Goal: Task Accomplishment & Management: Manage account settings

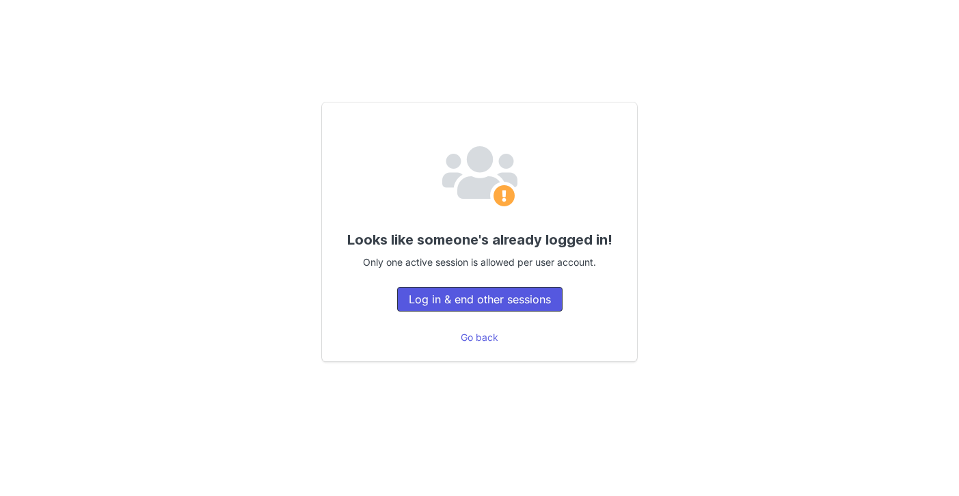
click at [513, 297] on button "Log in & end other sessions" at bounding box center [479, 299] width 165 height 25
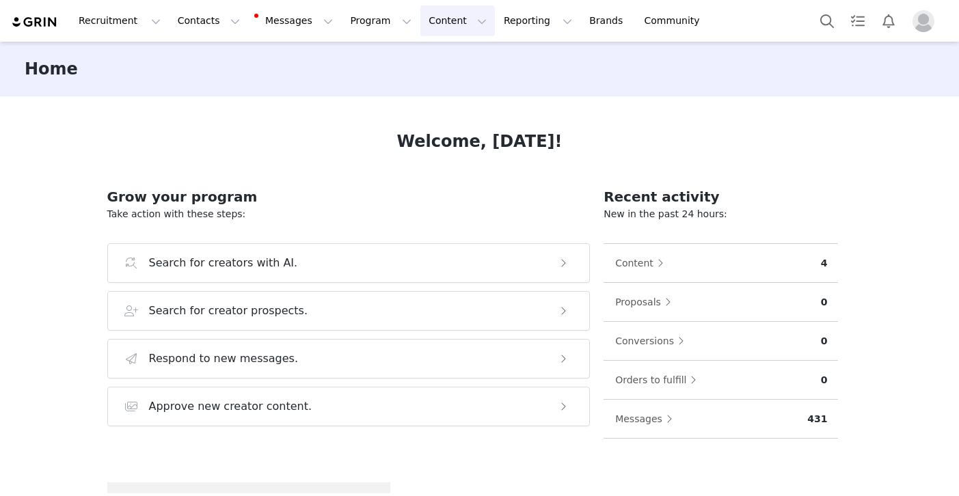
click at [420, 22] on button "Content Content" at bounding box center [457, 20] width 74 height 31
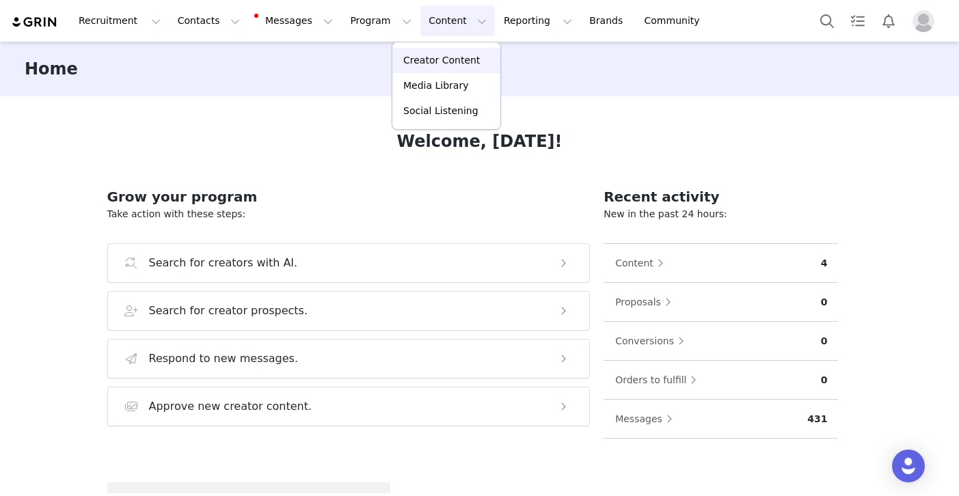
click at [417, 53] on link "Creator Content" at bounding box center [446, 60] width 108 height 25
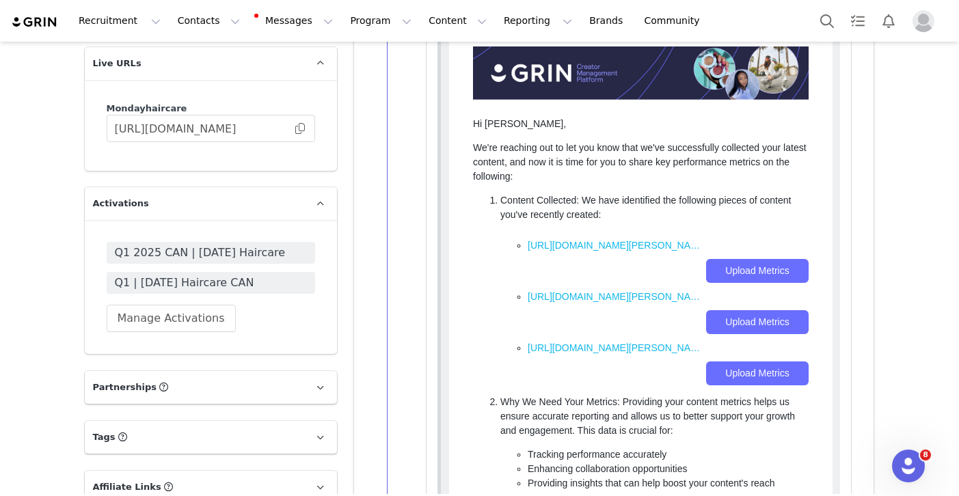
scroll to position [1630, 0]
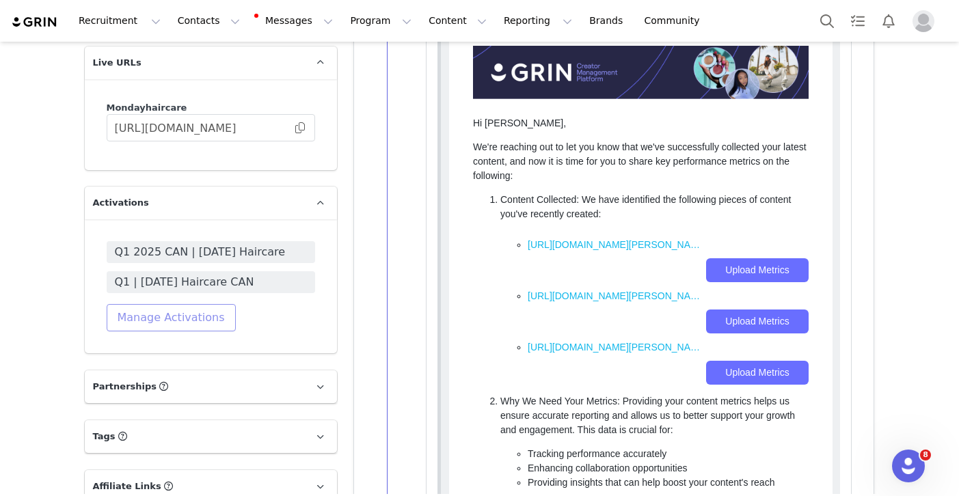
click at [200, 312] on button "Manage Activations" at bounding box center [171, 317] width 129 height 27
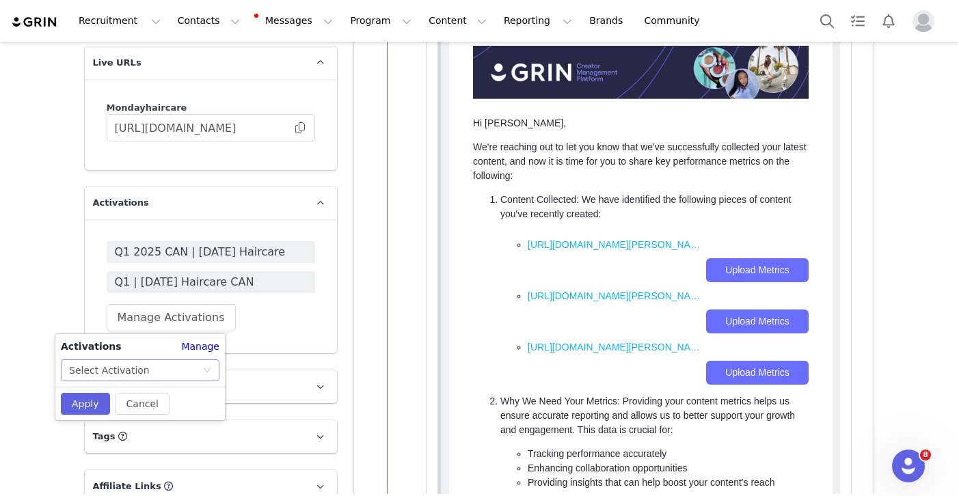
click at [159, 368] on div "Select Activation" at bounding box center [135, 370] width 133 height 21
click at [139, 362] on div "Select Activation" at bounding box center [109, 370] width 81 height 21
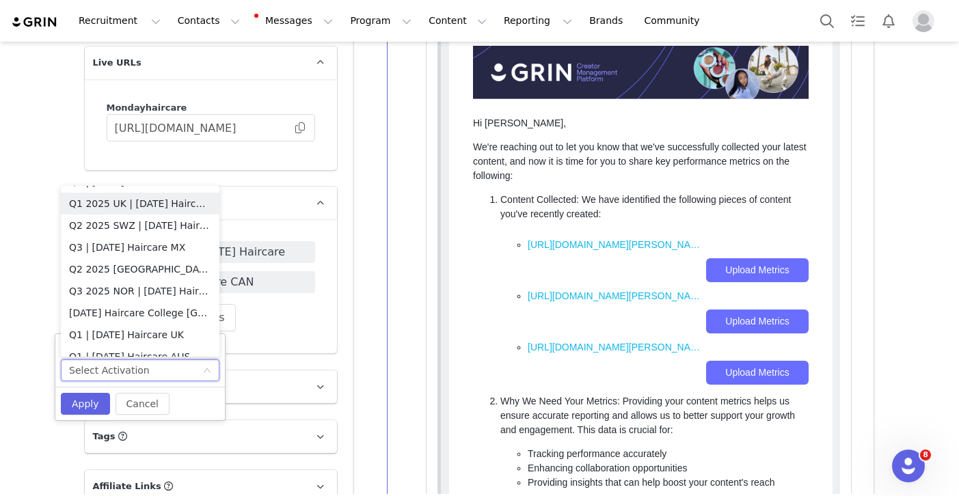
scroll to position [1300, 0]
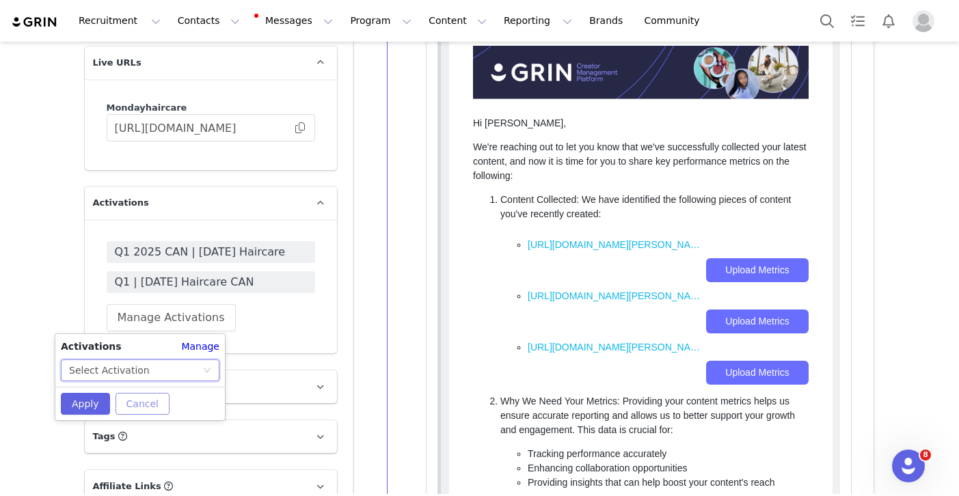
click at [134, 397] on button "Cancel" at bounding box center [142, 404] width 54 height 22
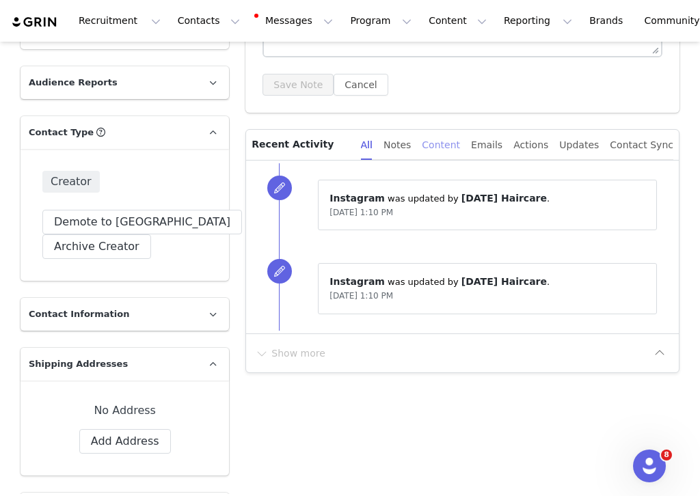
click at [454, 139] on div "Content" at bounding box center [441, 145] width 38 height 31
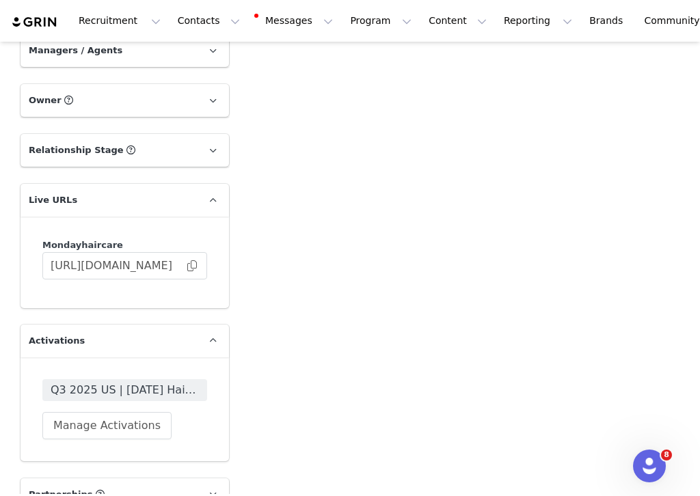
scroll to position [1556, 0]
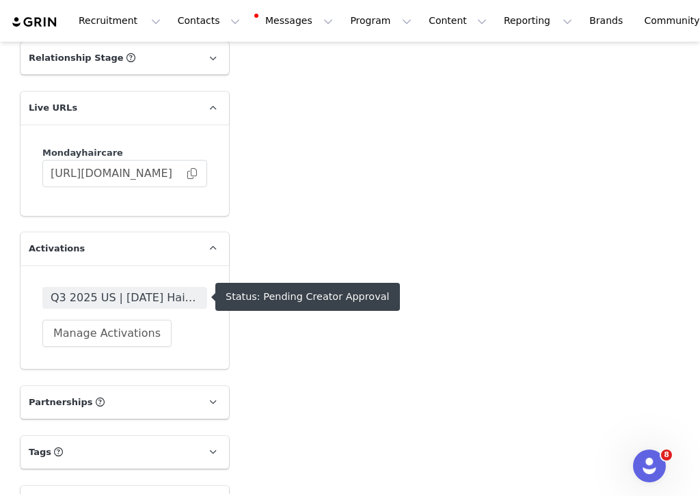
click at [151, 293] on span "Q3 2025 US | [DATE] Haircare" at bounding box center [125, 298] width 148 height 16
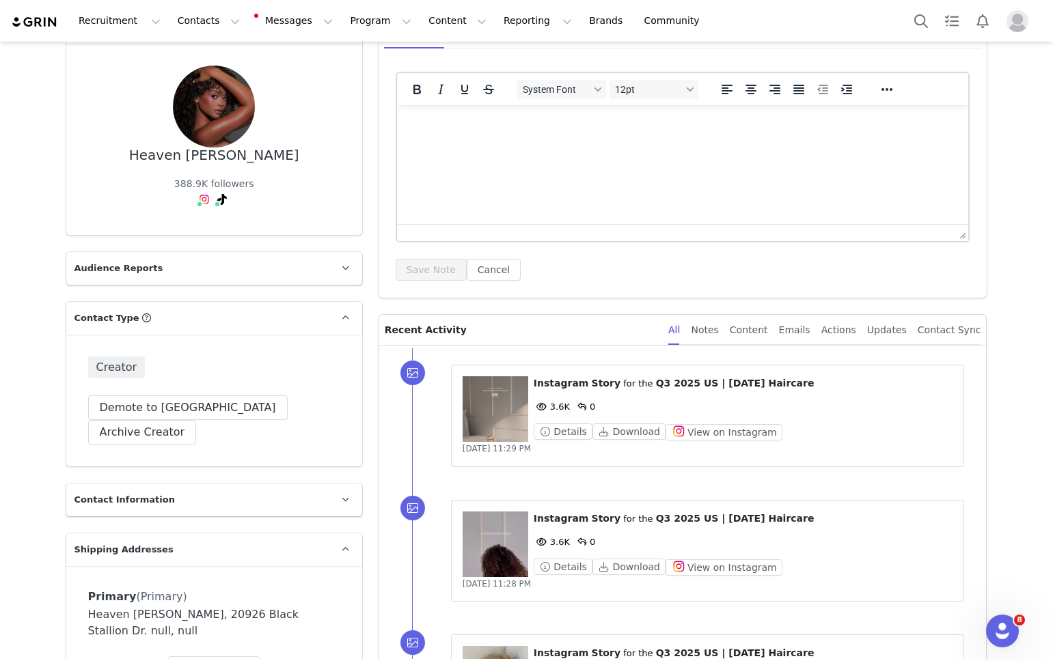
scroll to position [156, 0]
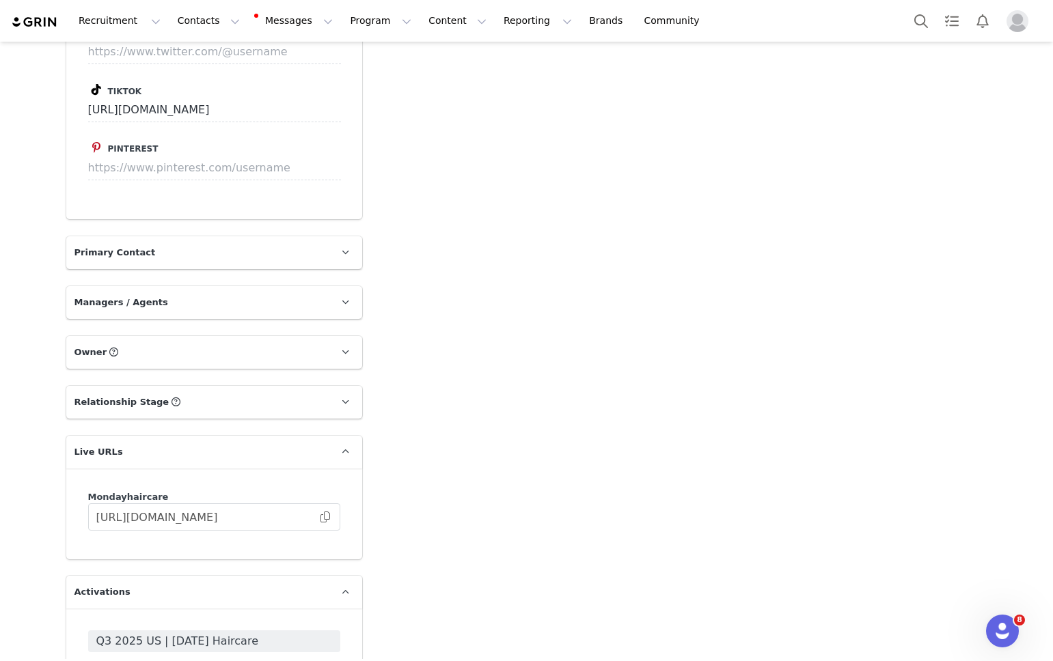
scroll to position [1209, 0]
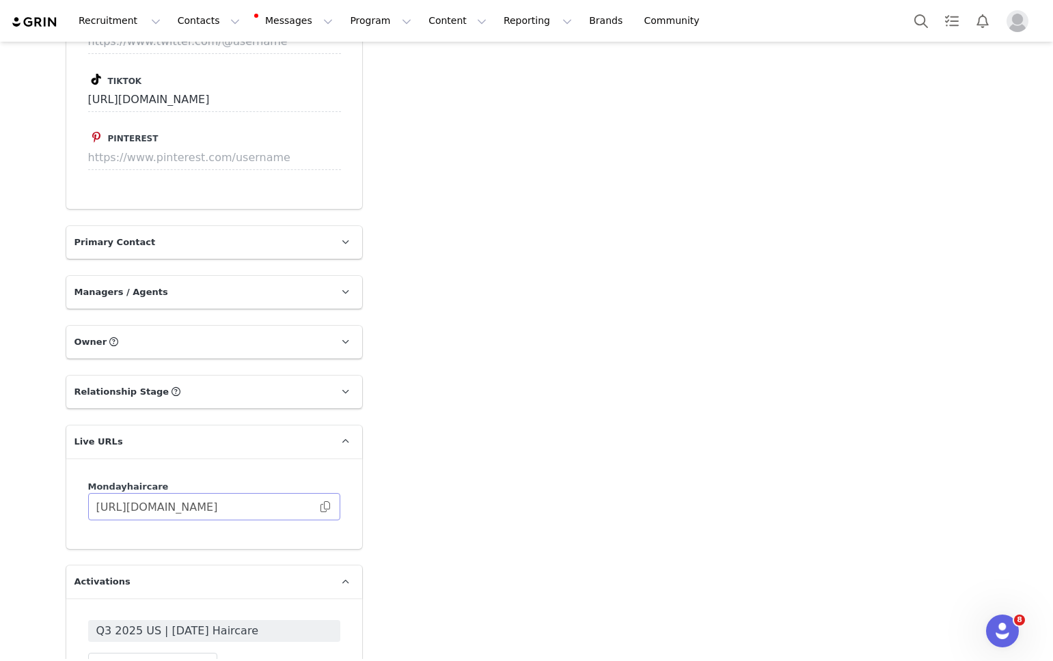
click at [323, 507] on span at bounding box center [325, 507] width 14 height 0
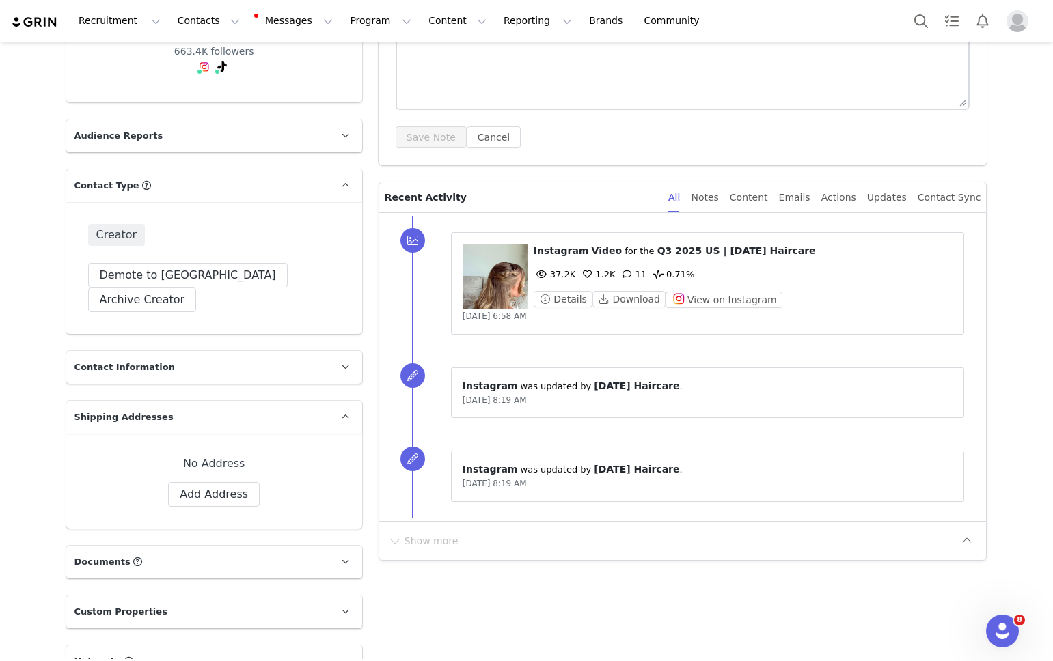
scroll to position [371, 0]
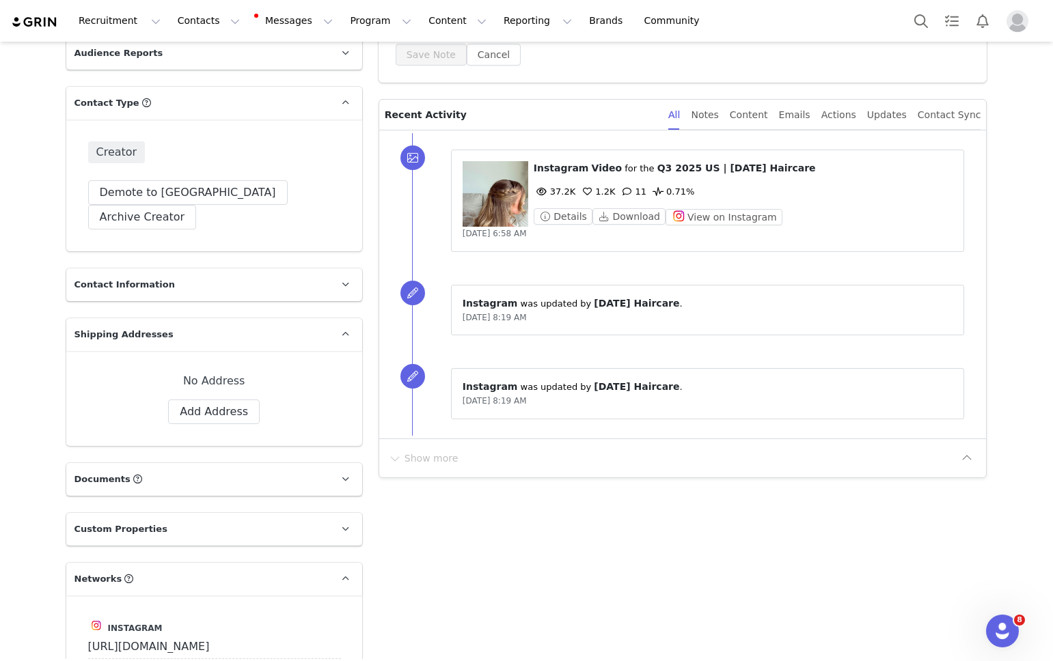
click at [500, 192] on figure at bounding box center [496, 194] width 66 height 66
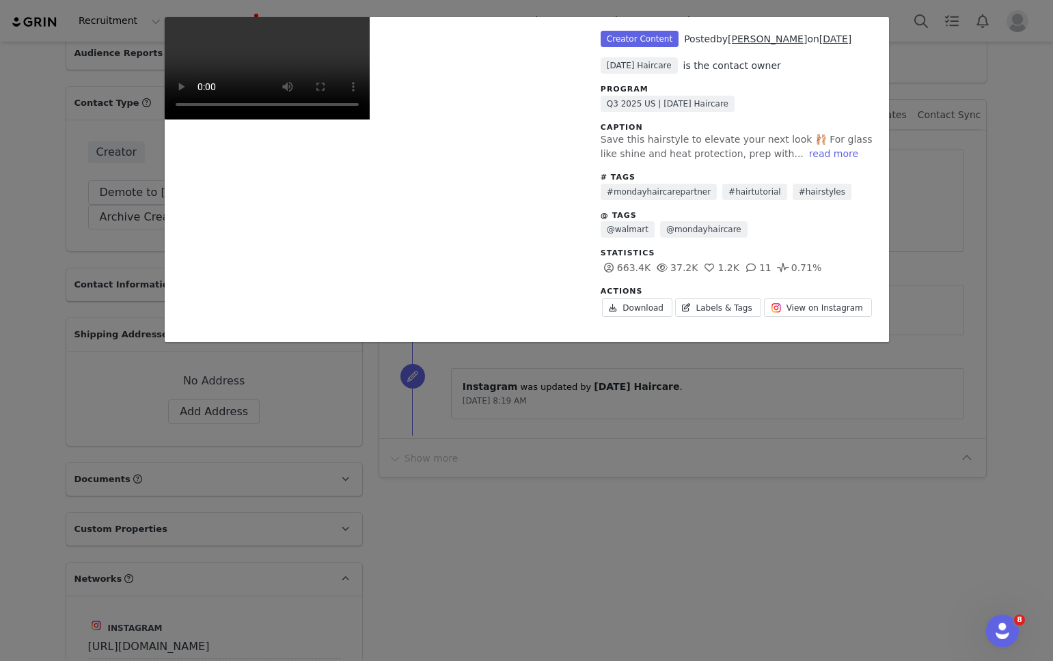
click at [953, 84] on div "Unlabeled Creator Content Posted by Ang Wells on Sep 28, 2025 MONDAY Haircare i…" at bounding box center [526, 330] width 1053 height 661
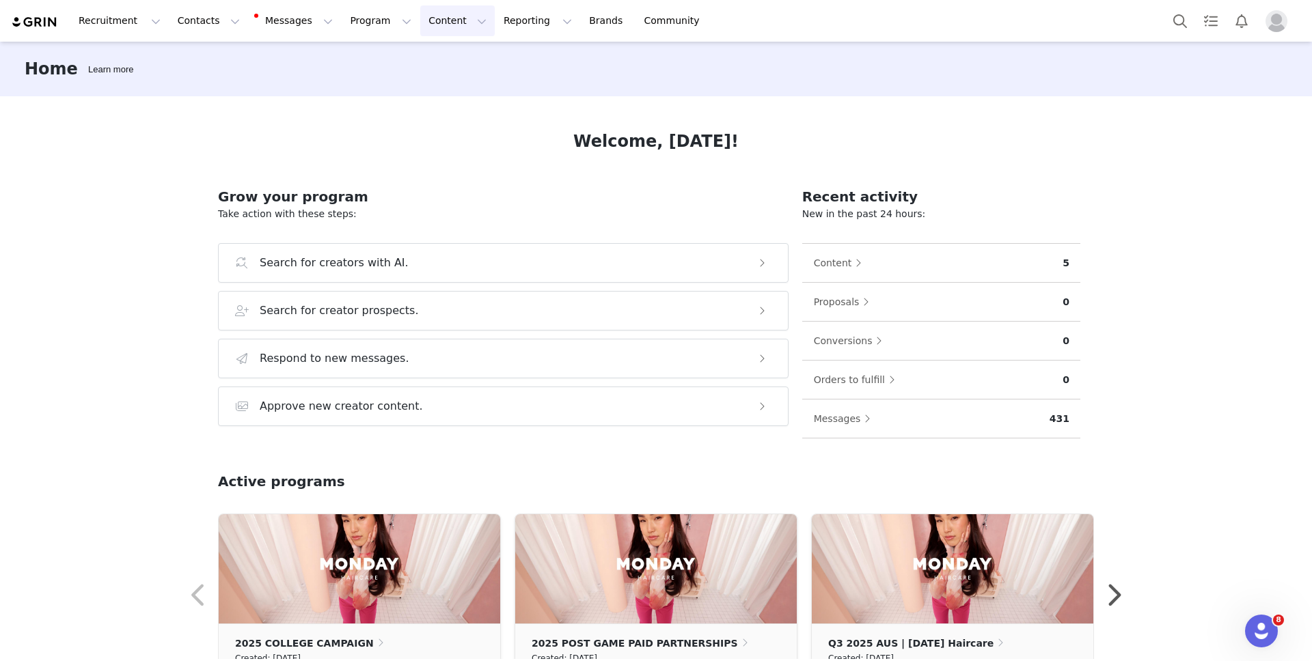
click at [448, 20] on button "Content Content" at bounding box center [457, 20] width 74 height 31
click at [356, 18] on button "Program Program" at bounding box center [381, 20] width 78 height 31
click at [359, 61] on p "Activations" at bounding box center [357, 60] width 53 height 14
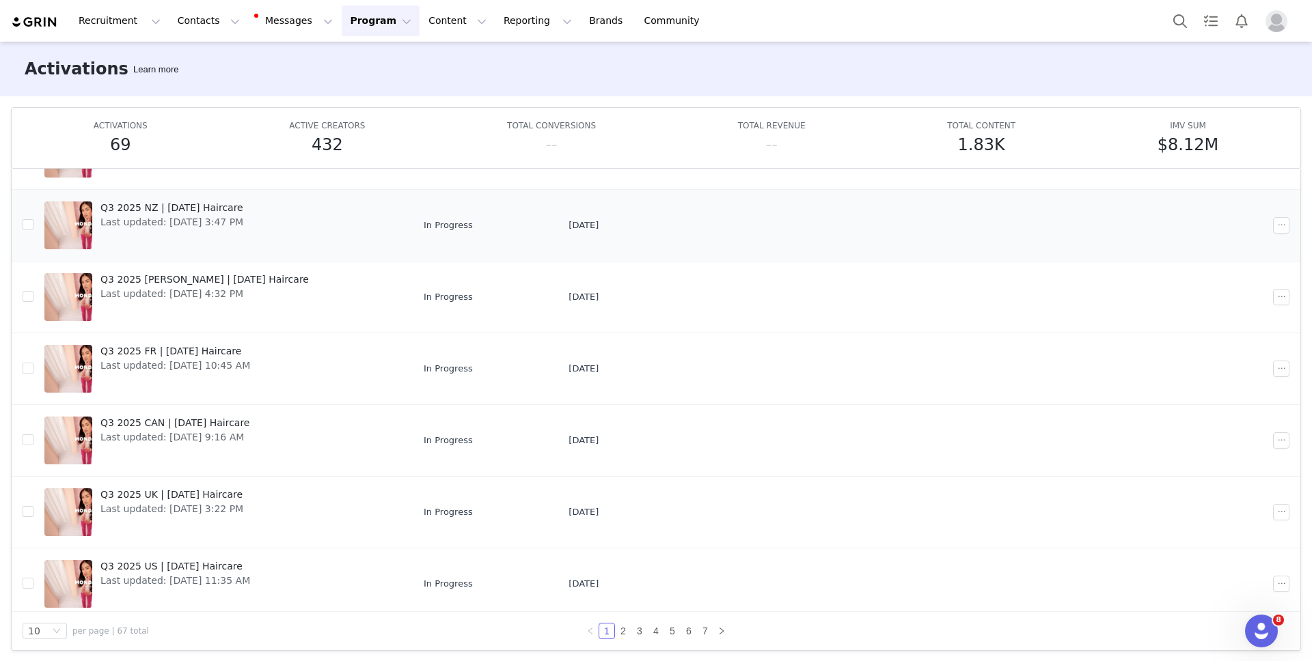
scroll to position [294, 0]
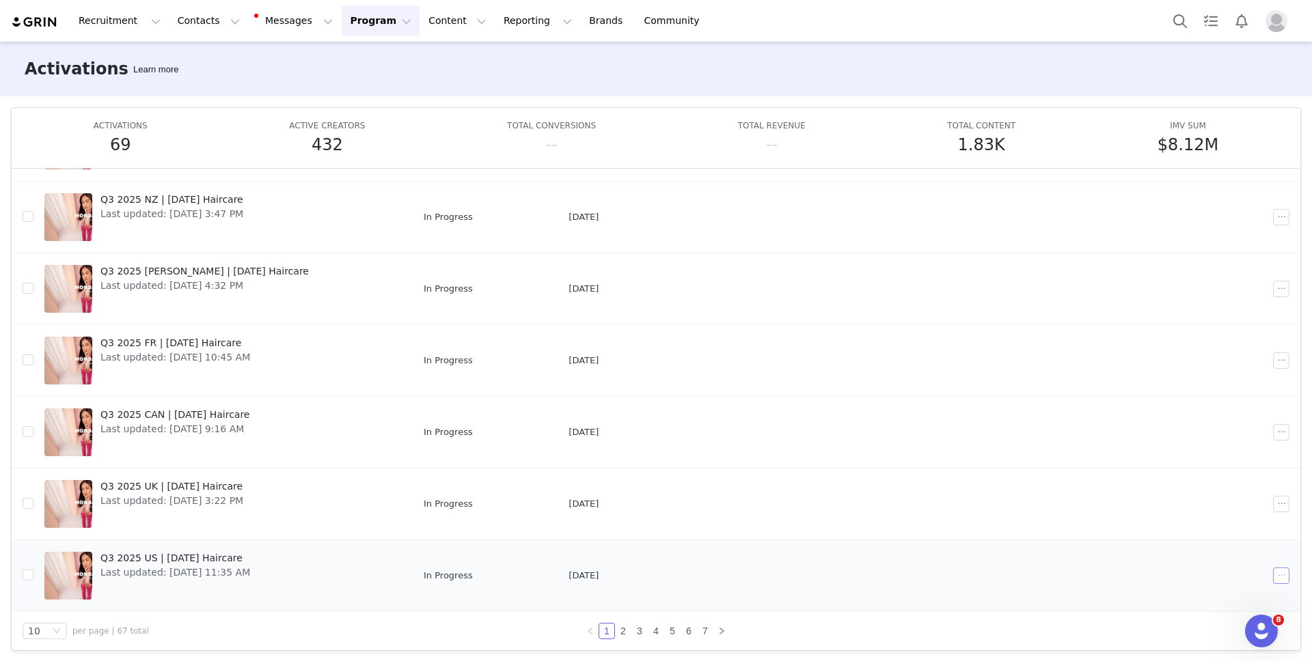
click at [1283, 577] on button "button" at bounding box center [1281, 576] width 16 height 16
click at [1214, 460] on span "Duplicate" at bounding box center [1209, 463] width 46 height 15
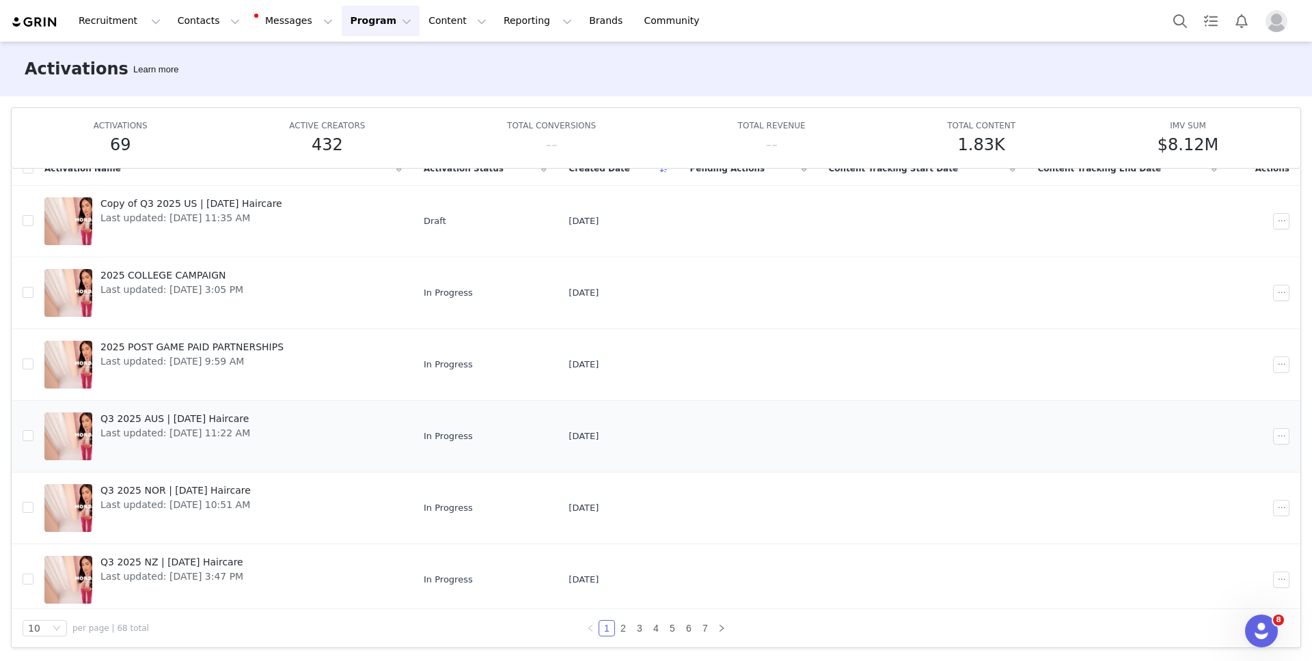
scroll to position [0, 0]
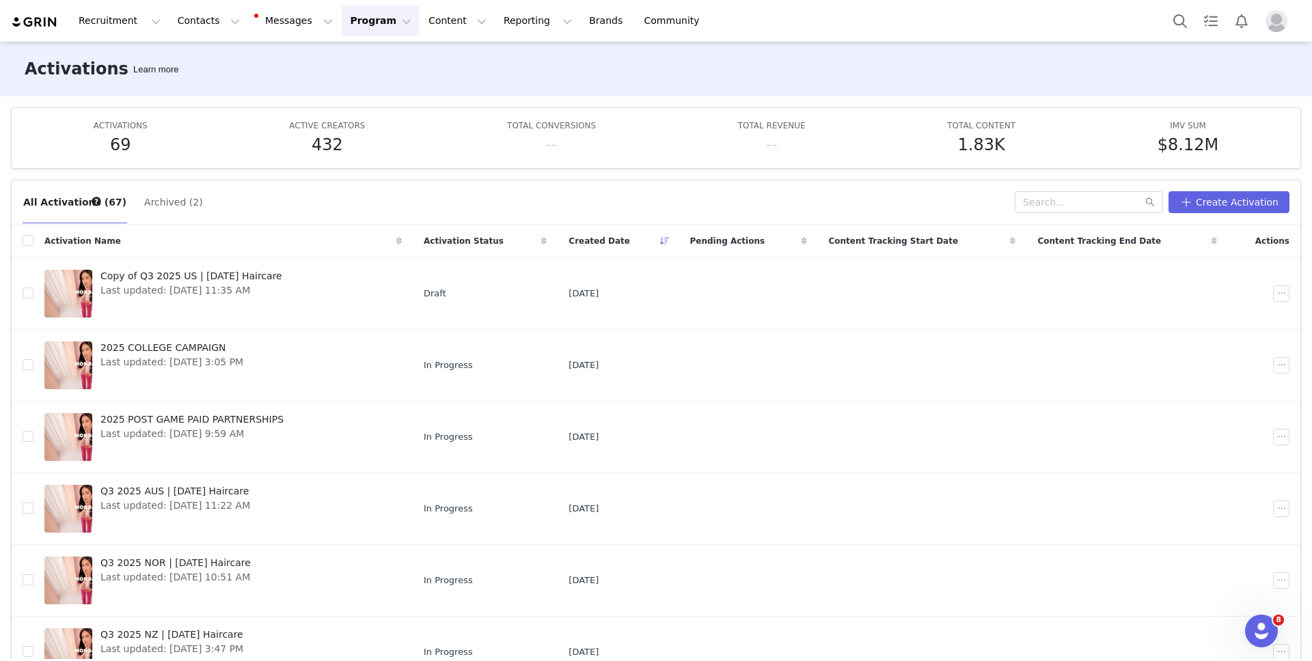
click at [352, 10] on button "Program Program" at bounding box center [381, 20] width 78 height 31
click at [338, 55] on p "Activations" at bounding box center [357, 60] width 53 height 14
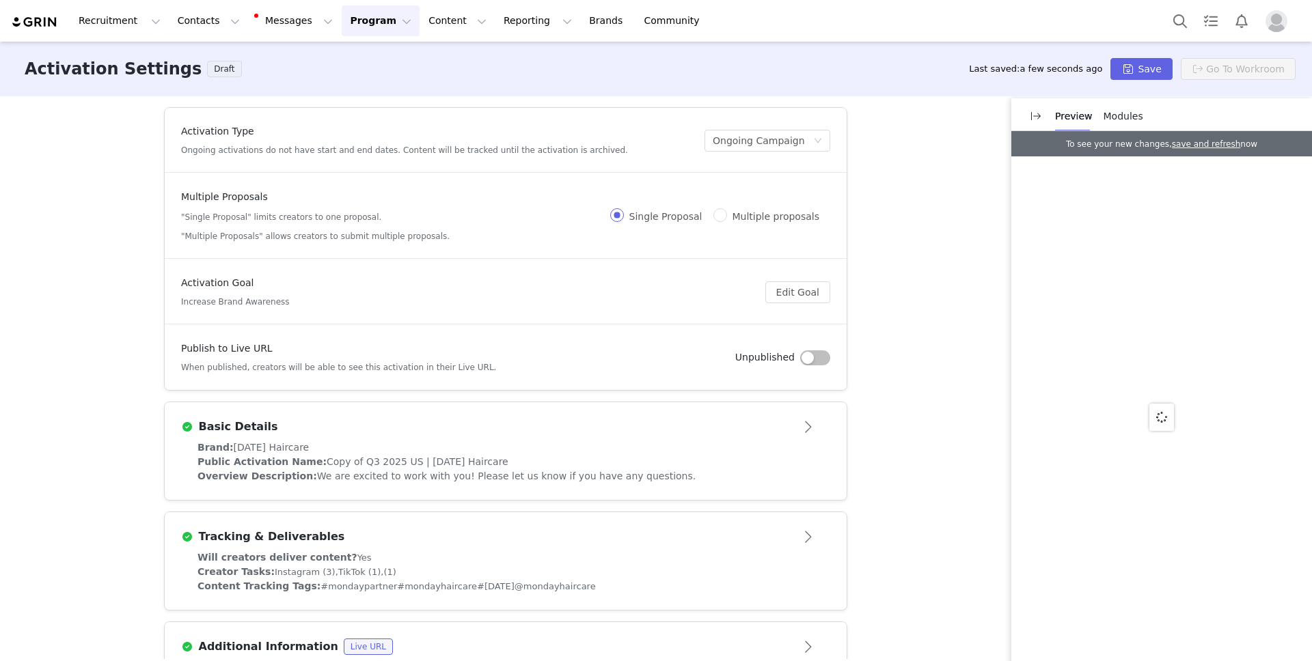
click at [474, 443] on div "Brand: [DATE] Haircare" at bounding box center [505, 448] width 616 height 14
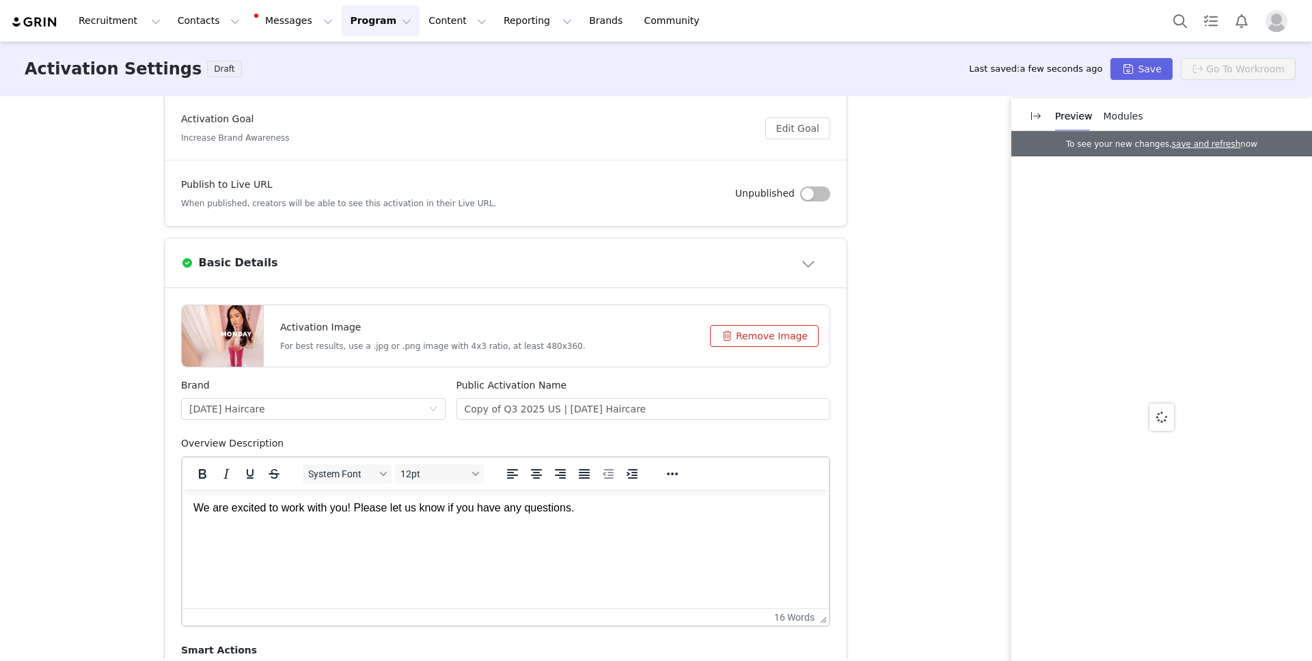
scroll to position [167, 0]
drag, startPoint x: 514, startPoint y: 409, endPoint x: 416, endPoint y: 403, distance: 97.9
click at [416, 403] on div "Brand [DATE] Haircare Public Activation Name Copy of Q3 2025 US | [DATE] Hairca…" at bounding box center [506, 405] width 660 height 58
type input "Q4 2025 US | [DATE] Haircare"
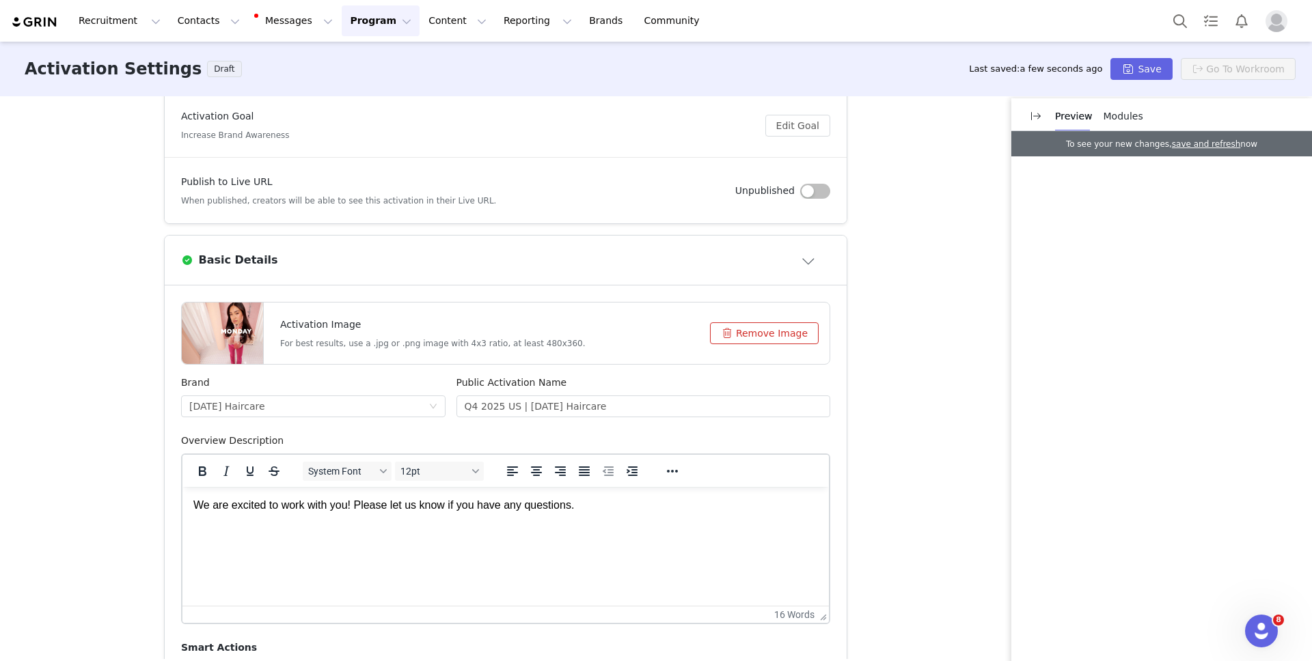
click at [862, 344] on div "Activation Type Ongoing activations do not have start and end dates. Content wi…" at bounding box center [656, 377] width 1312 height 563
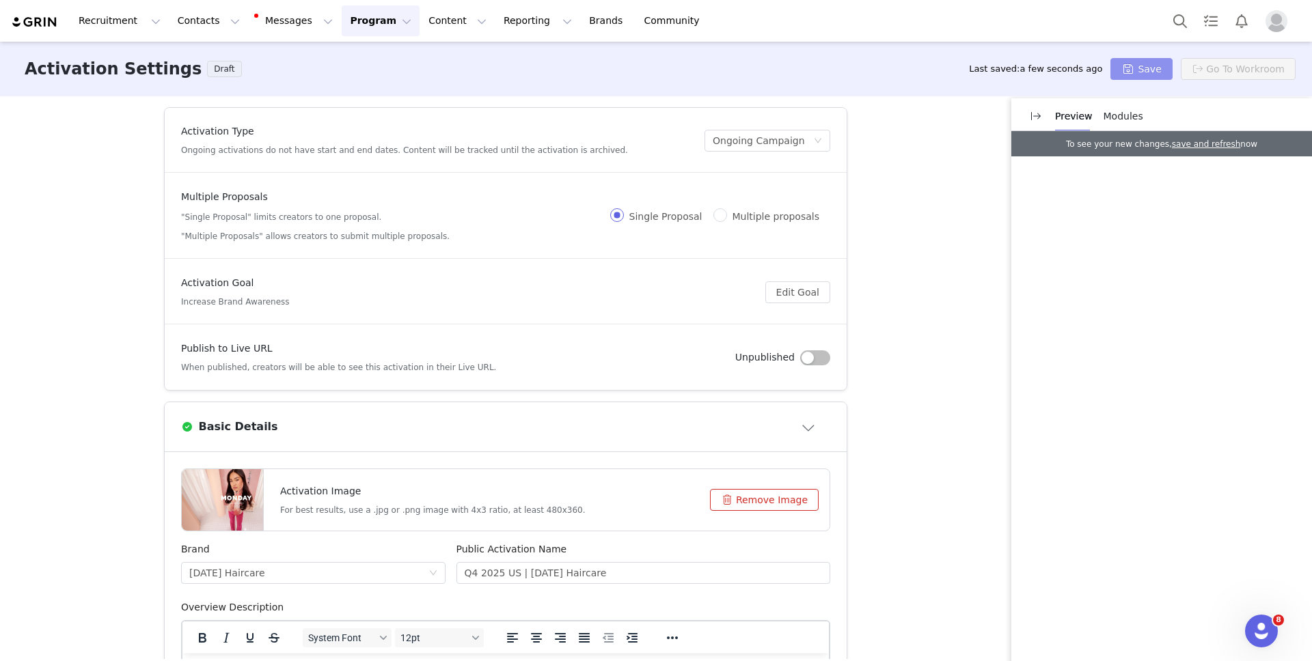
click at [1132, 70] on button "Save" at bounding box center [1141, 69] width 62 height 22
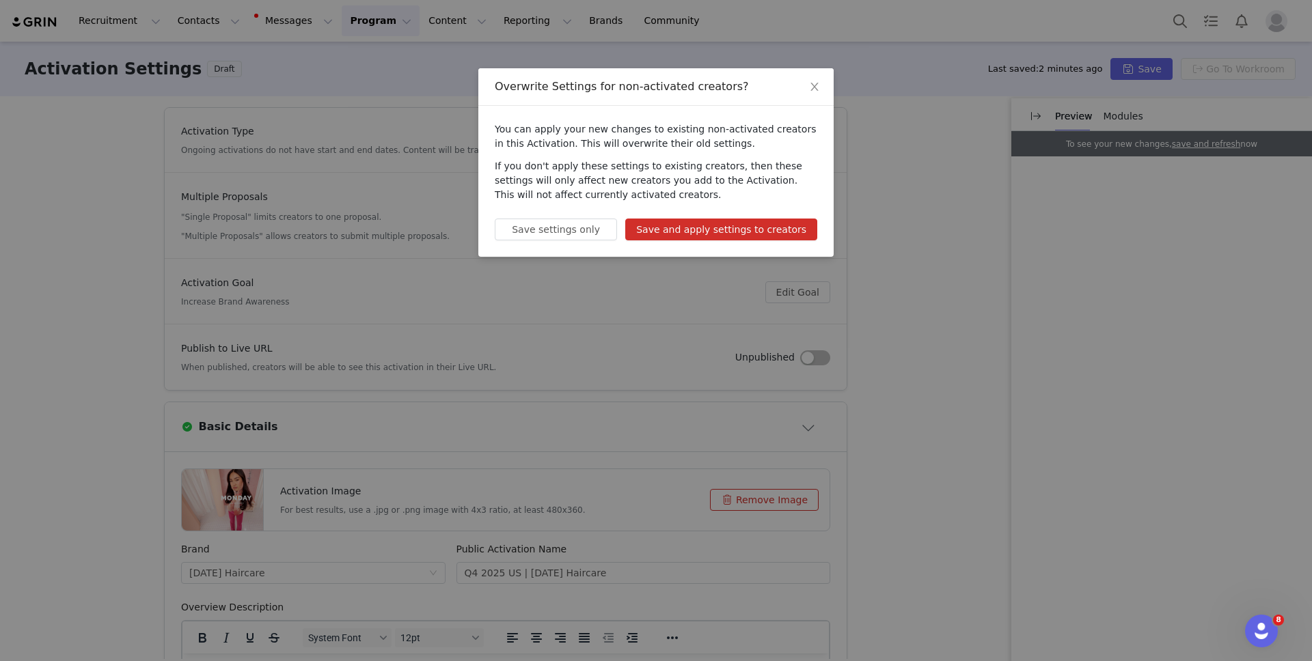
drag, startPoint x: 657, startPoint y: 133, endPoint x: 756, endPoint y: 146, distance: 99.3
click at [756, 146] on p "You can apply your new changes to existing non-activated creators in this Activ…" at bounding box center [656, 136] width 323 height 29
click at [753, 147] on p "You can apply your new changes to existing non-activated creators in this Activ…" at bounding box center [656, 136] width 323 height 29
click at [616, 157] on div "You can apply your new changes to existing non-activated creators in this Activ…" at bounding box center [655, 181] width 355 height 151
click at [724, 223] on button "Save and apply settings to creators" at bounding box center [721, 230] width 192 height 22
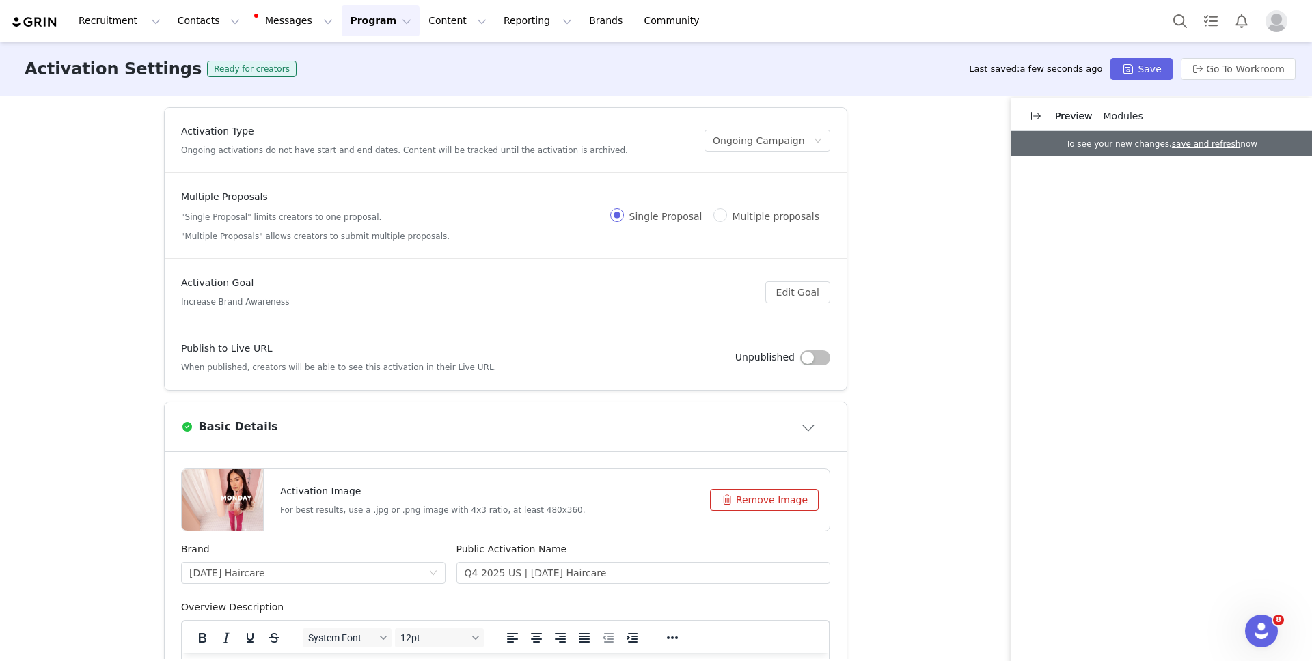
click at [342, 12] on button "Program Program" at bounding box center [381, 20] width 78 height 31
click at [346, 57] on p "Activations" at bounding box center [357, 60] width 53 height 14
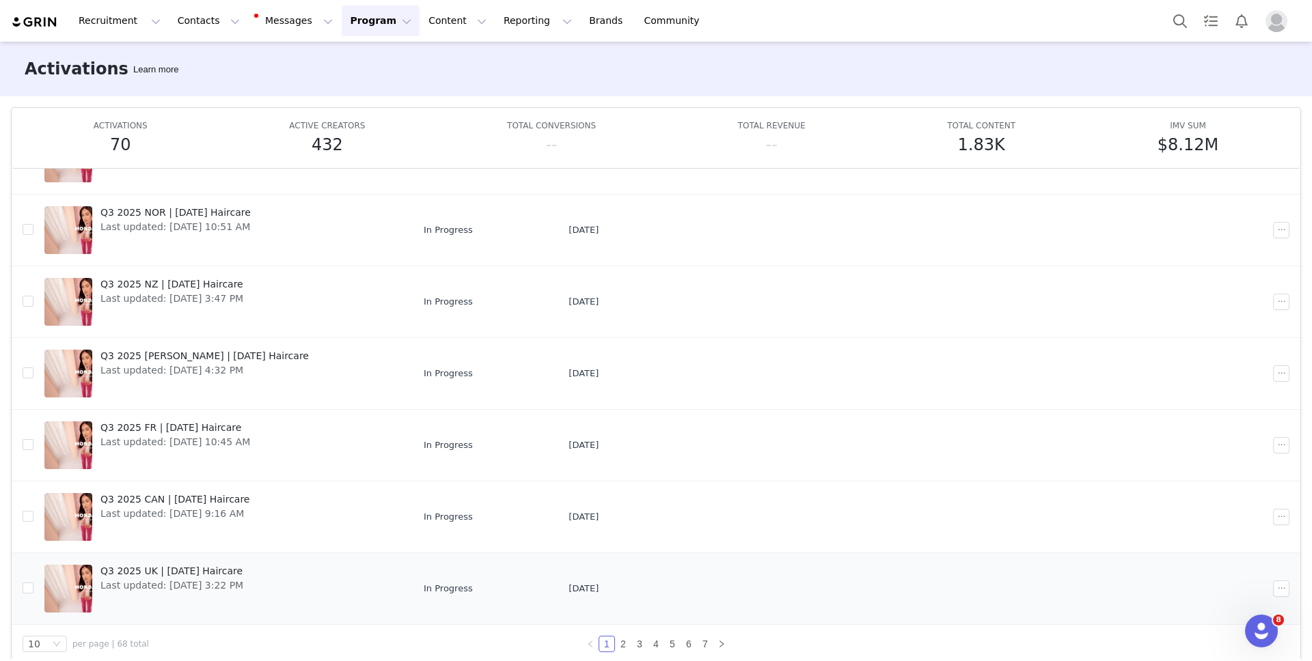
scroll to position [72, 0]
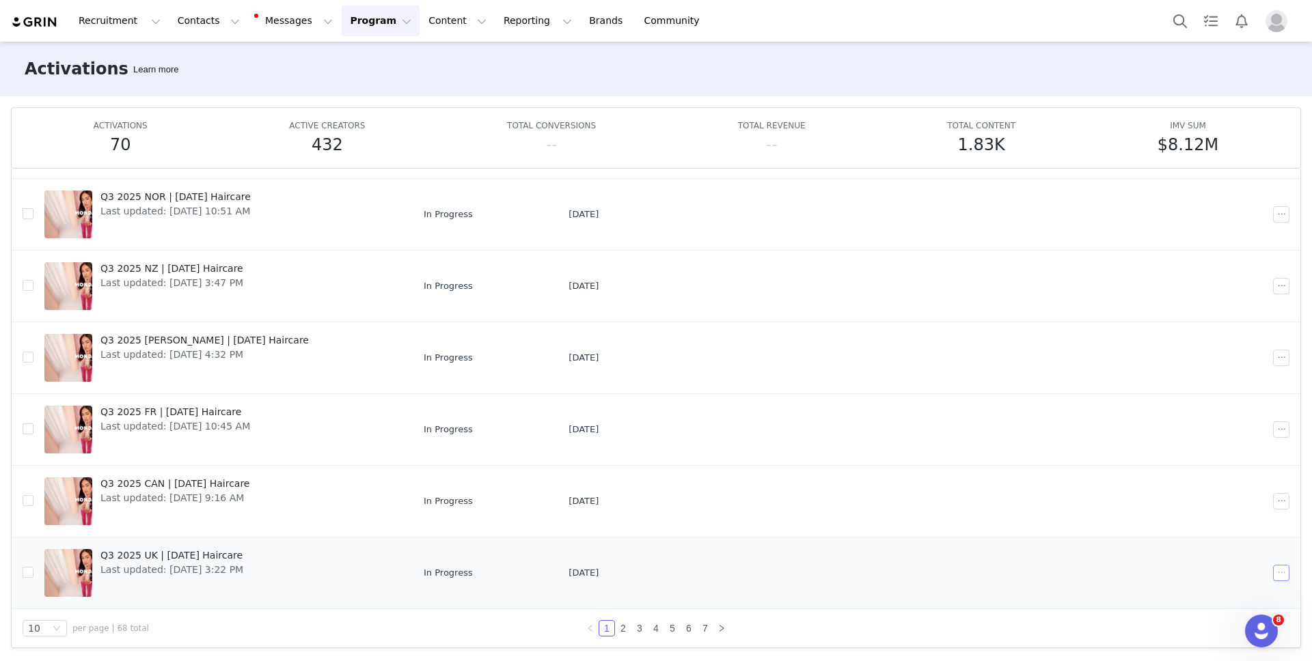
click at [1285, 579] on button "button" at bounding box center [1281, 573] width 16 height 16
click at [1195, 461] on span "Duplicate" at bounding box center [1209, 461] width 46 height 15
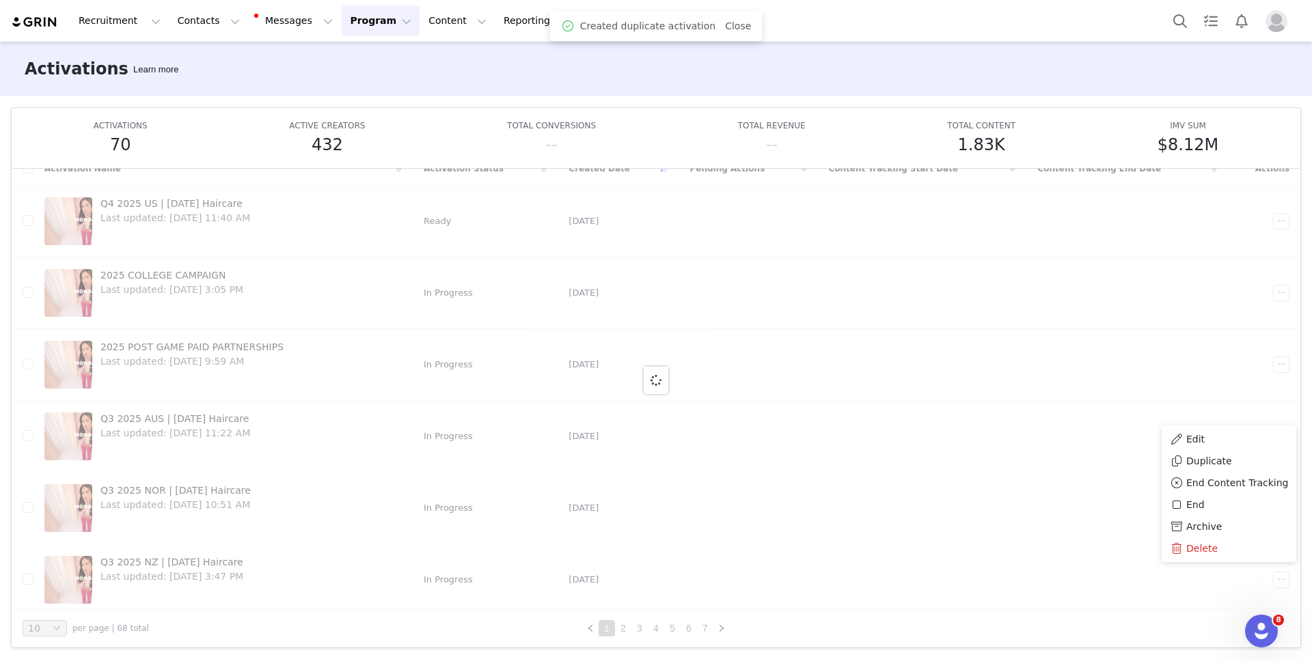
scroll to position [0, 0]
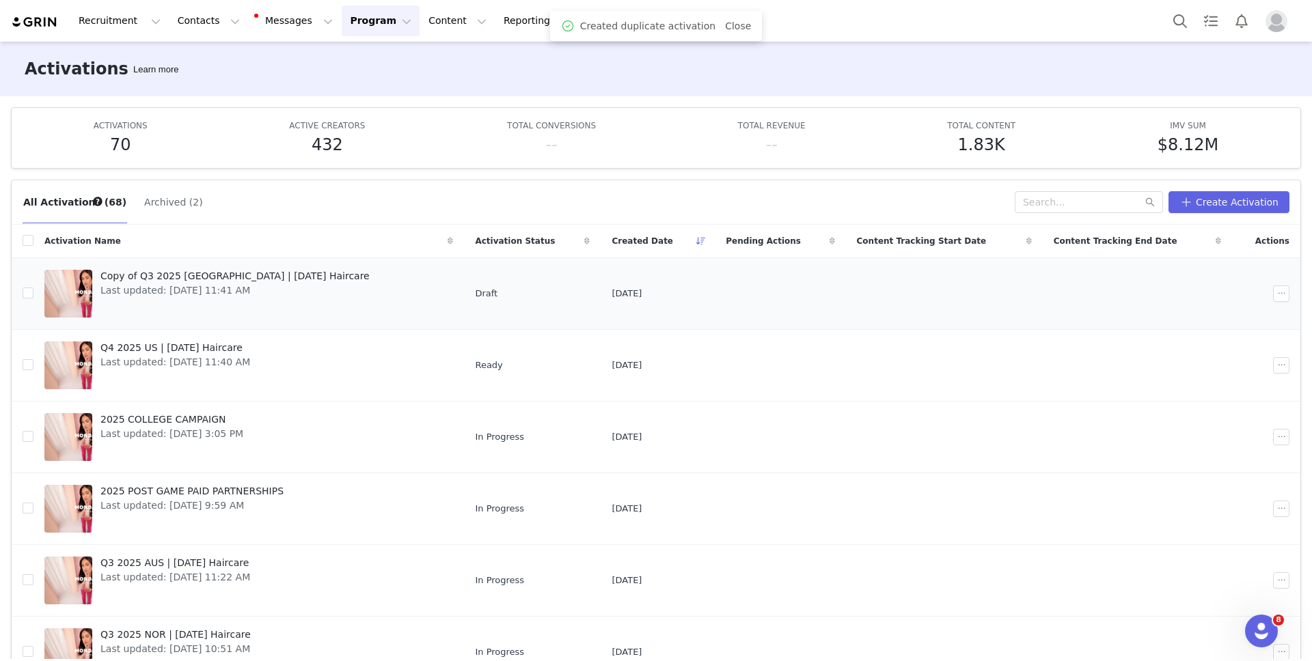
click at [209, 273] on span "Copy of Q3 2025 UK | MONDAY Haircare" at bounding box center [234, 276] width 269 height 14
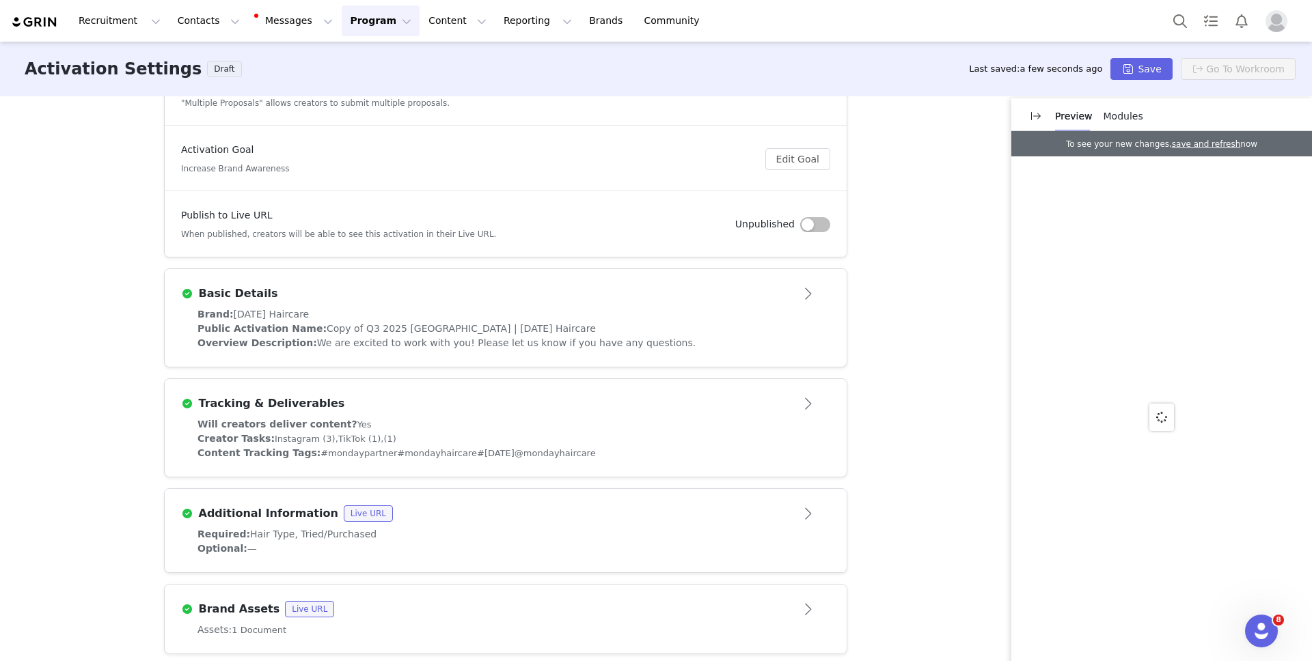
scroll to position [137, 0]
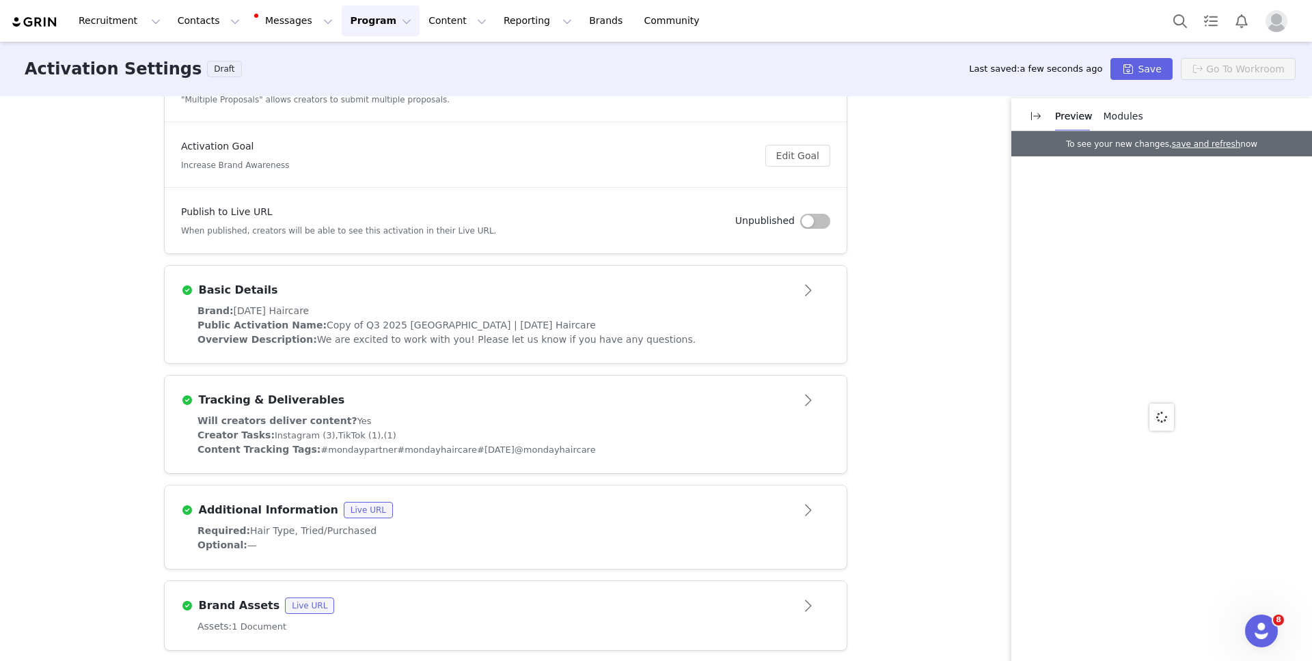
click at [304, 328] on span "Public Activation Name:" at bounding box center [261, 325] width 129 height 11
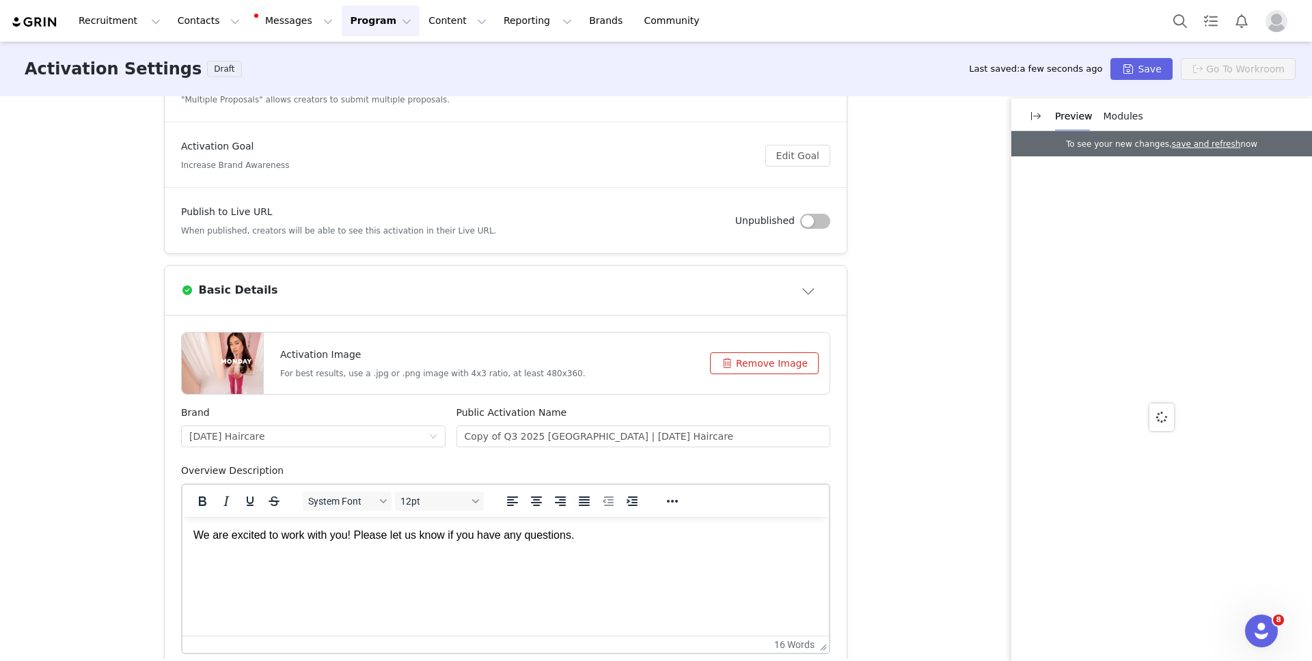
scroll to position [0, 0]
drag, startPoint x: 515, startPoint y: 437, endPoint x: 431, endPoint y: 437, distance: 83.4
click at [431, 437] on div "Brand MONDAY Haircare Public Activation Name Copy of Q3 2025 UK | MONDAY Hairca…" at bounding box center [506, 435] width 660 height 58
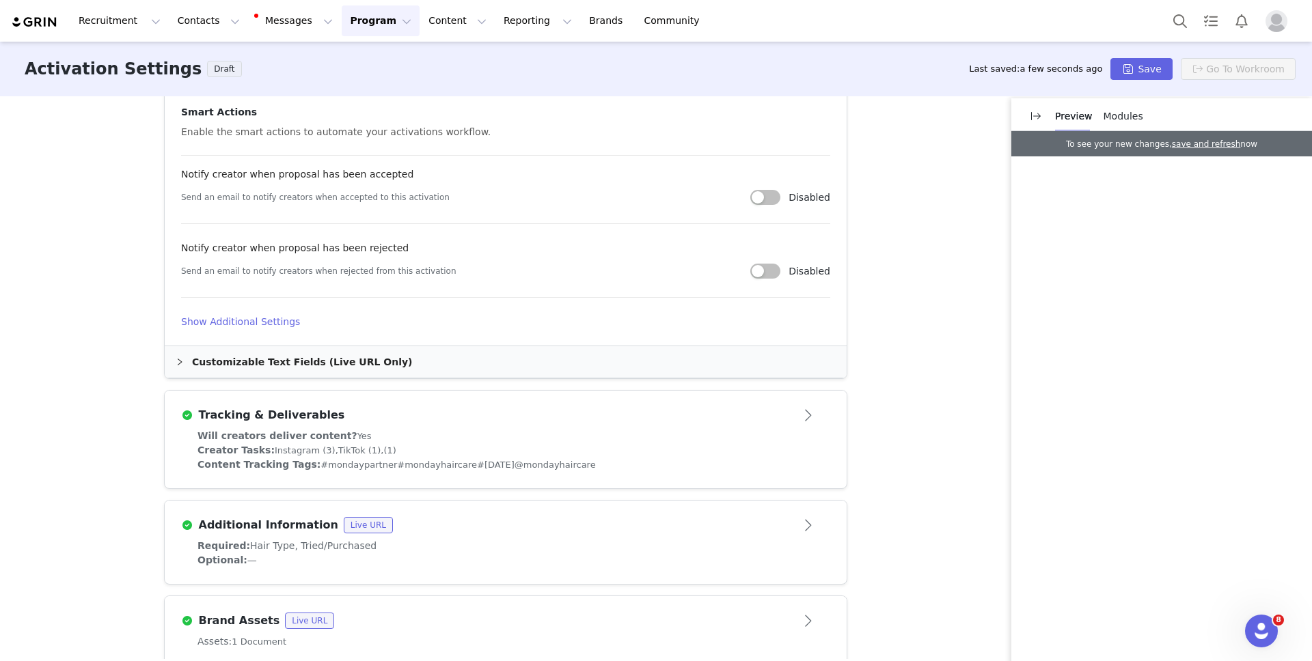
scroll to position [725, 0]
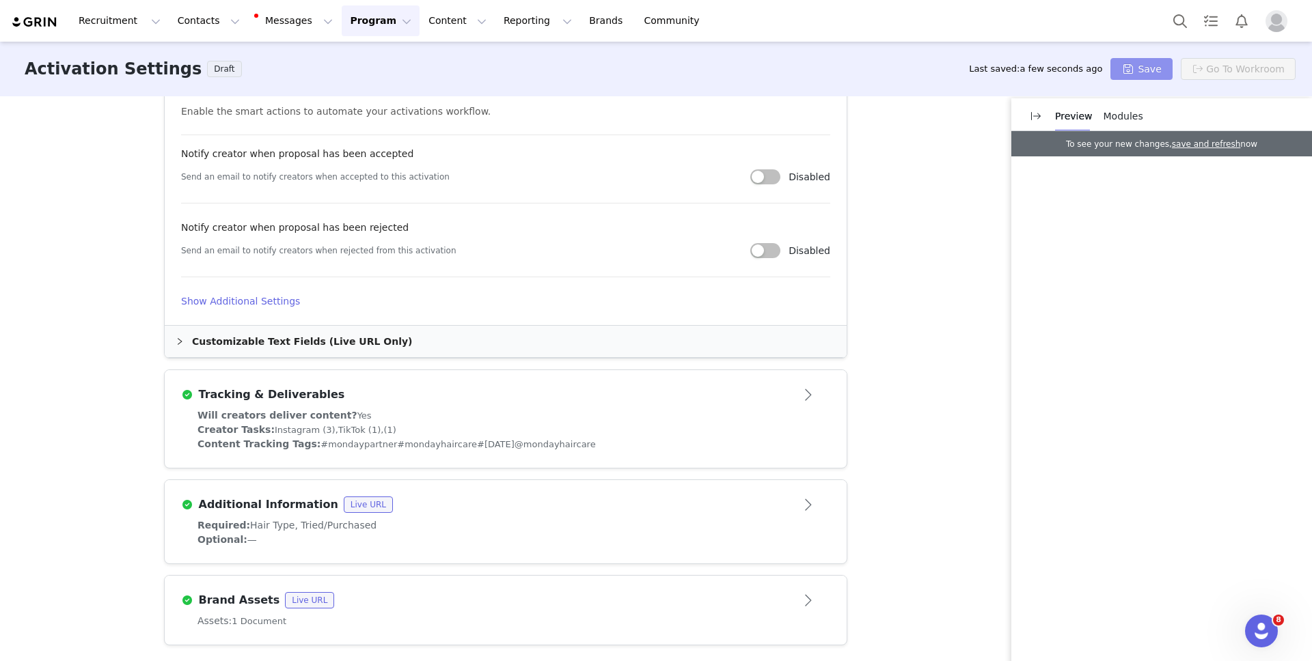
type input "Q4 2025 UK | [DATE] Haircare"
click at [1156, 72] on button "Save" at bounding box center [1141, 69] width 62 height 22
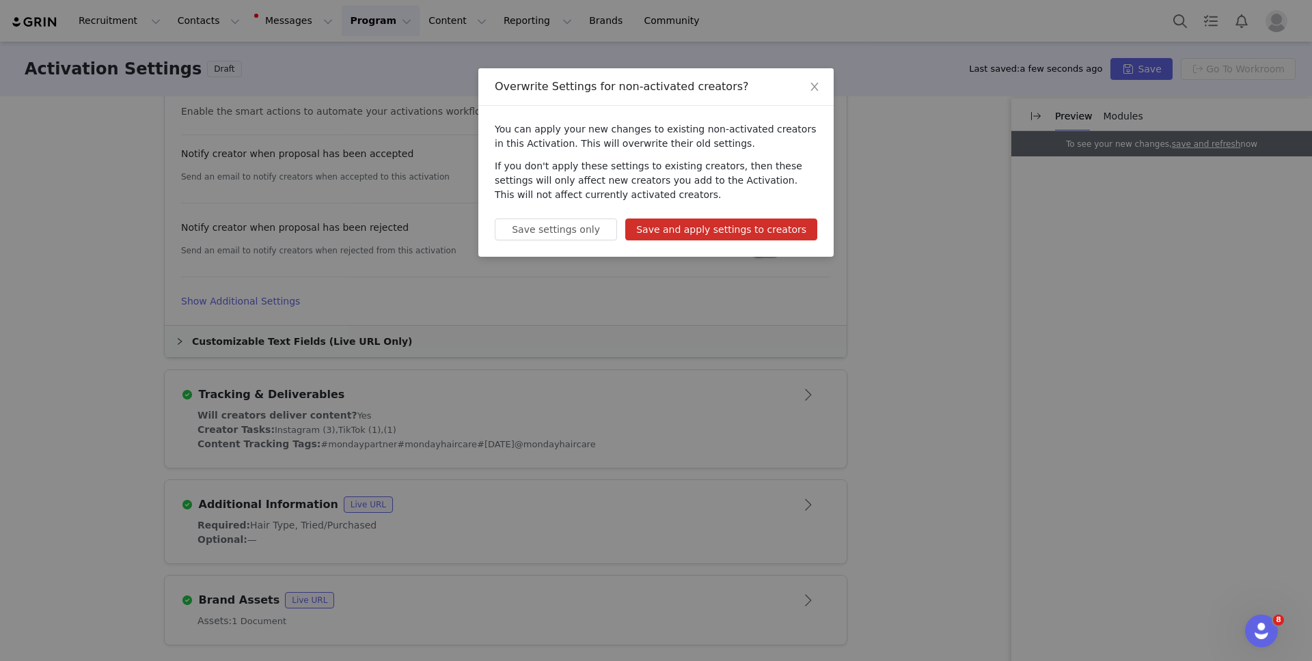
click at [754, 232] on button "Save and apply settings to creators" at bounding box center [721, 230] width 192 height 22
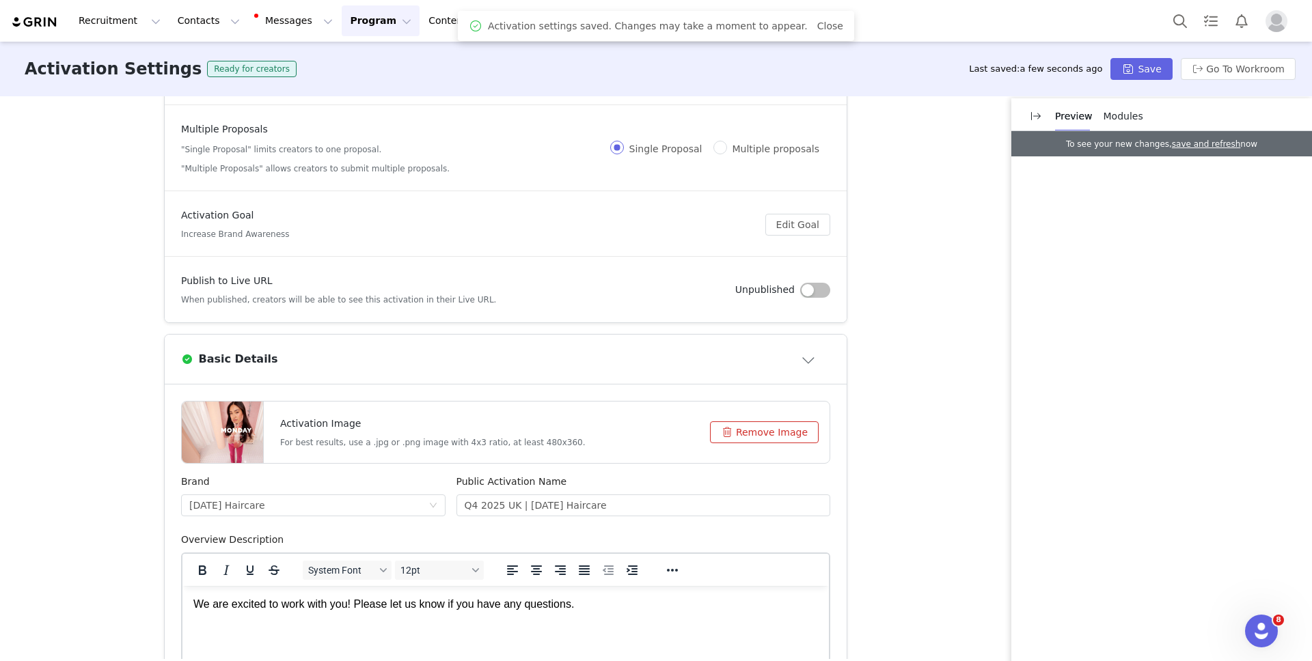
scroll to position [0, 0]
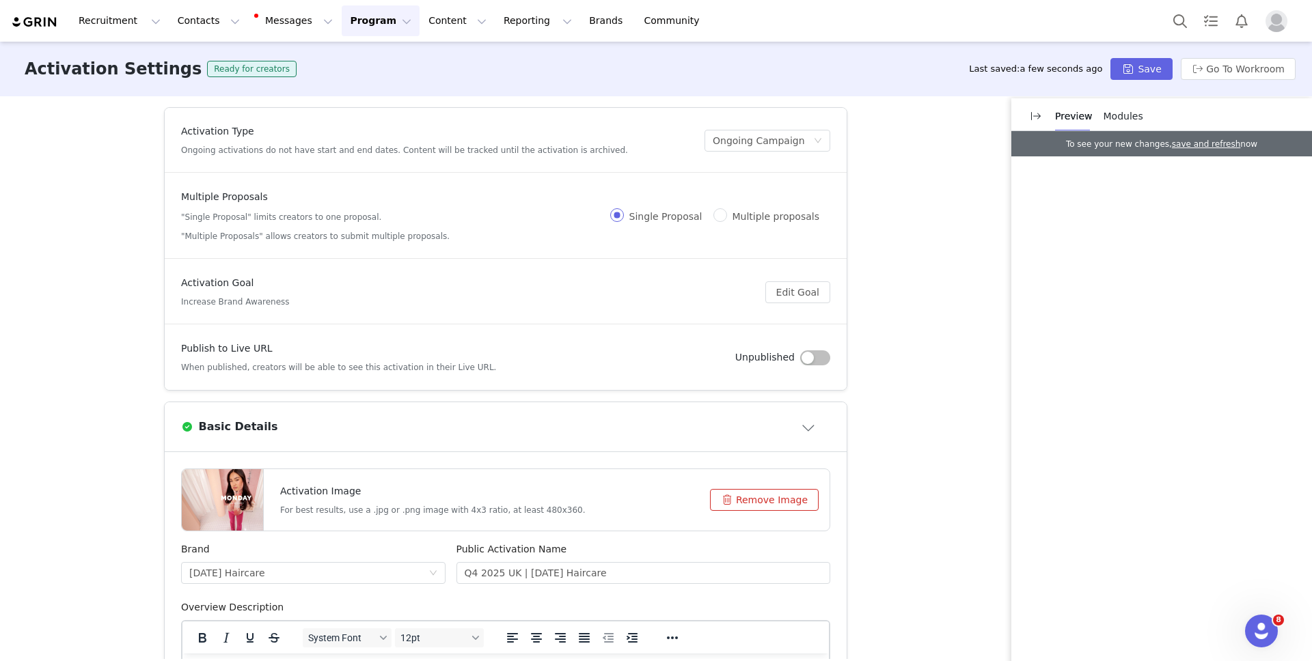
click at [356, 21] on button "Program Program" at bounding box center [381, 20] width 78 height 31
click at [355, 57] on p "Activations" at bounding box center [357, 60] width 53 height 14
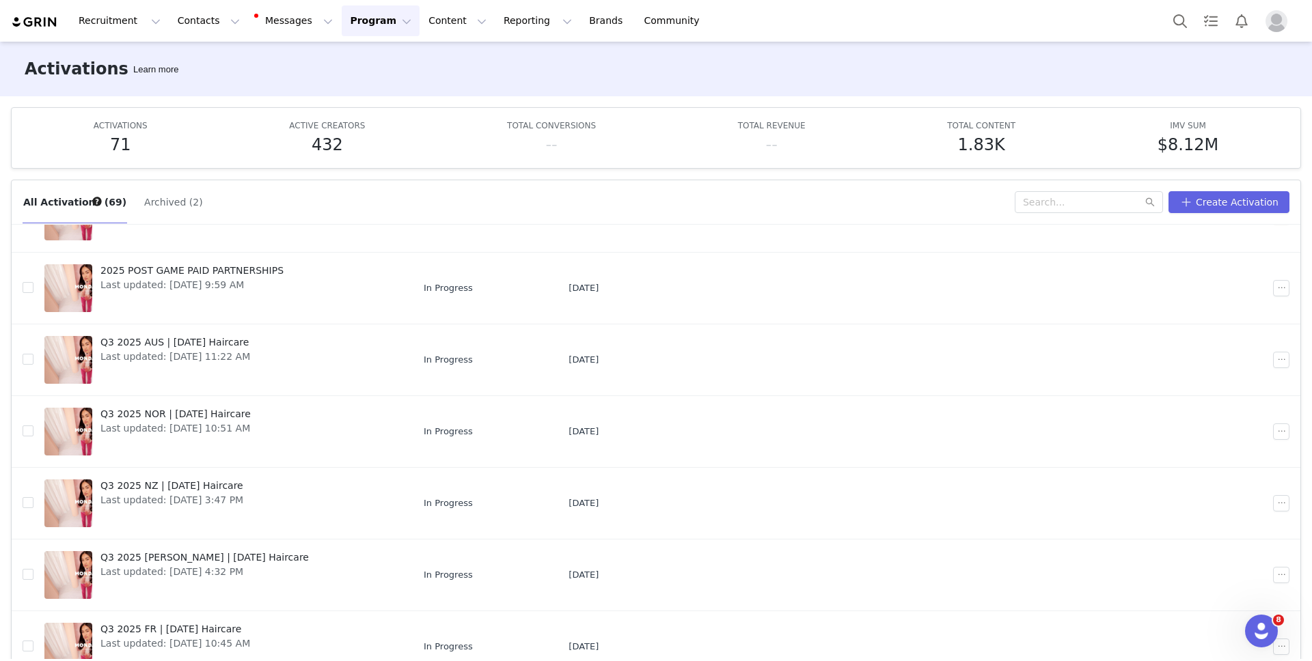
scroll to position [294, 0]
click at [1285, 650] on button "button" at bounding box center [1281, 646] width 16 height 16
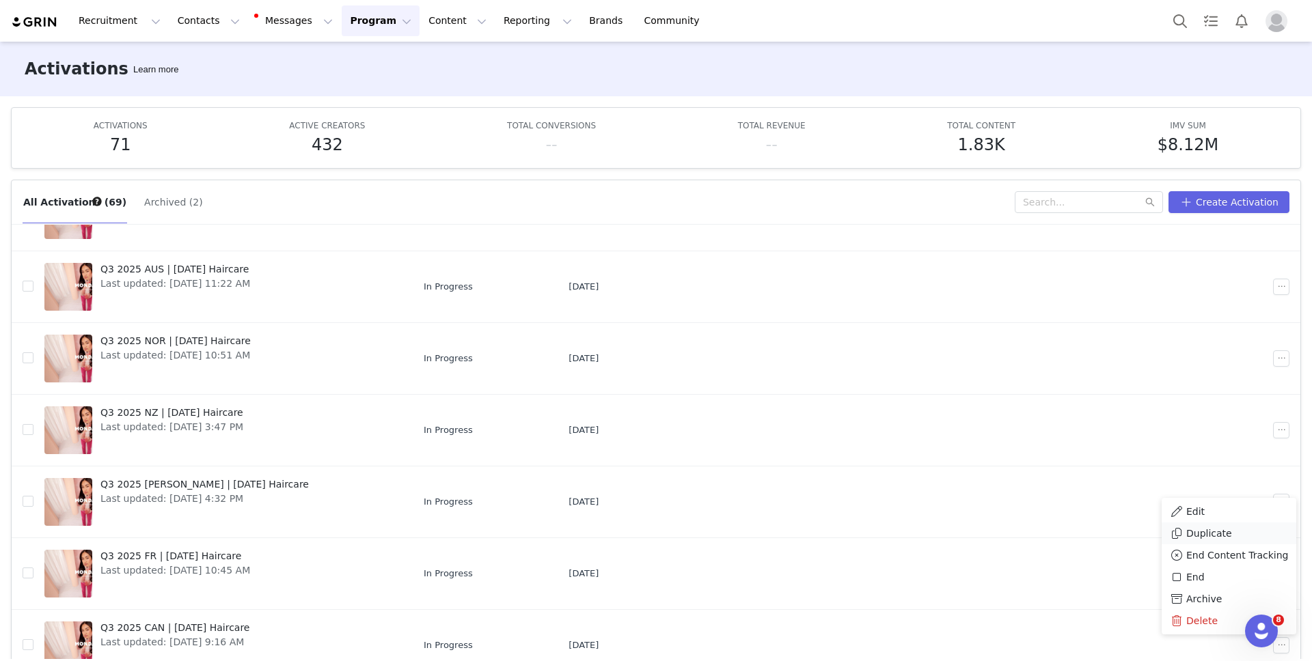
click at [1238, 531] on div "Duplicate" at bounding box center [1229, 533] width 118 height 15
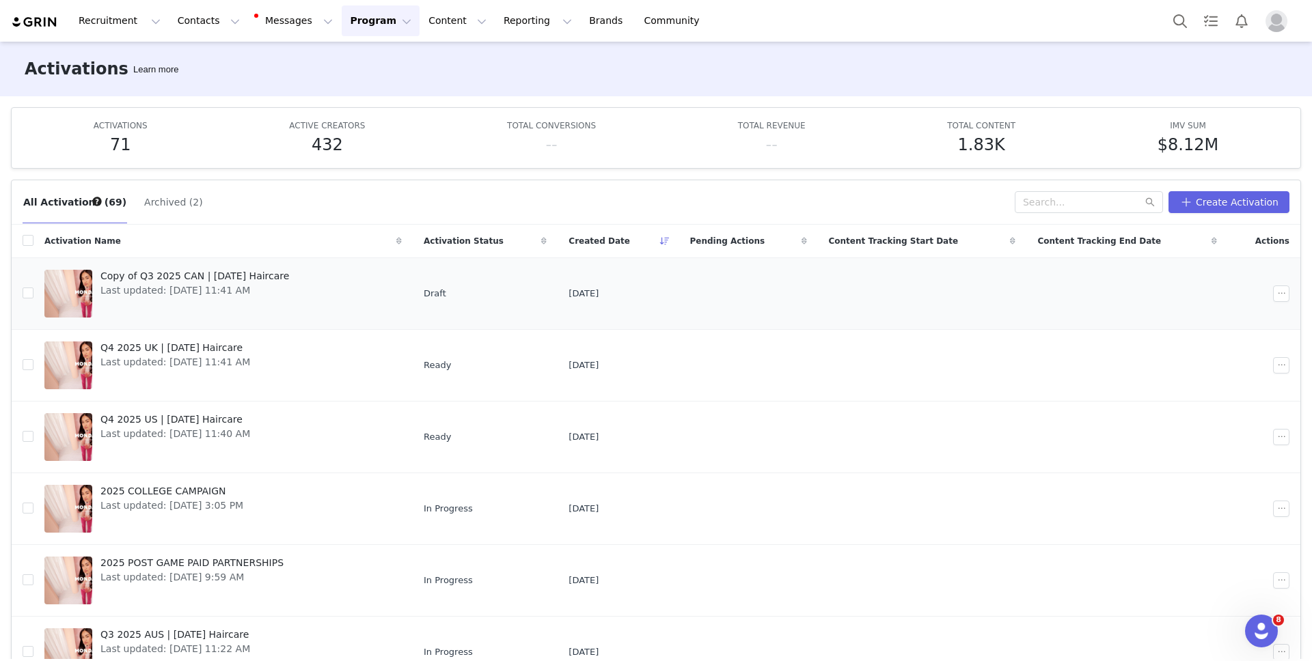
click at [267, 271] on span "Copy of Q3 2025 CAN | MONDAY Haircare" at bounding box center [194, 276] width 189 height 14
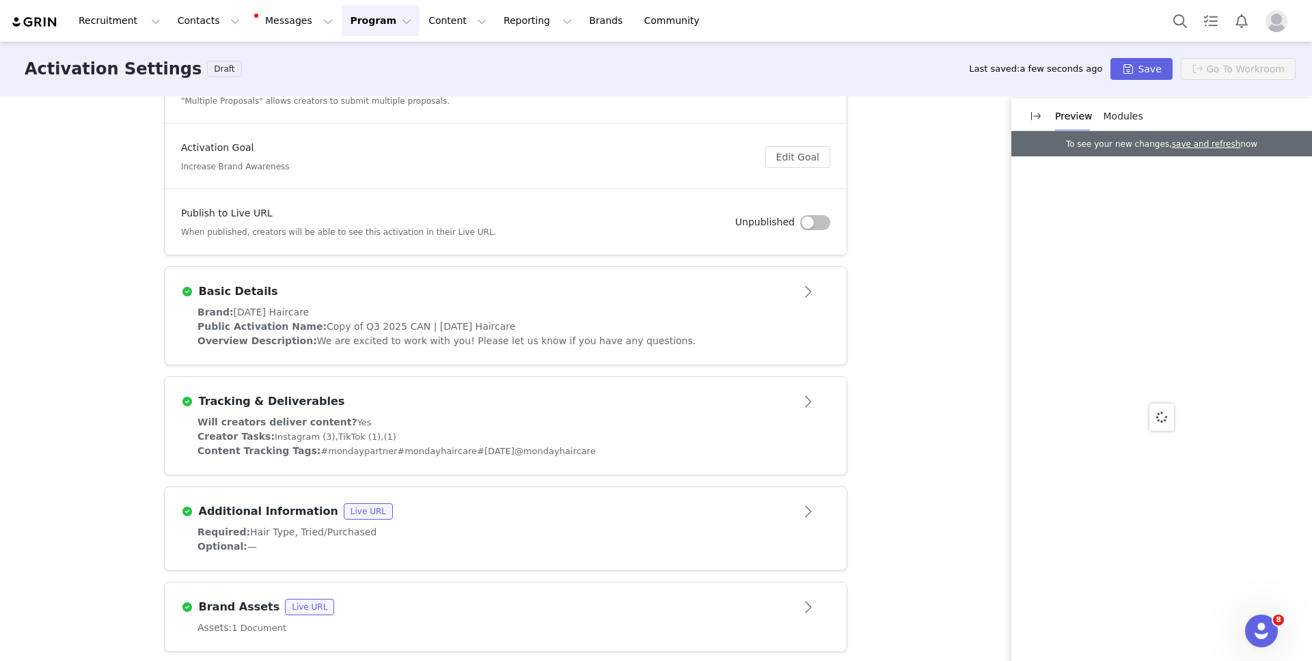
scroll to position [139, 0]
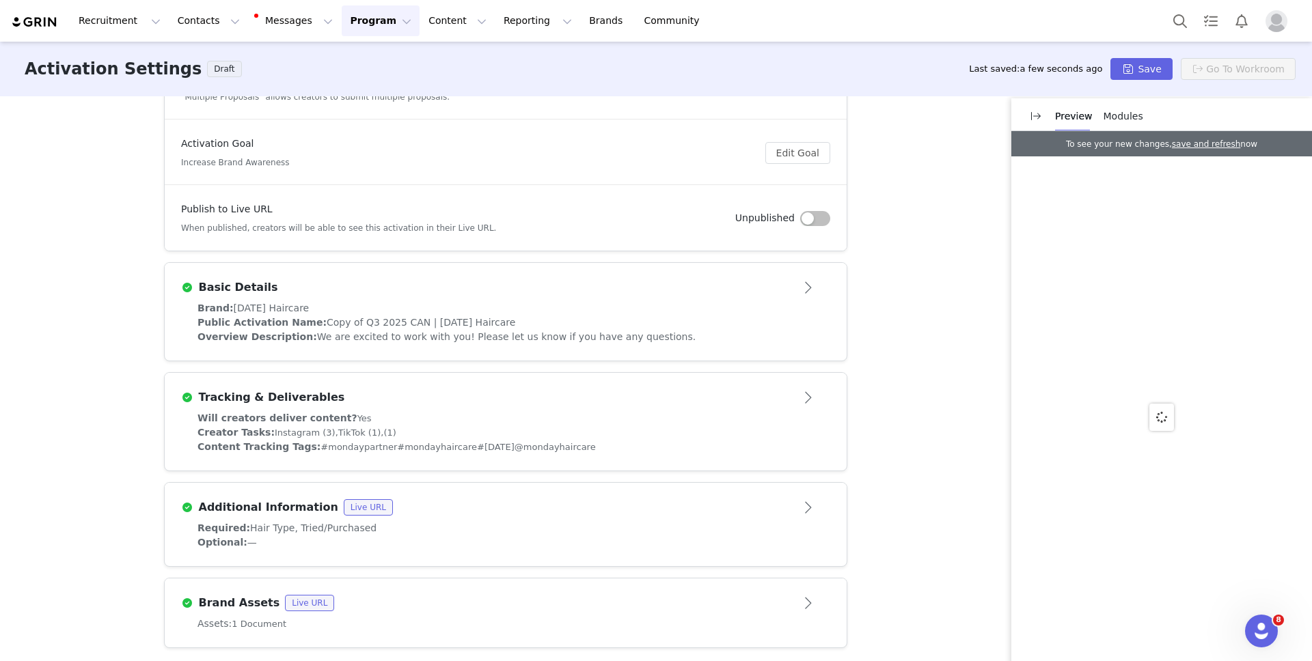
click at [403, 341] on span "We are excited to work with you! Please let us know if you have any questions." at bounding box center [506, 336] width 379 height 11
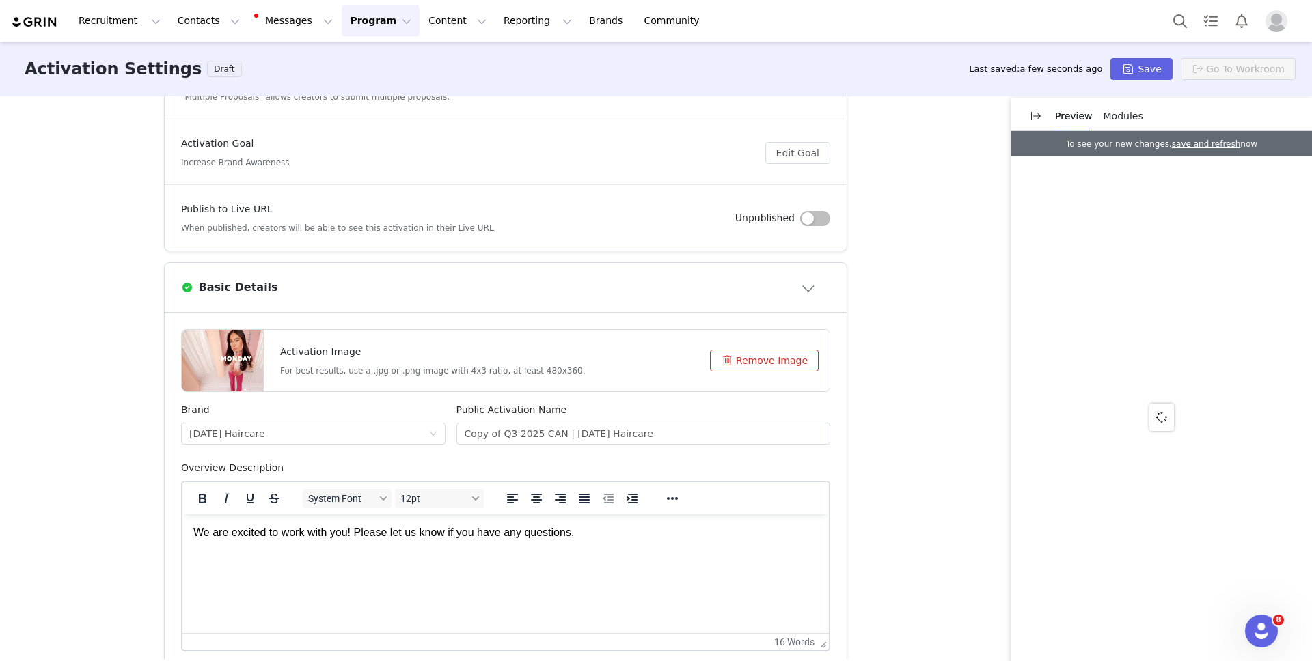
scroll to position [0, 0]
drag, startPoint x: 513, startPoint y: 434, endPoint x: 444, endPoint y: 428, distance: 69.2
click at [444, 428] on div "Brand MONDAY Haircare Public Activation Name Copy of Q3 2025 CAN | MONDAY Hairc…" at bounding box center [506, 432] width 660 height 58
type input "Q4 2025 CAN | [DATE] Haircare"
click at [1127, 66] on button "Save" at bounding box center [1141, 69] width 62 height 22
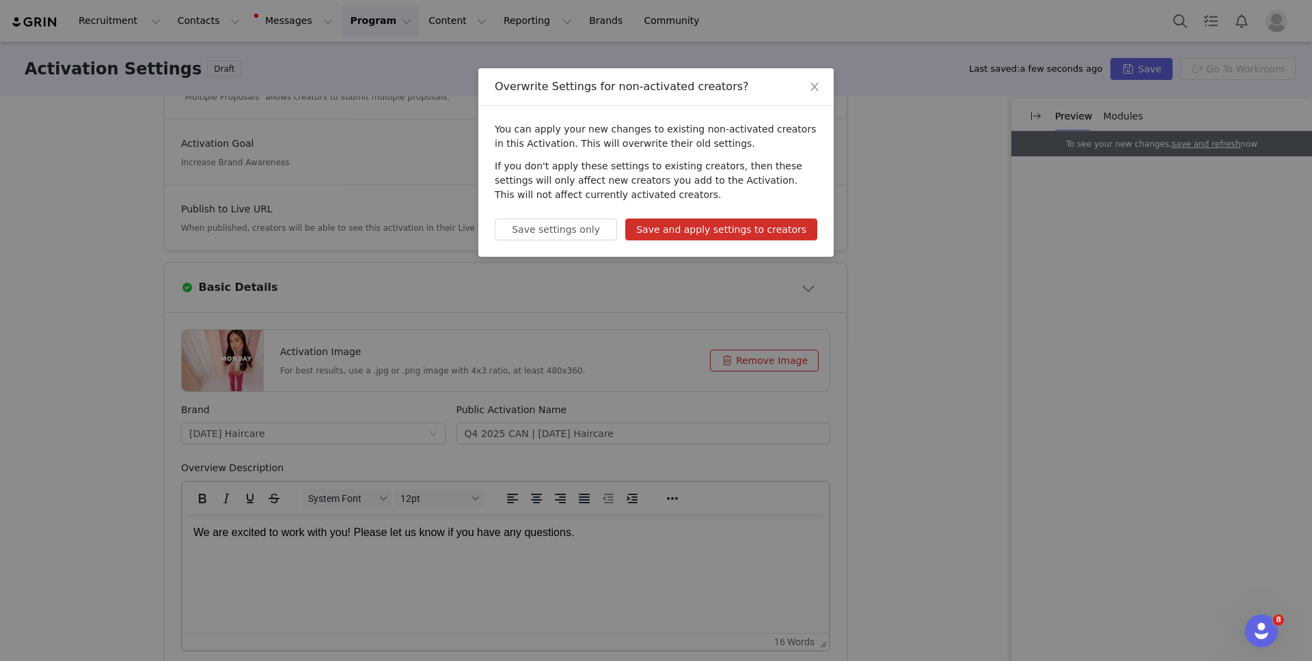
click at [763, 230] on button "Save and apply settings to creators" at bounding box center [721, 230] width 192 height 22
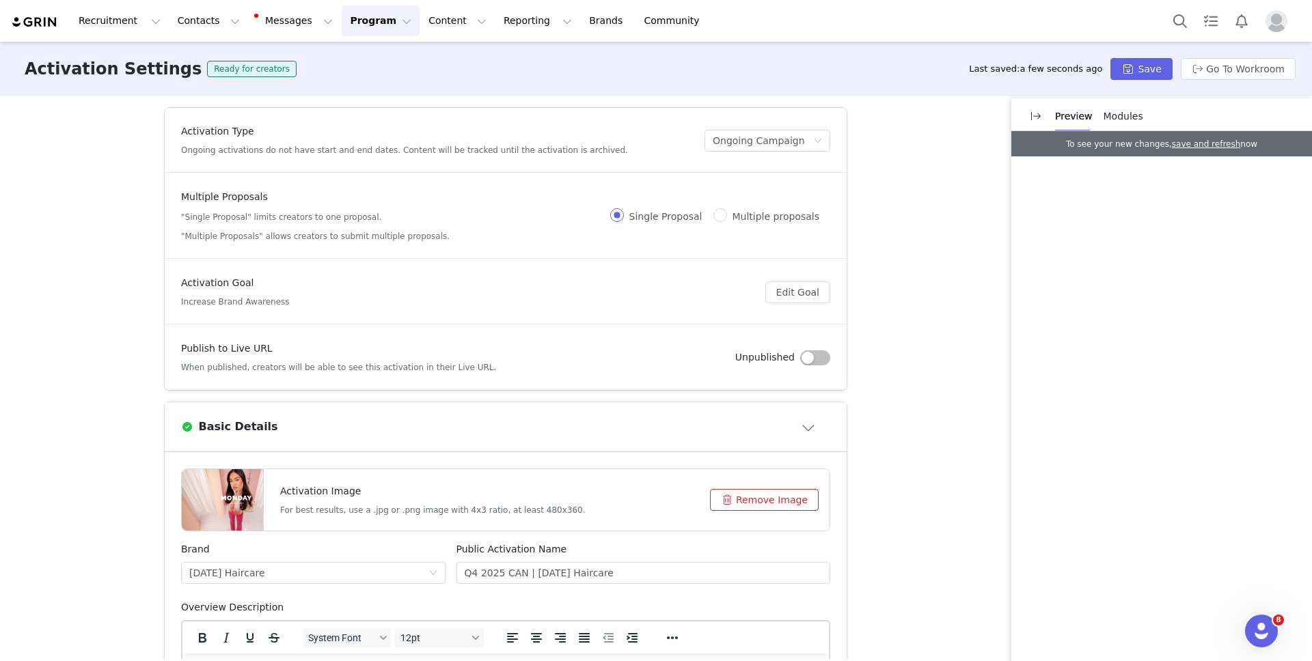
click at [357, 21] on button "Program Program" at bounding box center [381, 20] width 78 height 31
click at [355, 51] on link "Activations" at bounding box center [374, 60] width 108 height 25
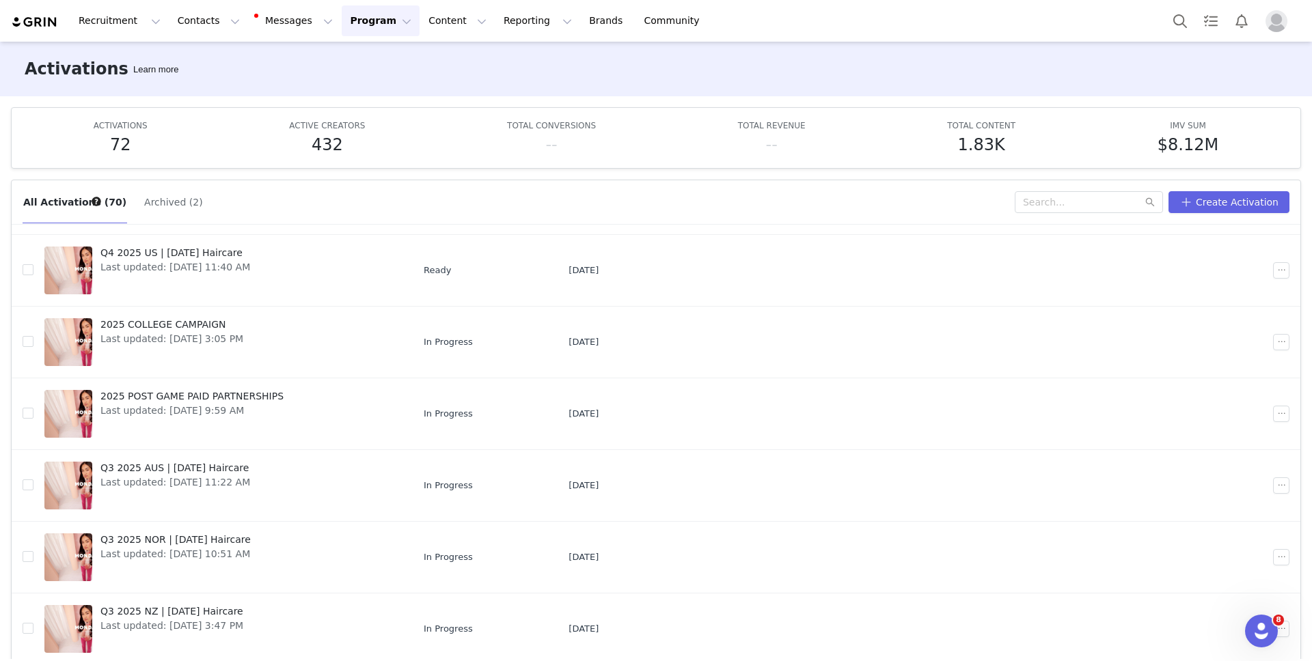
scroll to position [294, 0]
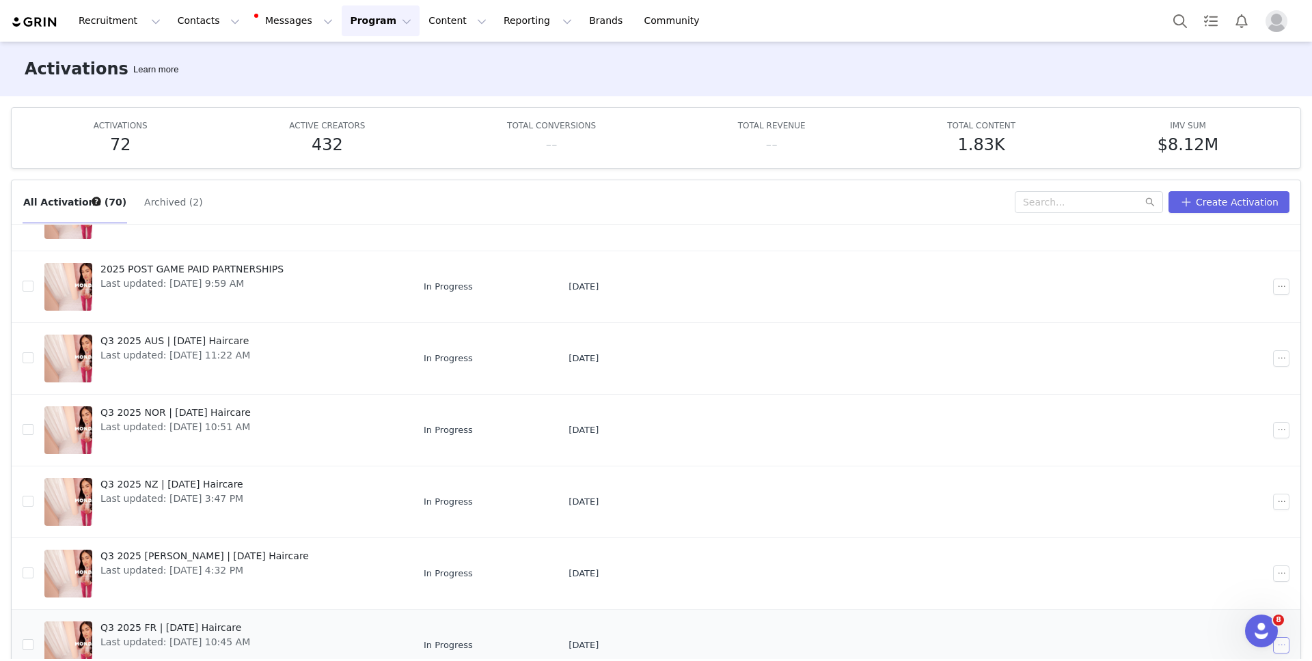
click at [1283, 648] on button "button" at bounding box center [1281, 646] width 16 height 16
click at [1214, 533] on span "Duplicate" at bounding box center [1209, 533] width 46 height 15
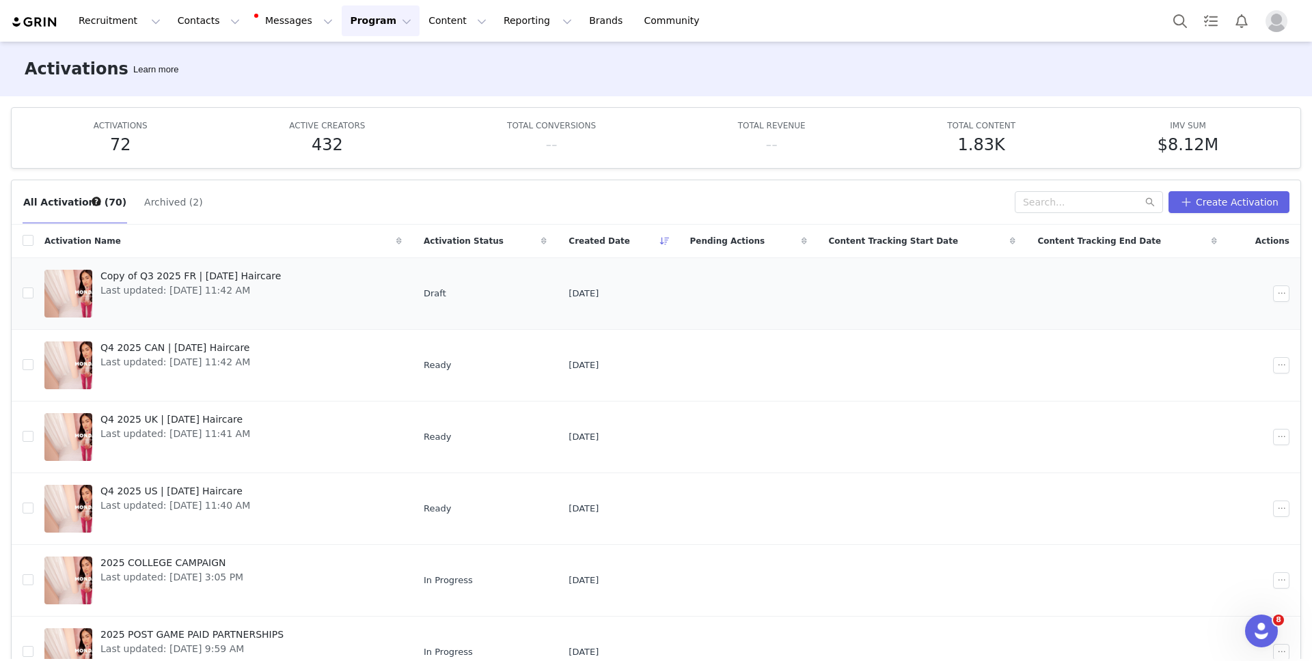
click at [157, 271] on span "Copy of Q3 2025 FR | MONDAY Haircare" at bounding box center [190, 276] width 180 height 14
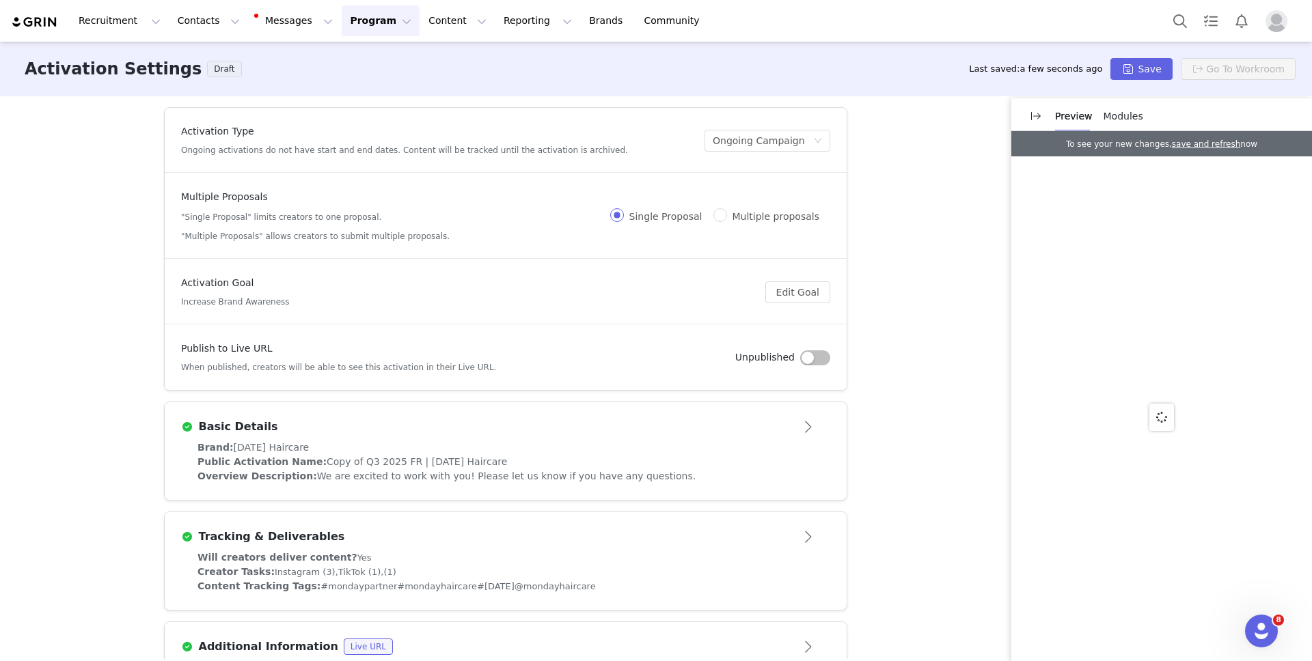
click at [375, 442] on div "Brand: MONDAY Haircare" at bounding box center [505, 448] width 616 height 14
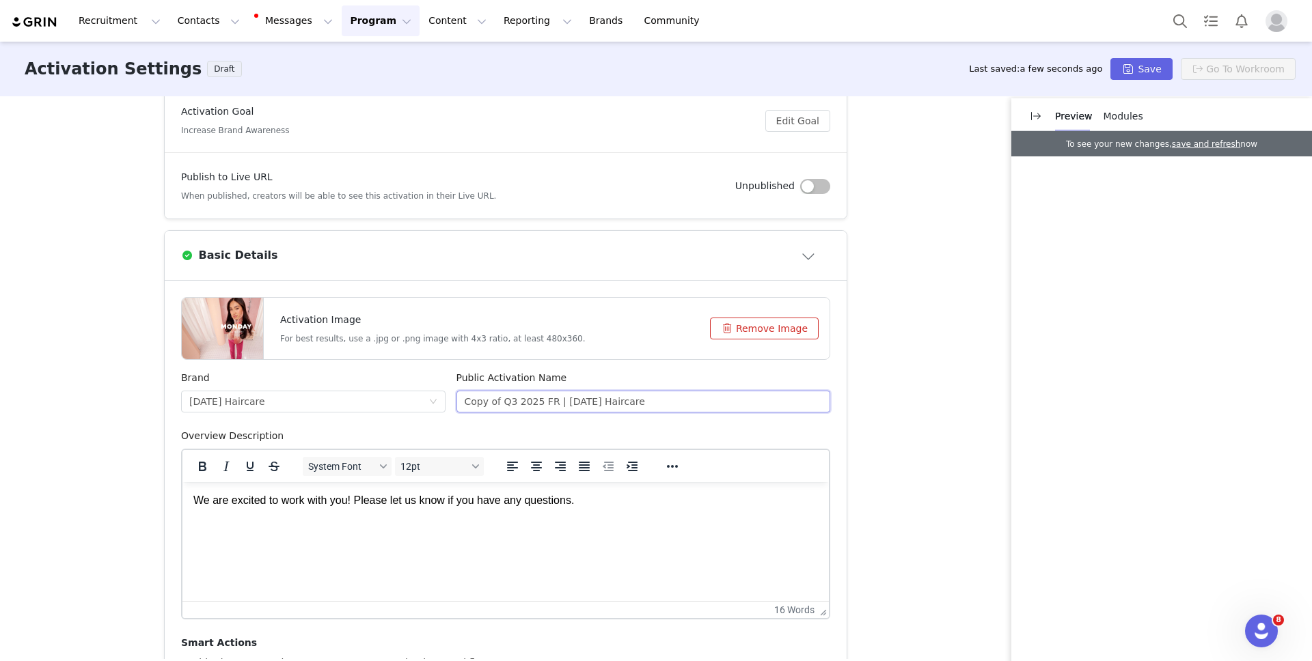
scroll to position [173, 0]
drag, startPoint x: 513, startPoint y: 403, endPoint x: 457, endPoint y: 405, distance: 55.4
click at [458, 406] on input "Copy of Q3 2025 FR | MONDAY Haircare" at bounding box center [643, 400] width 374 height 22
type input "Q4 2025 FR | [DATE] Haircare"
click at [1131, 72] on button "Save" at bounding box center [1141, 69] width 62 height 22
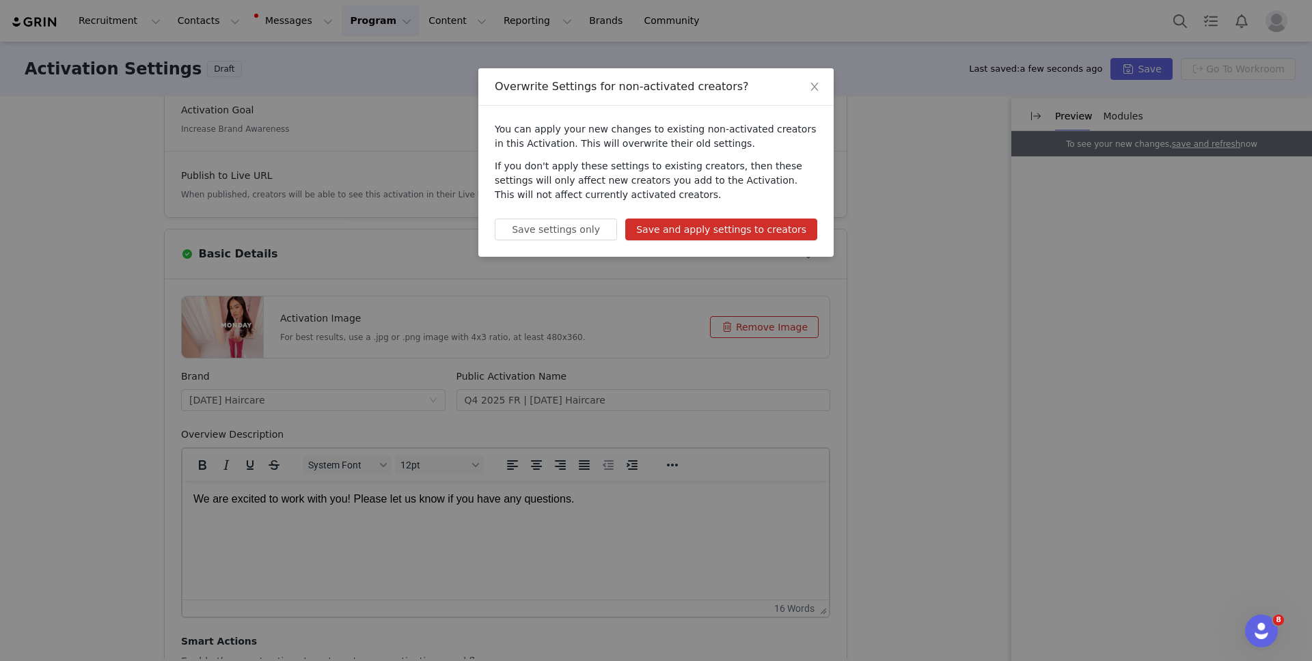
click at [748, 230] on button "Save and apply settings to creators" at bounding box center [721, 230] width 192 height 22
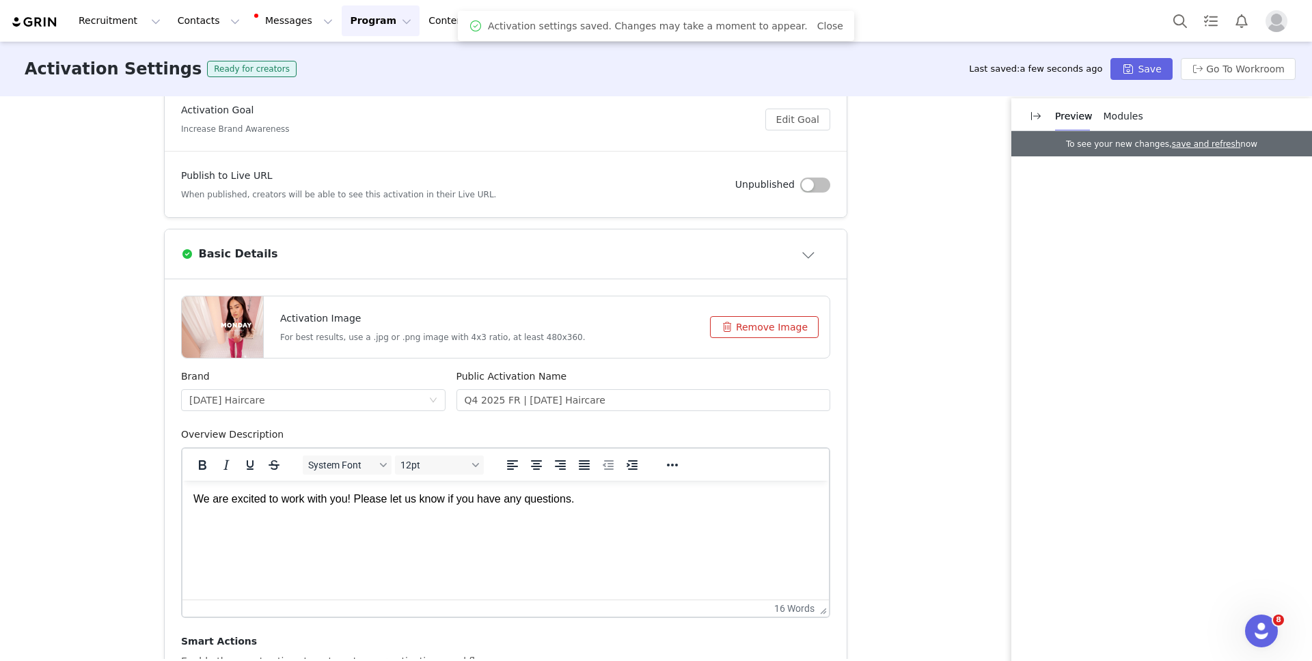
scroll to position [171, 0]
click at [342, 25] on button "Program Program" at bounding box center [381, 20] width 78 height 31
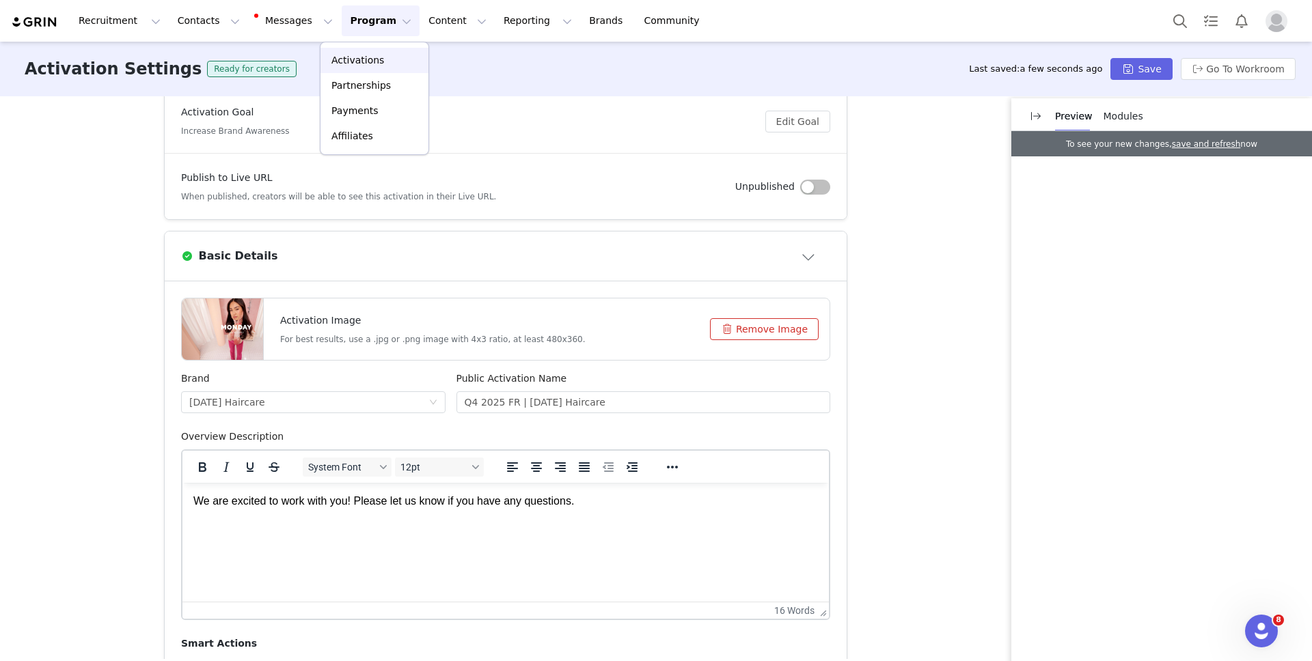
click at [336, 57] on p "Activations" at bounding box center [357, 60] width 53 height 14
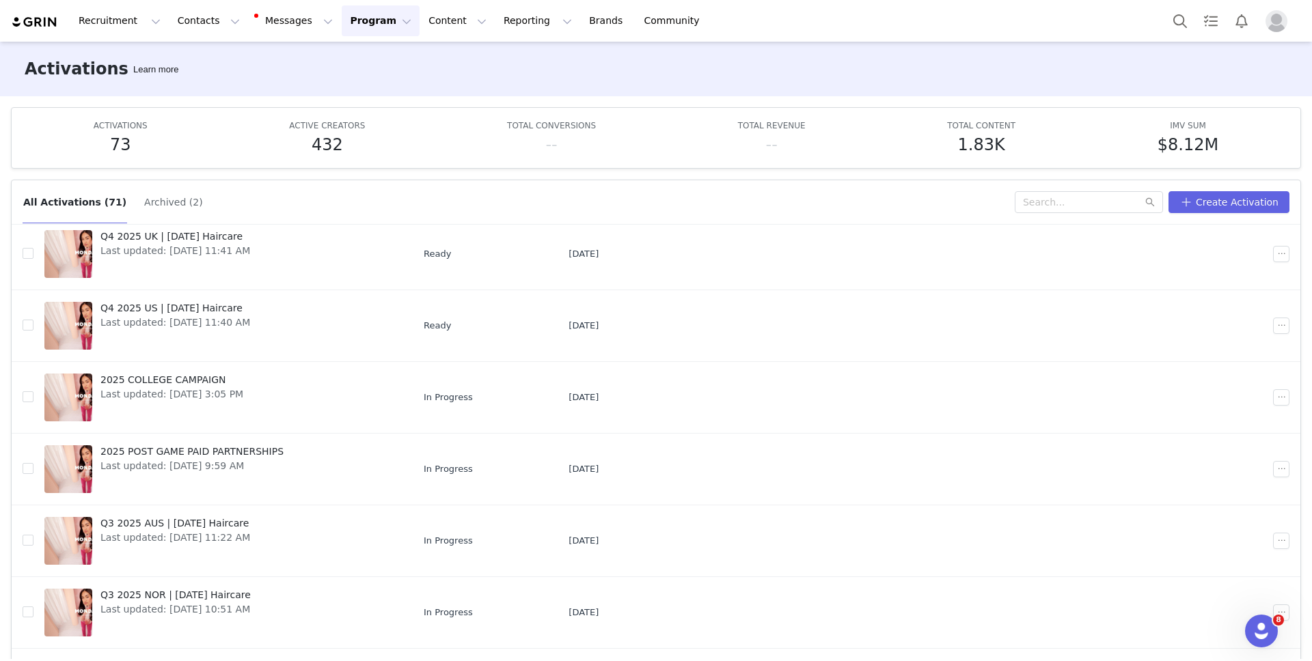
scroll to position [294, 0]
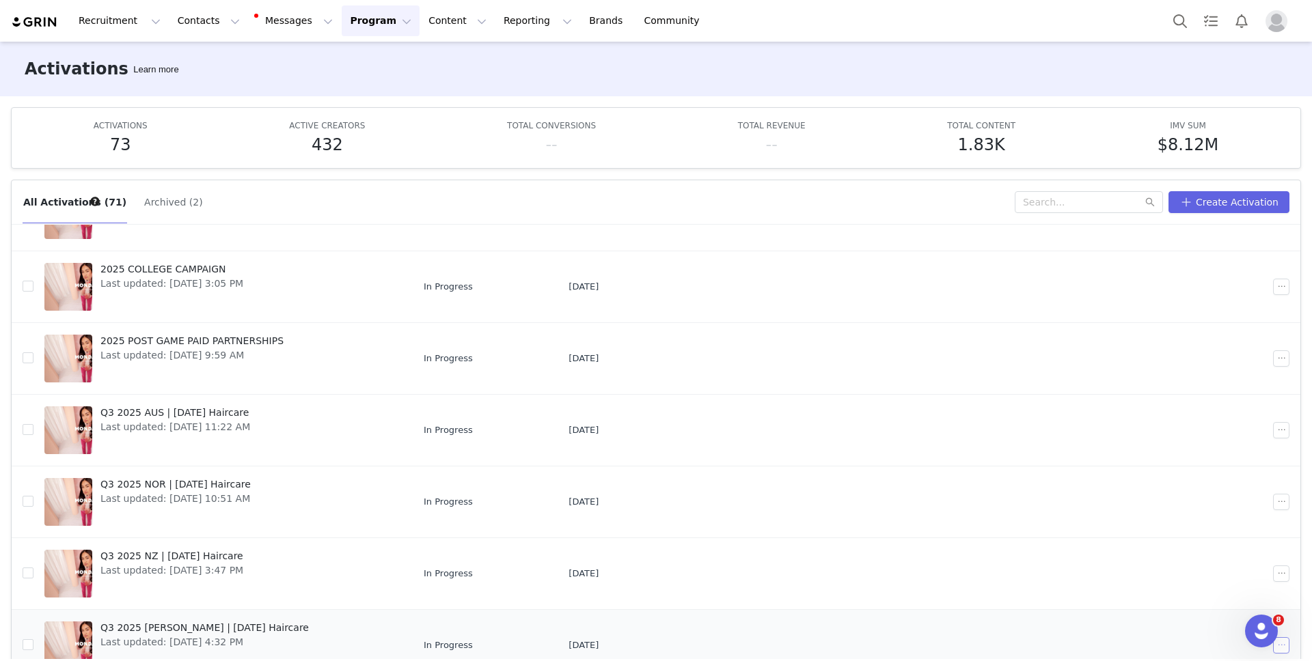
click at [1288, 649] on button "button" at bounding box center [1281, 646] width 16 height 16
click at [1210, 534] on span "Duplicate" at bounding box center [1209, 533] width 46 height 15
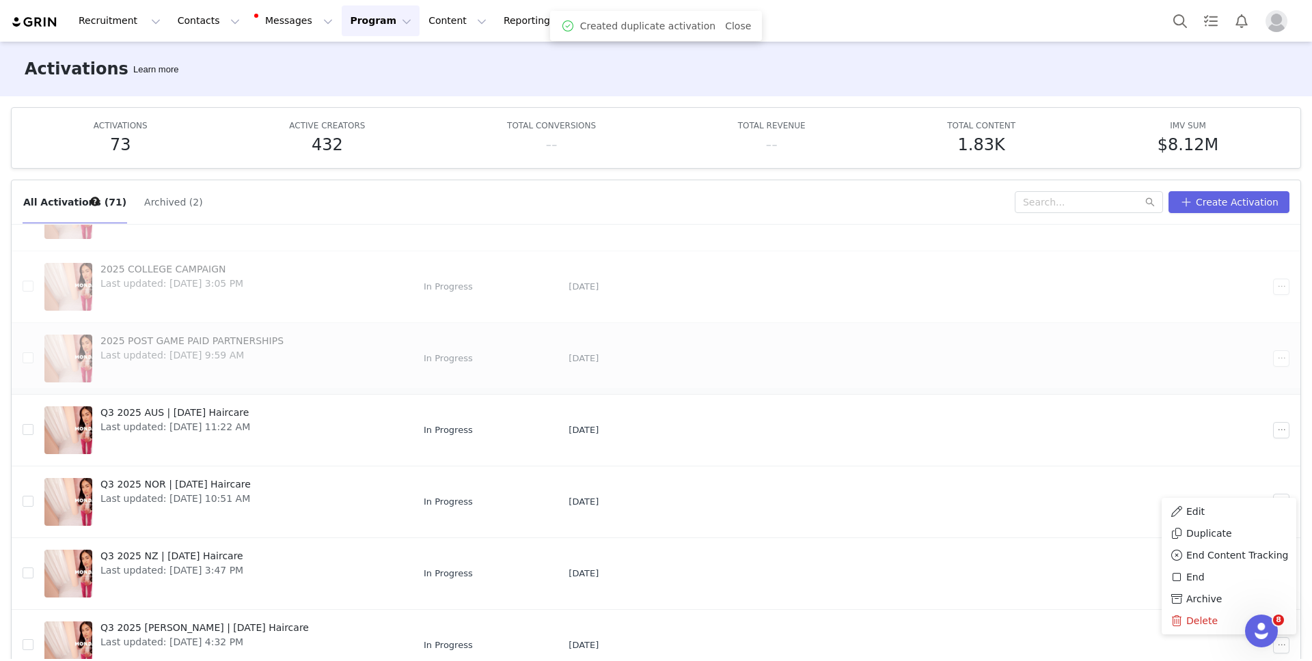
scroll to position [0, 0]
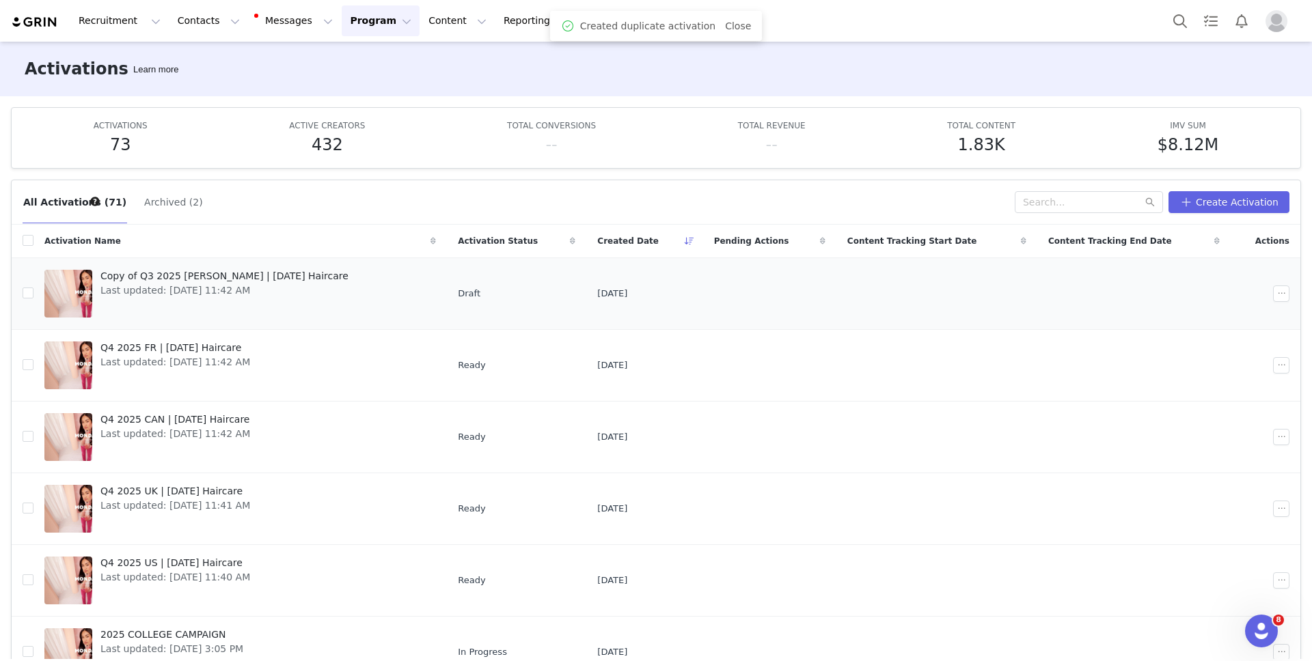
click at [163, 275] on span "Copy of Q3 2025 BL - NL | MONDAY Haircare" at bounding box center [224, 276] width 248 height 14
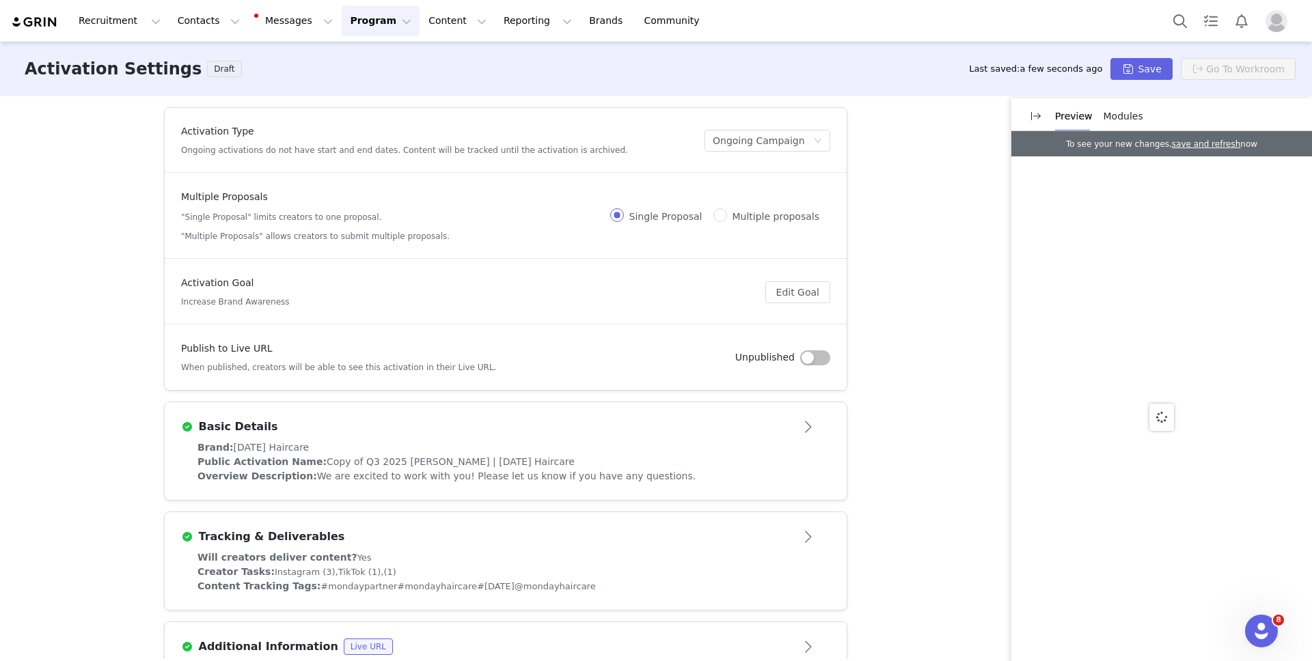
click at [356, 445] on div "Brand: MONDAY Haircare" at bounding box center [505, 448] width 616 height 14
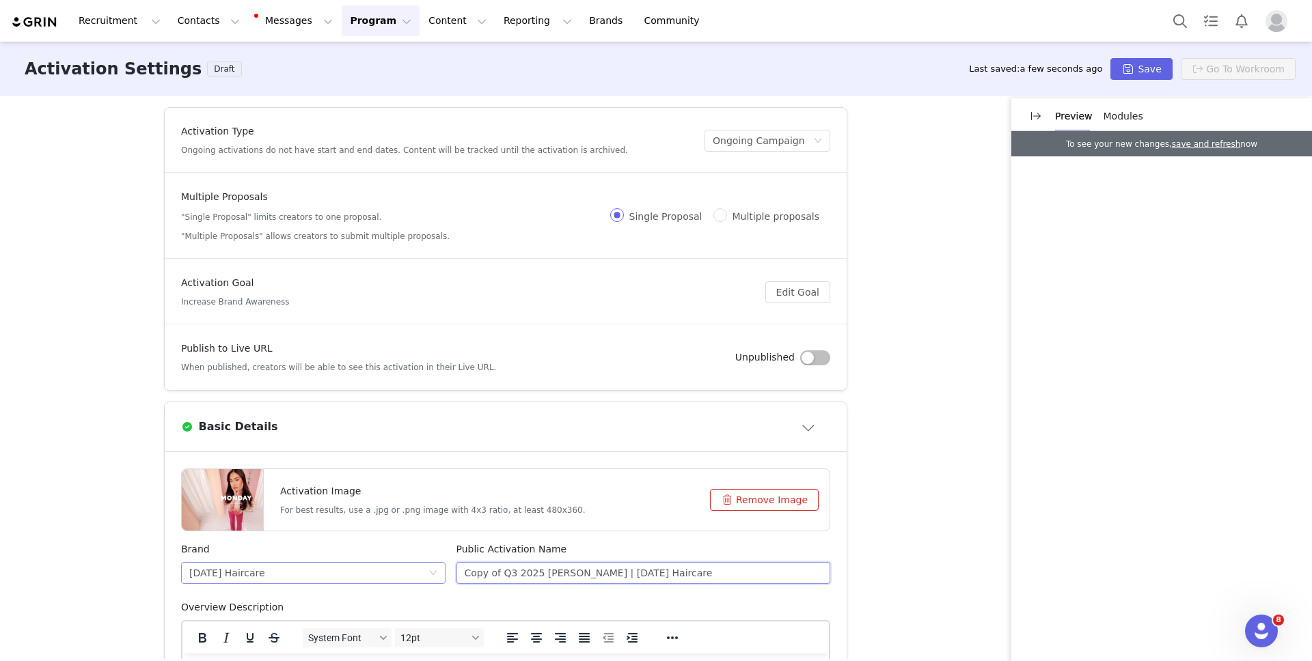
drag, startPoint x: 512, startPoint y: 573, endPoint x: 444, endPoint y: 571, distance: 67.7
click at [444, 571] on div "Brand MONDAY Haircare Public Activation Name Copy of Q3 2025 BL - NL | MONDAY H…" at bounding box center [506, 572] width 660 height 58
type input "Q4 2025 [PERSON_NAME] | [DATE] Haircare"
click at [1145, 74] on button "Save" at bounding box center [1141, 69] width 62 height 22
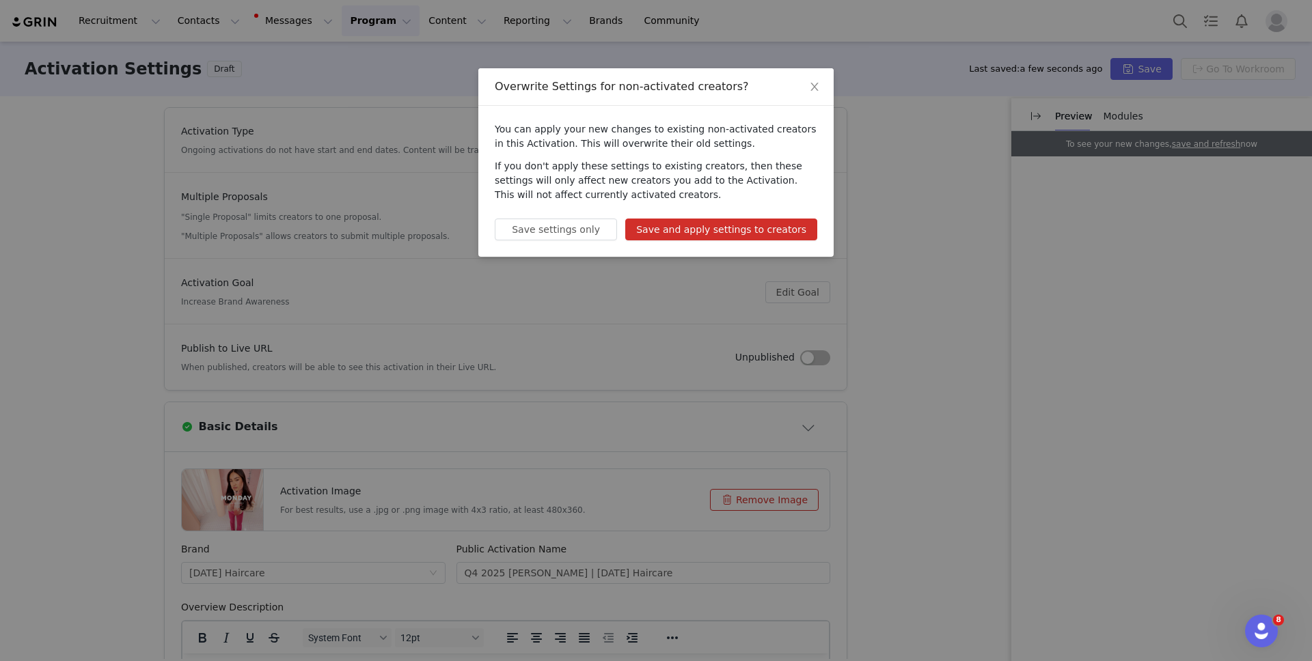
click at [753, 232] on button "Save and apply settings to creators" at bounding box center [721, 230] width 192 height 22
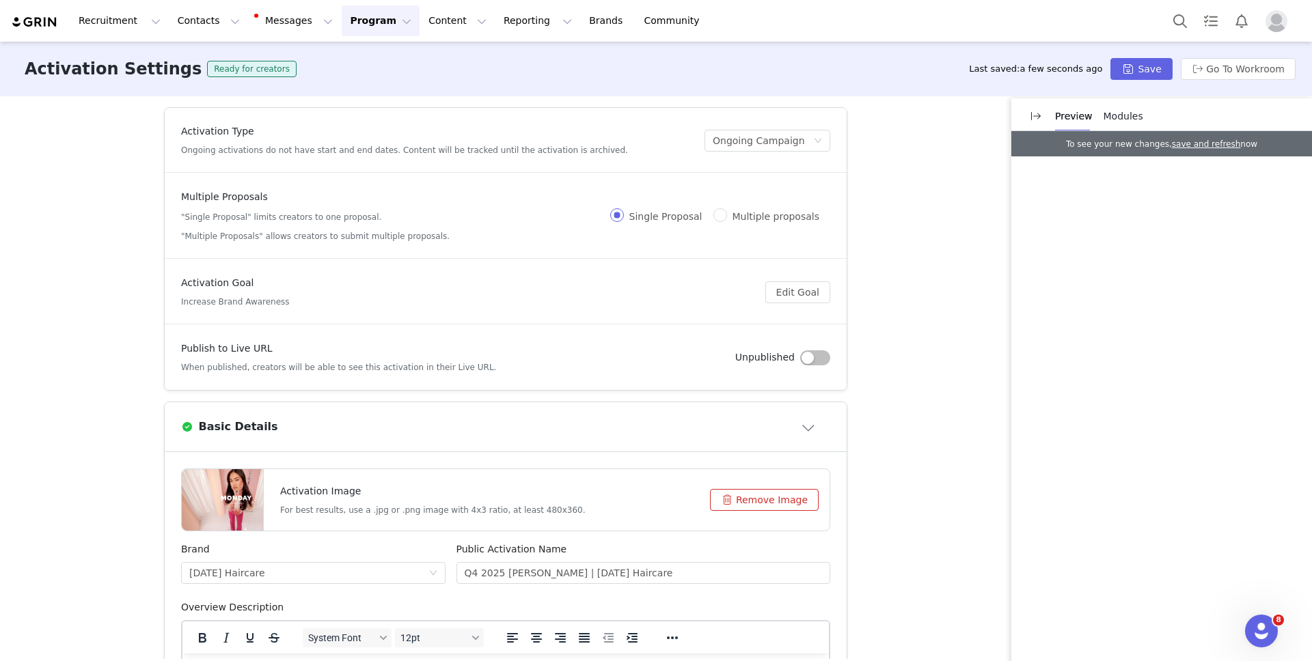
click at [342, 24] on button "Program Program" at bounding box center [381, 20] width 78 height 31
click at [342, 60] on p "Activations" at bounding box center [357, 60] width 53 height 14
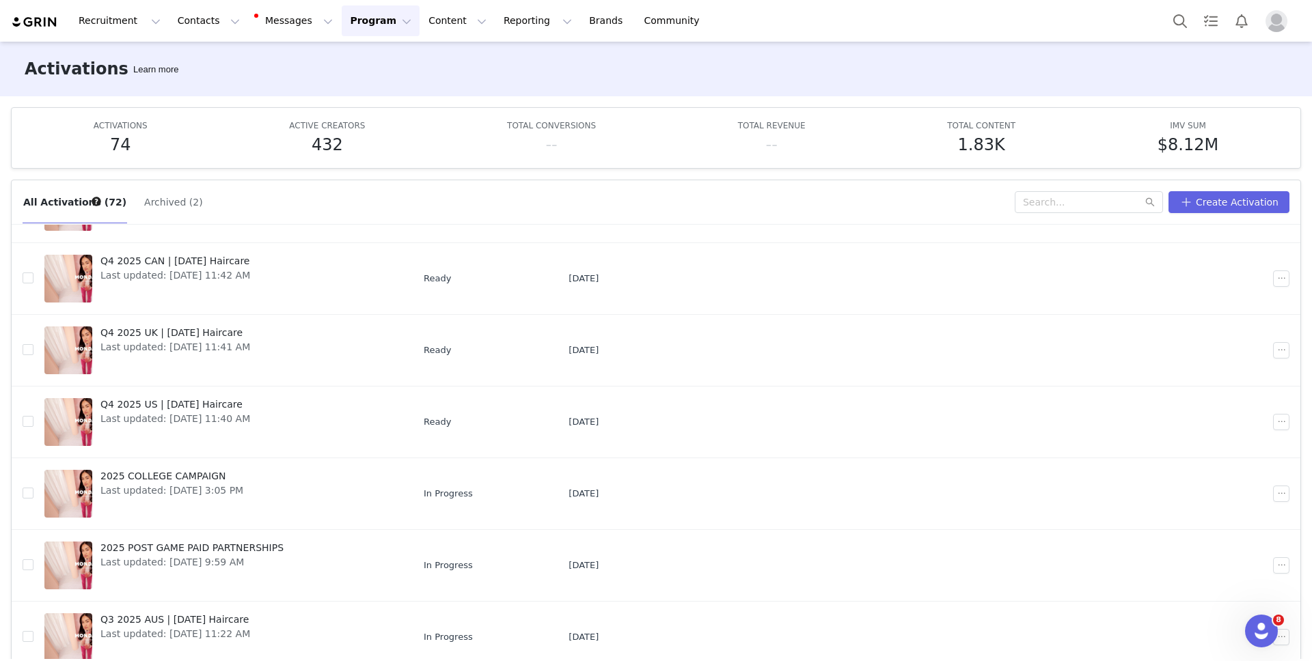
scroll to position [294, 0]
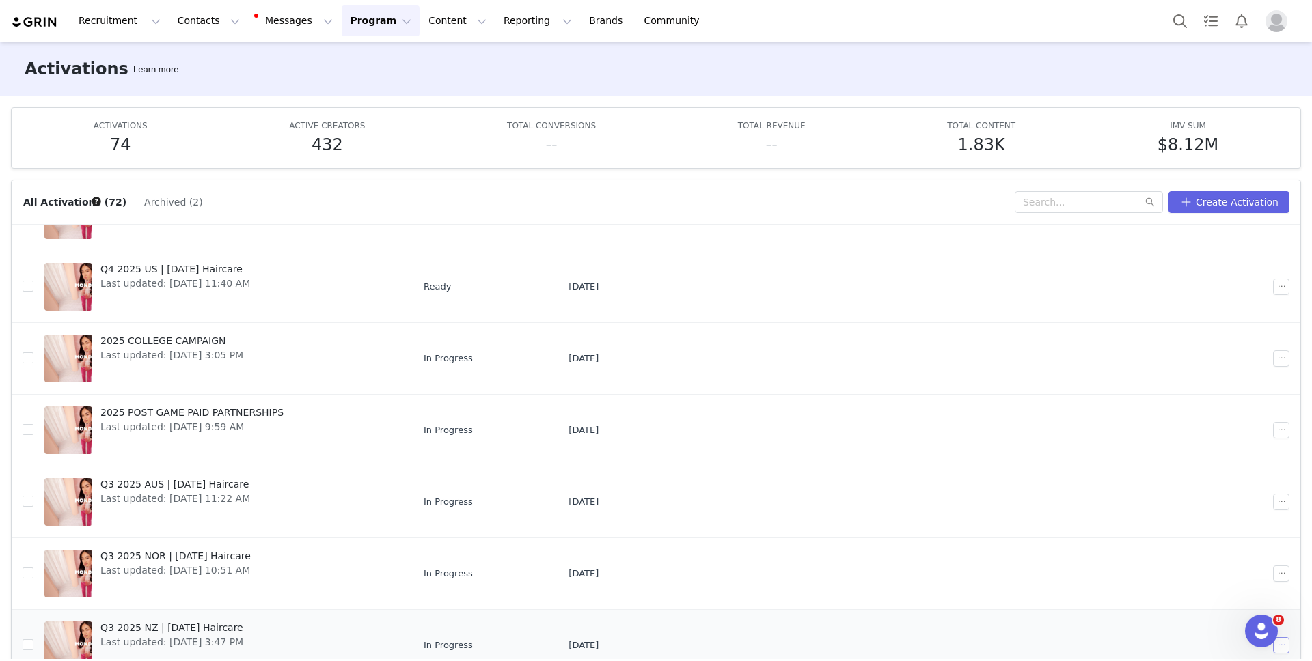
click at [1284, 645] on button "button" at bounding box center [1281, 646] width 16 height 16
click at [1202, 530] on span "Duplicate" at bounding box center [1209, 533] width 46 height 15
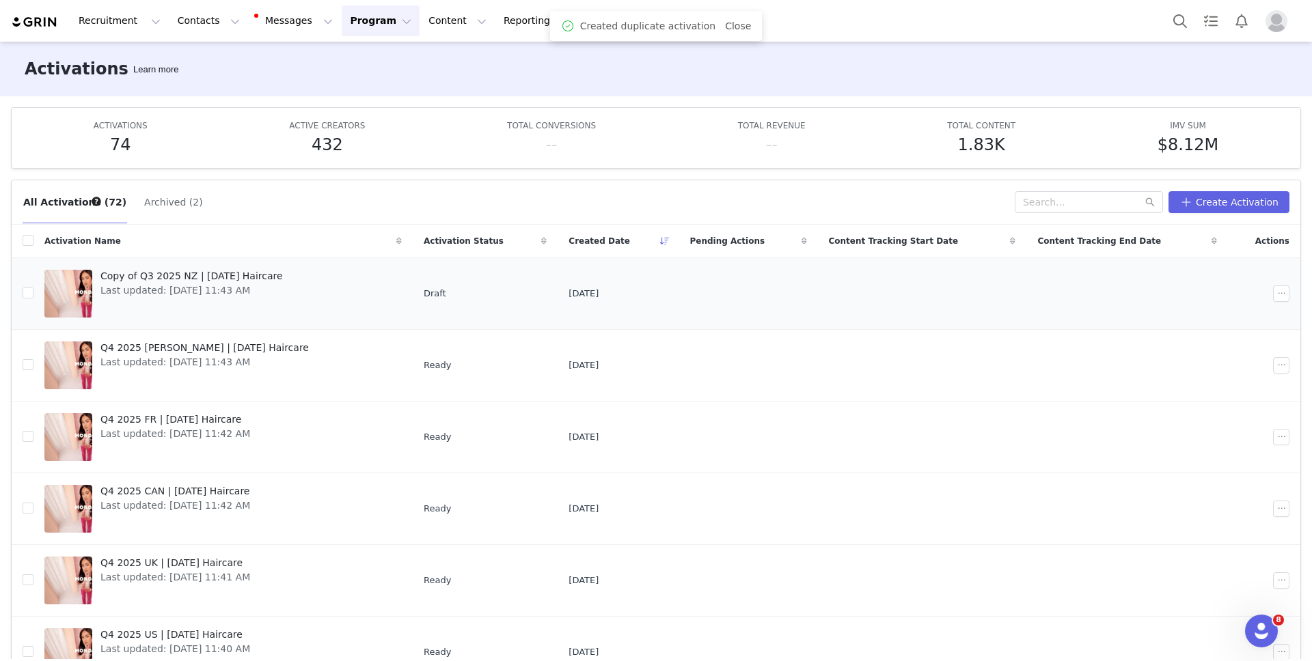
click at [248, 273] on span "Copy of Q3 2025 NZ | MONDAY Haircare" at bounding box center [191, 276] width 182 height 14
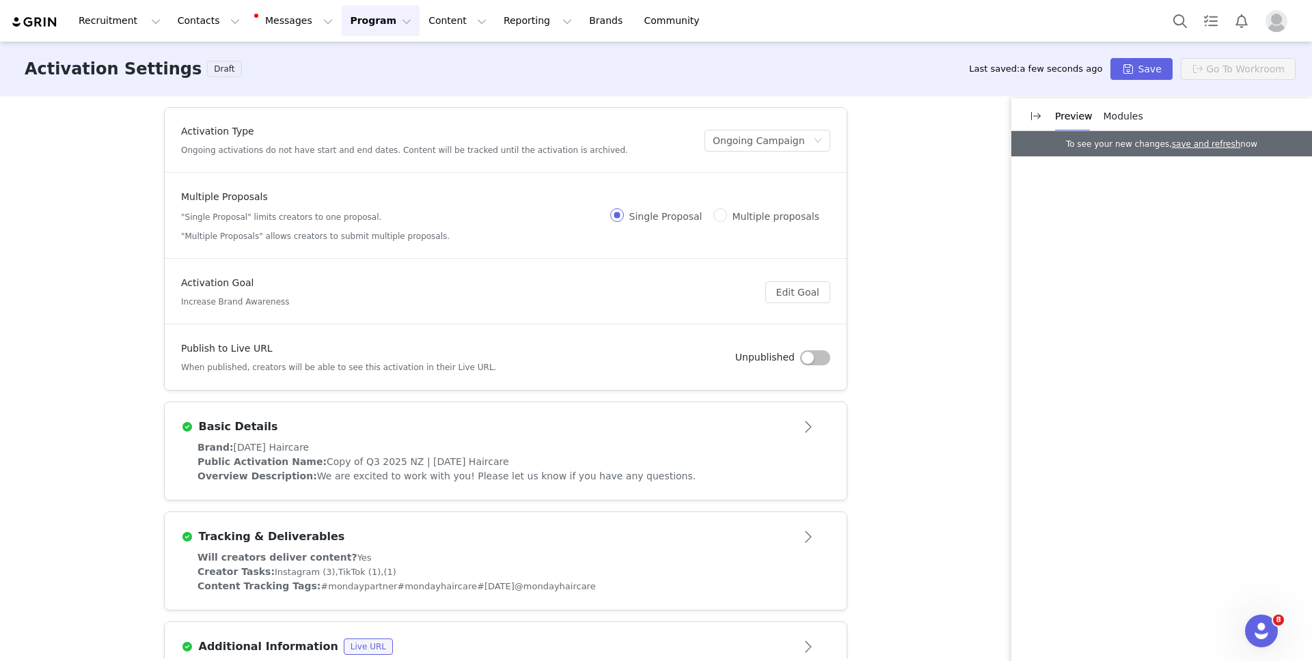
click at [457, 439] on article "Basic Details" at bounding box center [506, 422] width 682 height 38
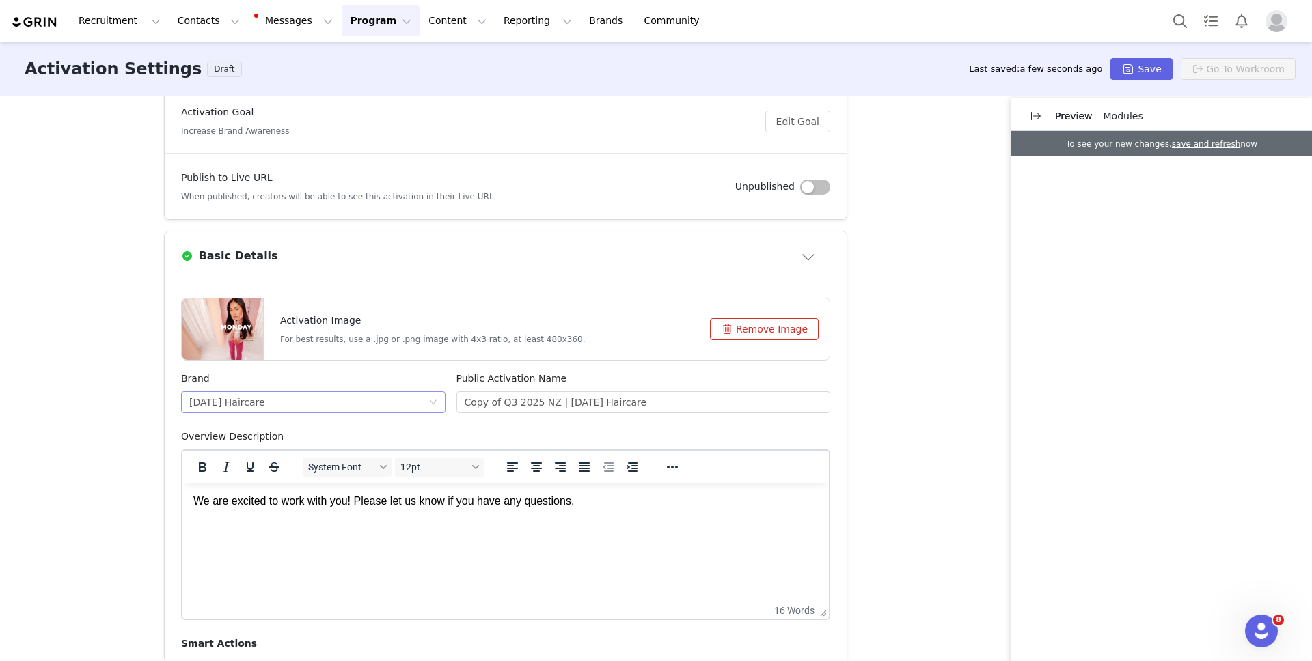
scroll to position [362, 0]
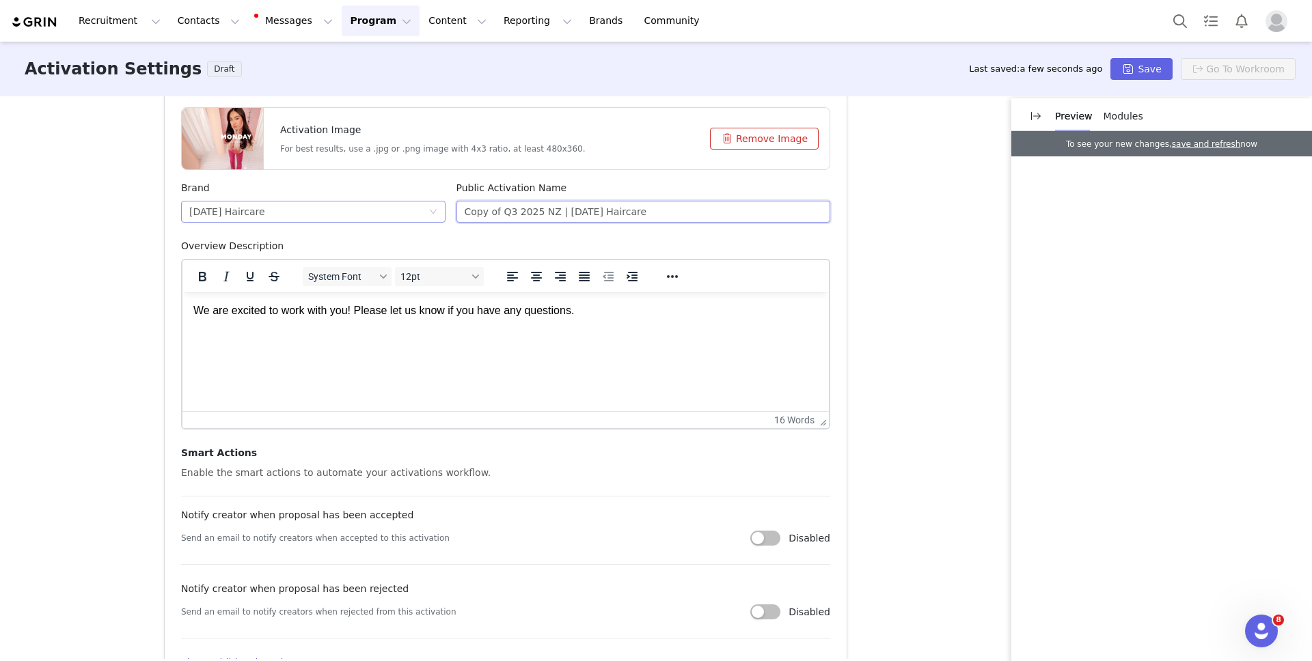
drag, startPoint x: 513, startPoint y: 209, endPoint x: 434, endPoint y: 216, distance: 78.9
click at [434, 216] on div "Brand MONDAY Haircare Public Activation Name Copy of Q3 2025 NZ | MONDAY Hairca…" at bounding box center [506, 210] width 660 height 58
type input "Q4 2025 NZ | [DATE] Haircare"
click at [1131, 71] on button "Save" at bounding box center [1141, 69] width 62 height 22
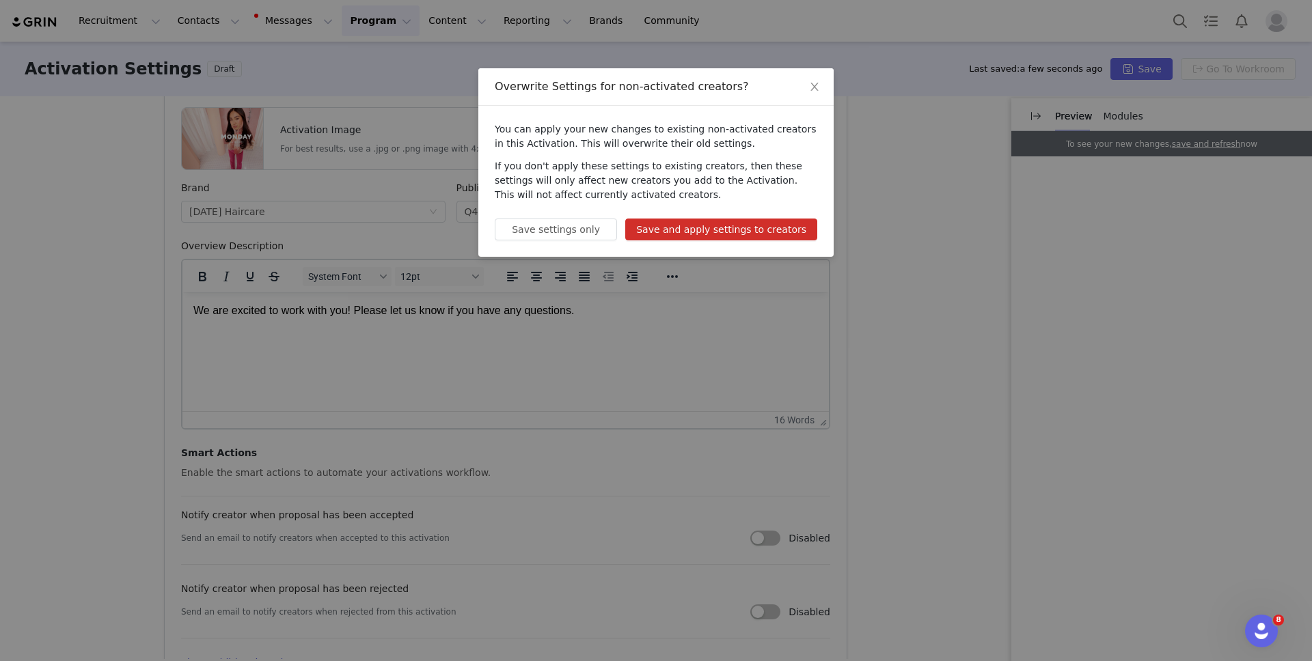
click at [733, 221] on button "Save and apply settings to creators" at bounding box center [721, 230] width 192 height 22
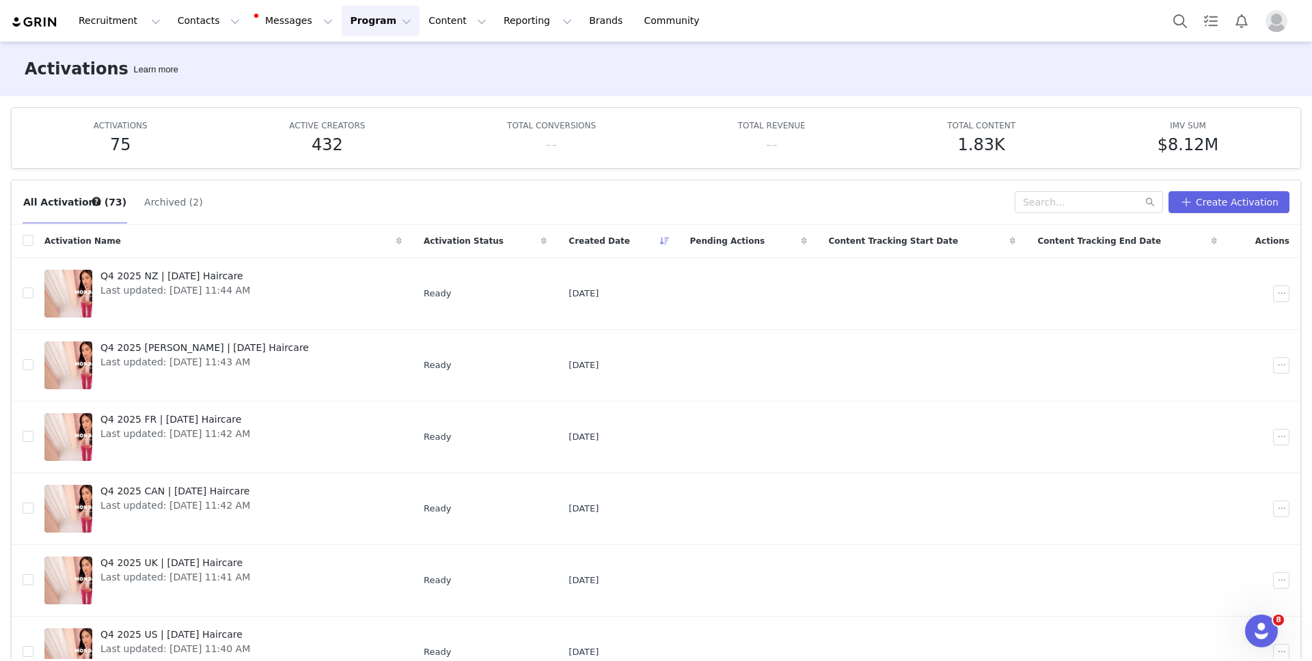
scroll to position [72, 0]
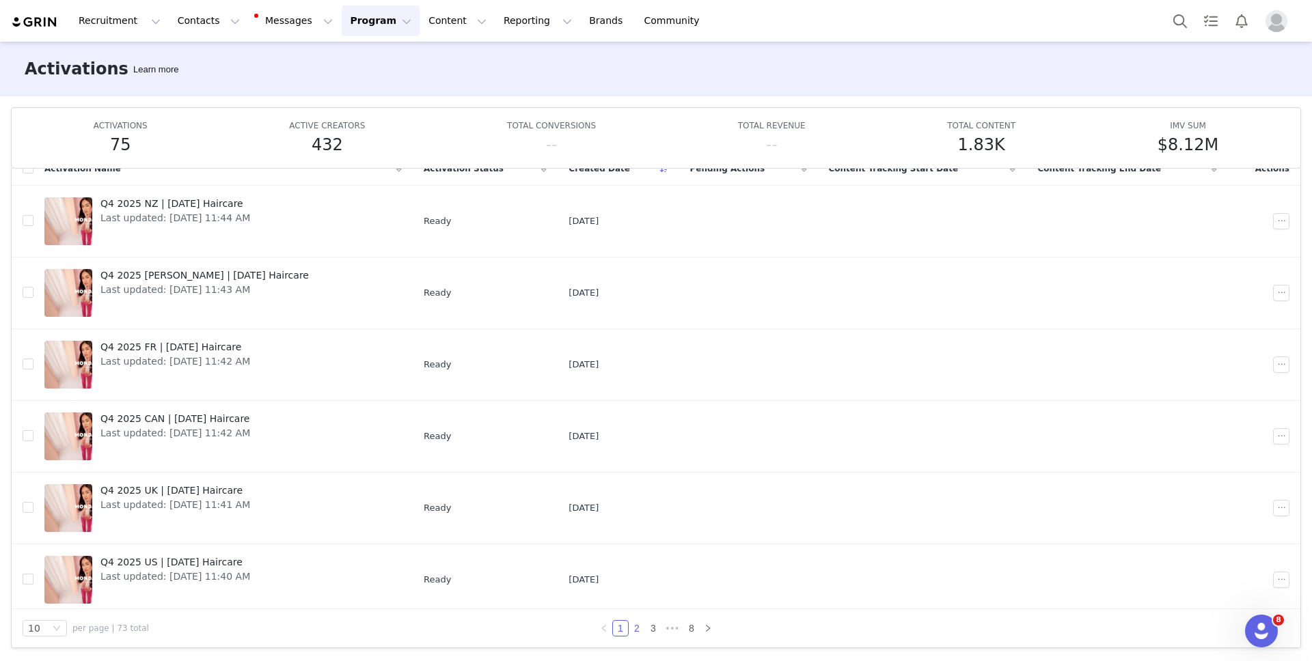
click at [636, 627] on link "2" at bounding box center [636, 628] width 15 height 15
click at [657, 629] on link "3" at bounding box center [653, 628] width 15 height 15
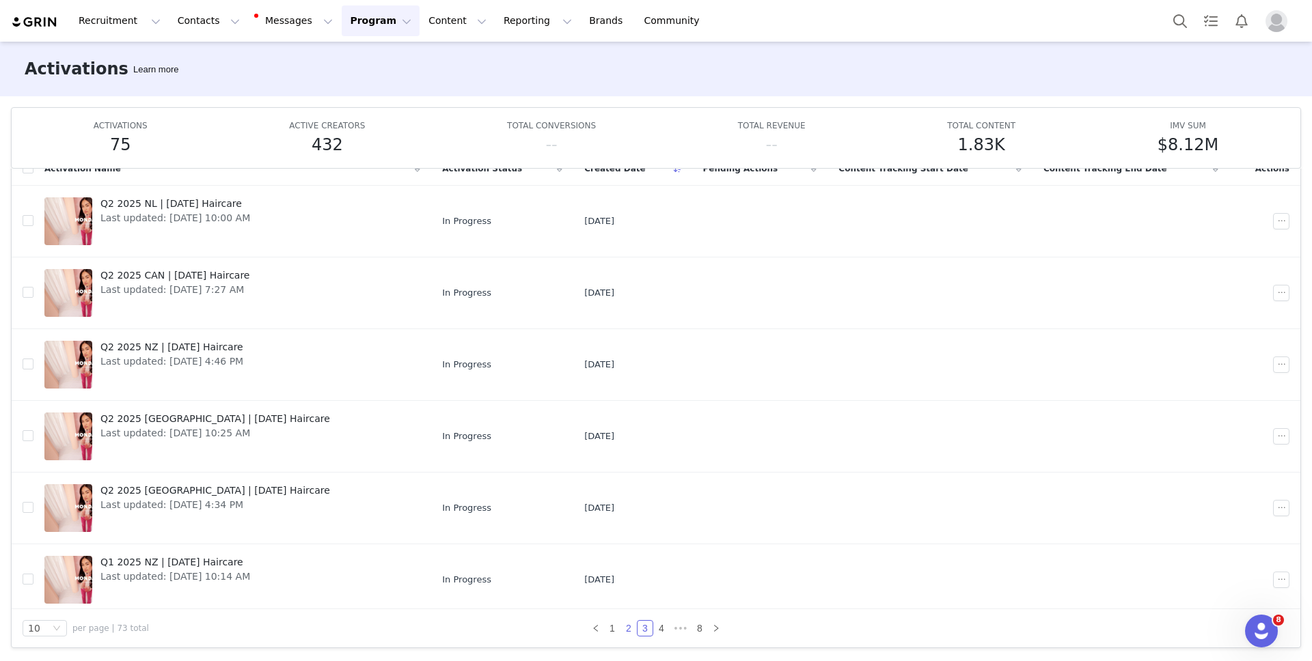
click at [631, 629] on link "2" at bounding box center [628, 628] width 15 height 15
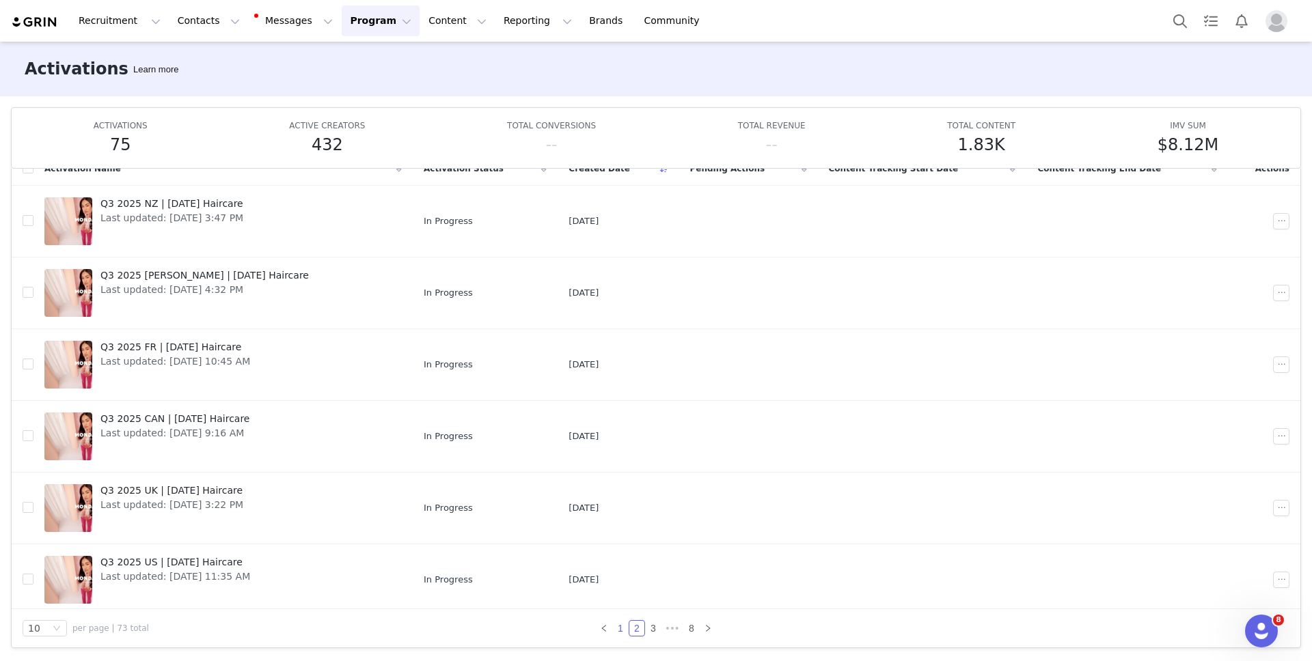
click at [618, 629] on link "1" at bounding box center [620, 628] width 15 height 15
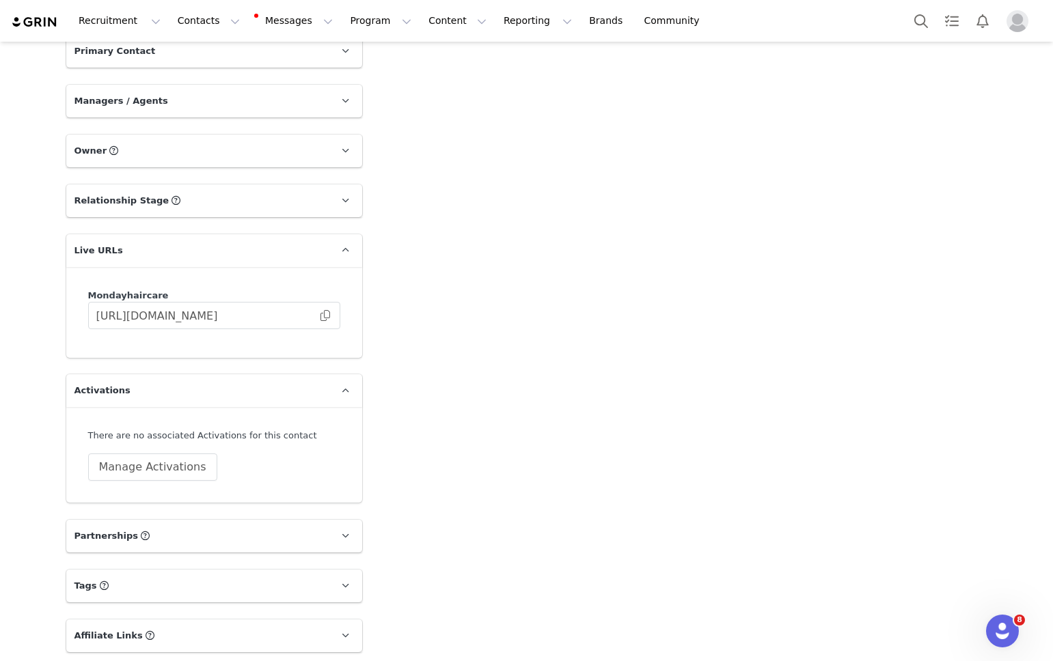
scroll to position [1479, 0]
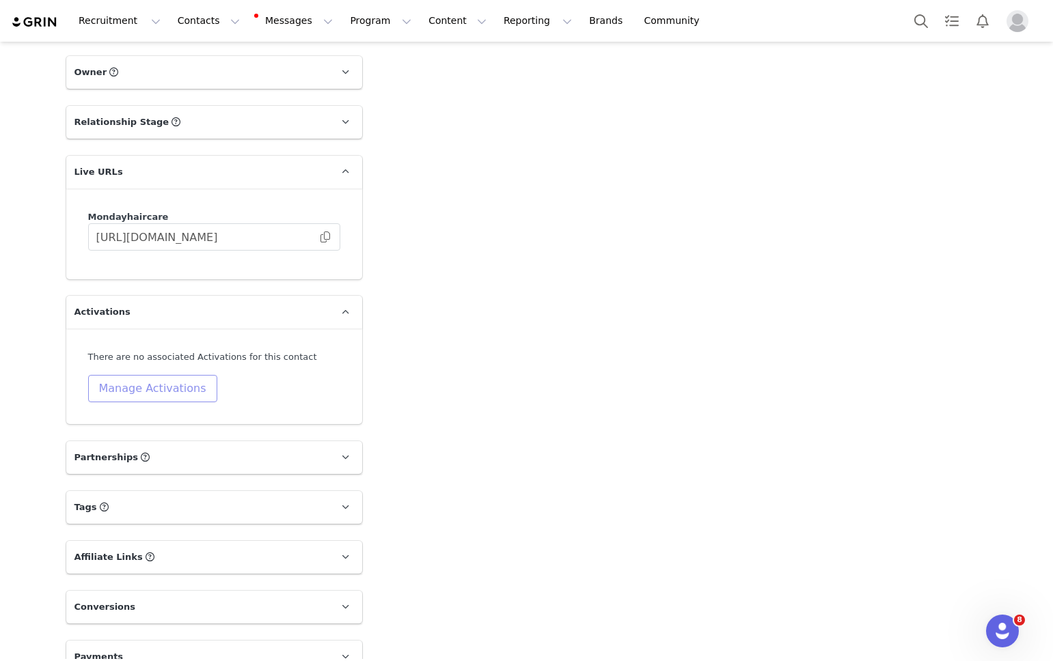
click at [173, 375] on button "Manage Activations" at bounding box center [152, 388] width 129 height 27
click at [128, 412] on div "Select Activation" at bounding box center [117, 417] width 133 height 21
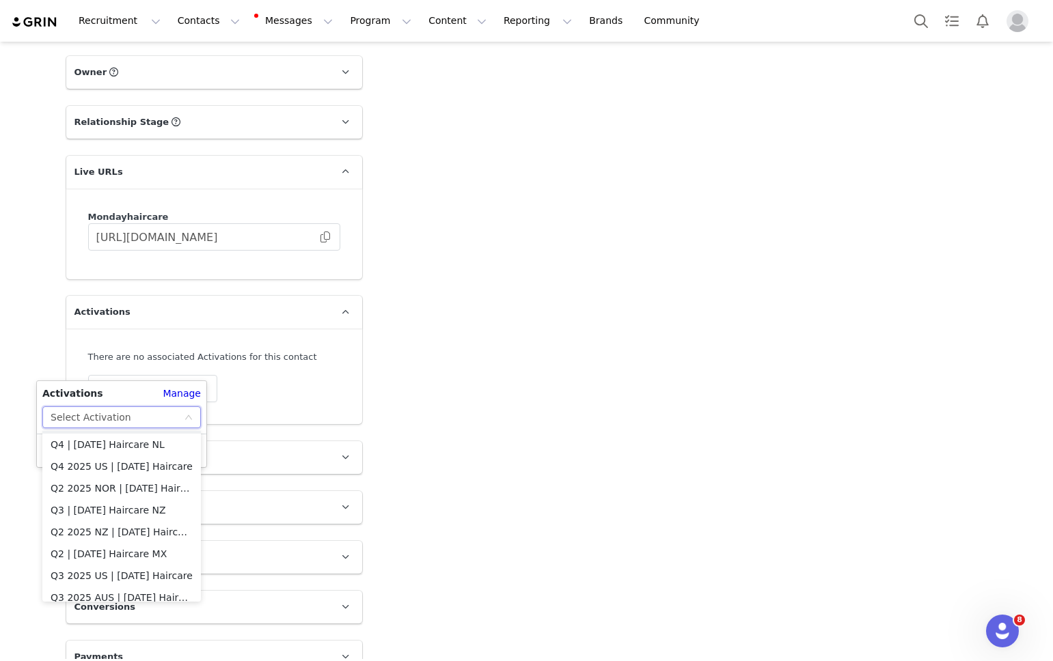
scroll to position [592, 0]
click at [111, 459] on li "Q4 2025 US | [DATE] Haircare" at bounding box center [121, 465] width 159 height 22
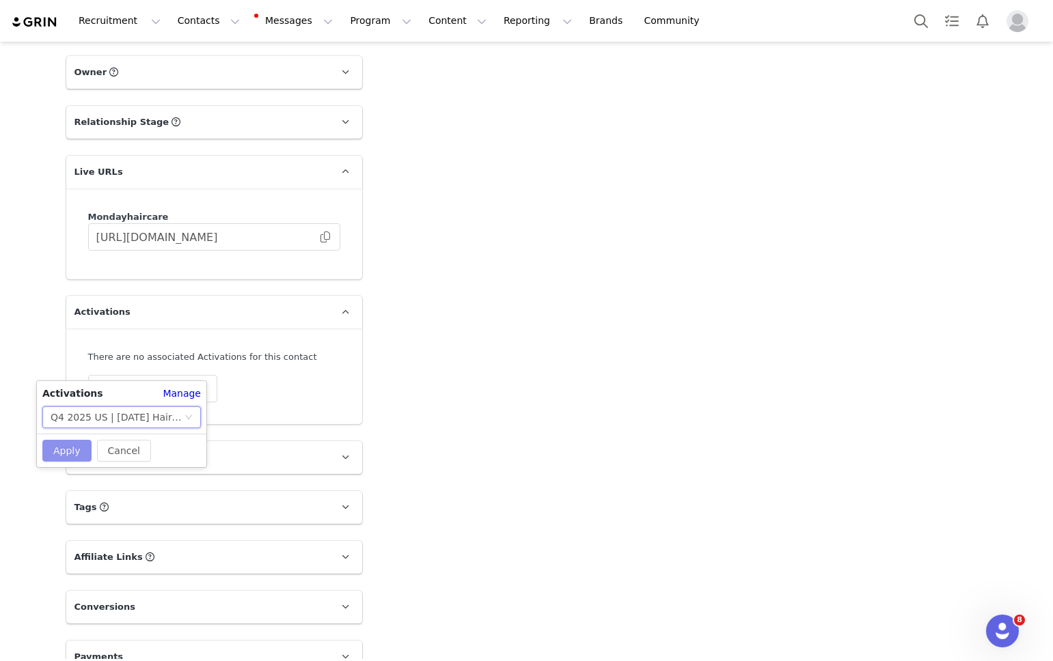
click at [69, 453] on button "Apply" at bounding box center [66, 451] width 49 height 22
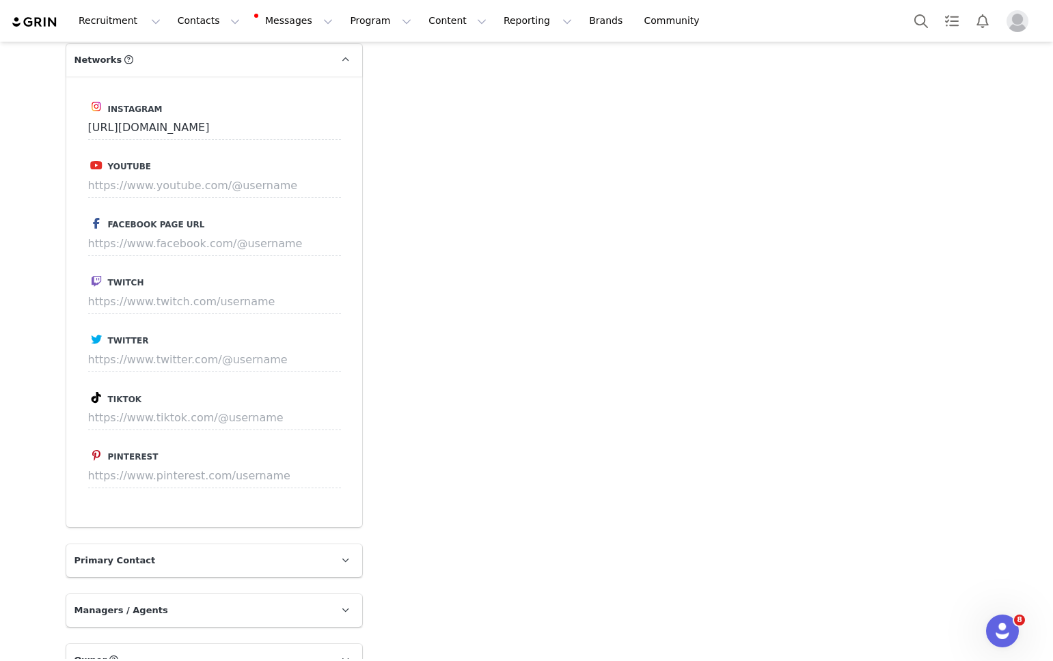
scroll to position [1055, 0]
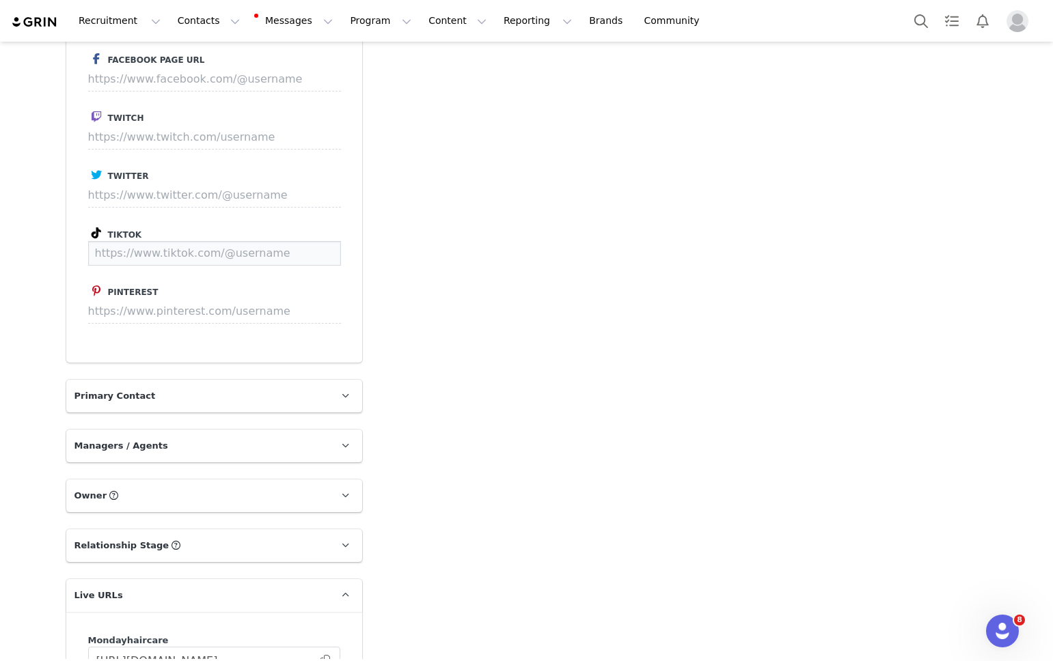
click at [146, 241] on input at bounding box center [214, 253] width 253 height 25
paste input "https://www.tiktok.com/@yazghotb"
type input "https://www.tiktok.com/@yazghotb"
click at [310, 241] on button "Save" at bounding box center [315, 253] width 50 height 25
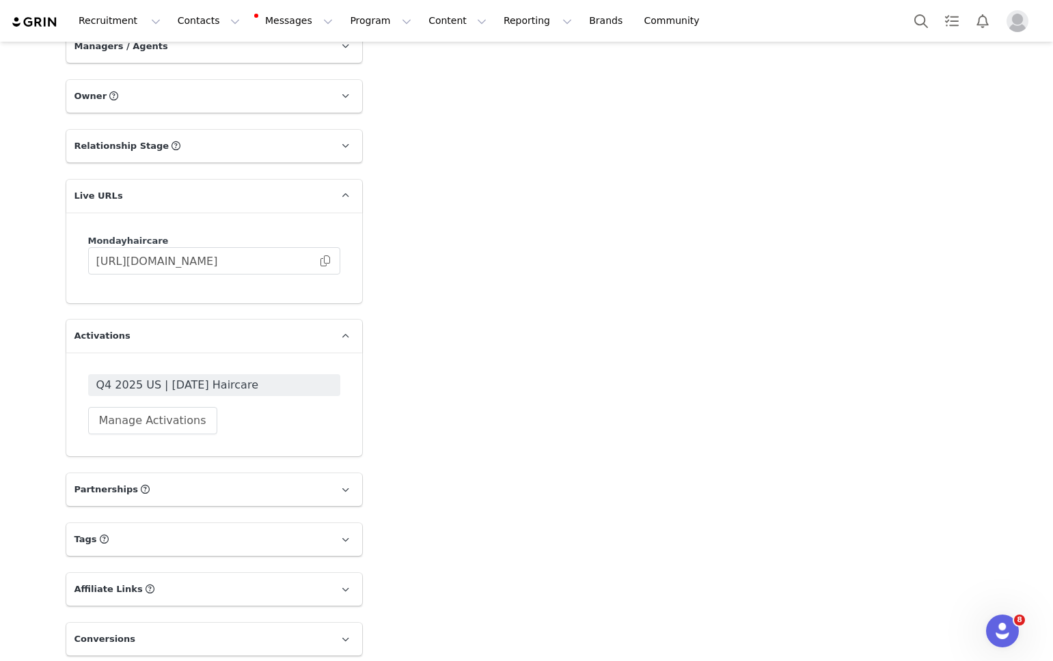
scroll to position [1483, 0]
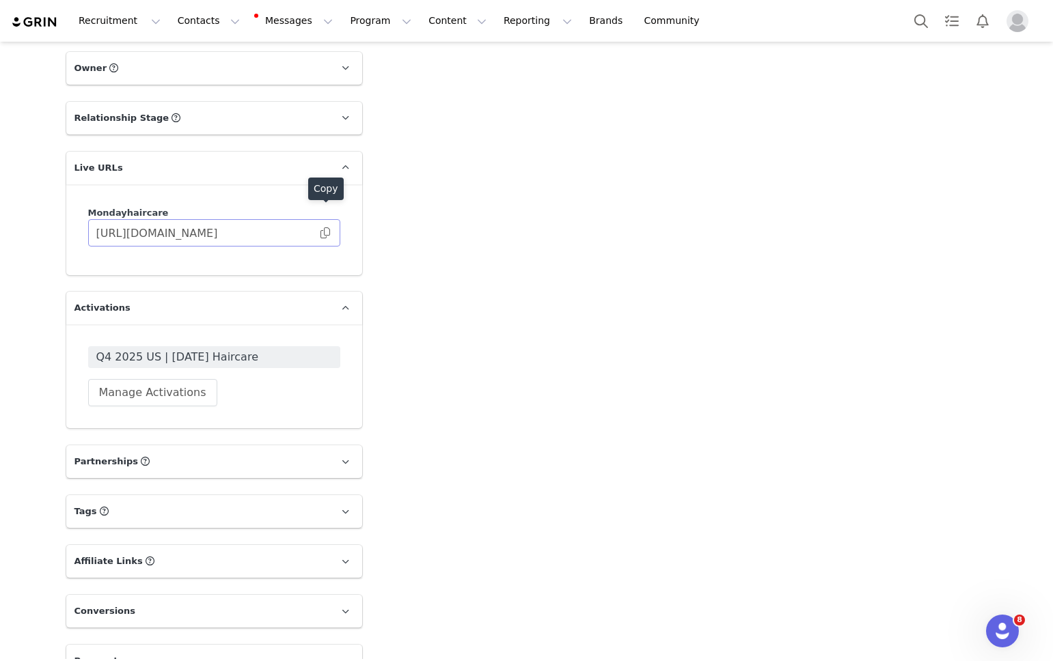
click at [323, 233] on span at bounding box center [325, 233] width 14 height 0
click at [175, 349] on span "Q4 2025 US | [DATE] Haircare" at bounding box center [214, 357] width 236 height 16
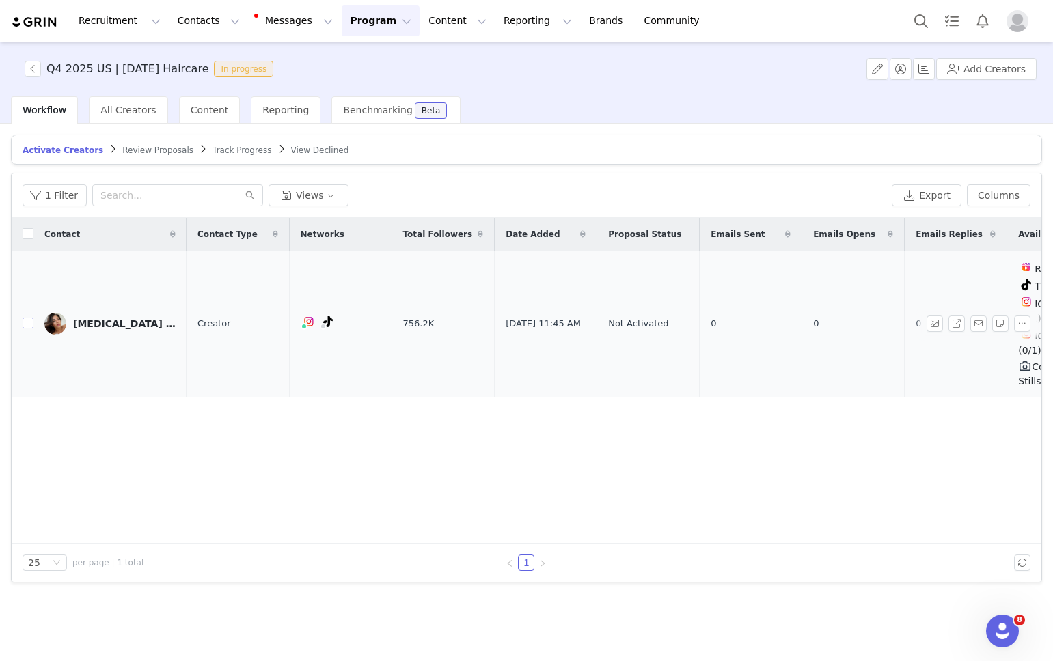
click at [32, 320] on input "checkbox" at bounding box center [28, 323] width 11 height 11
checkbox input "true"
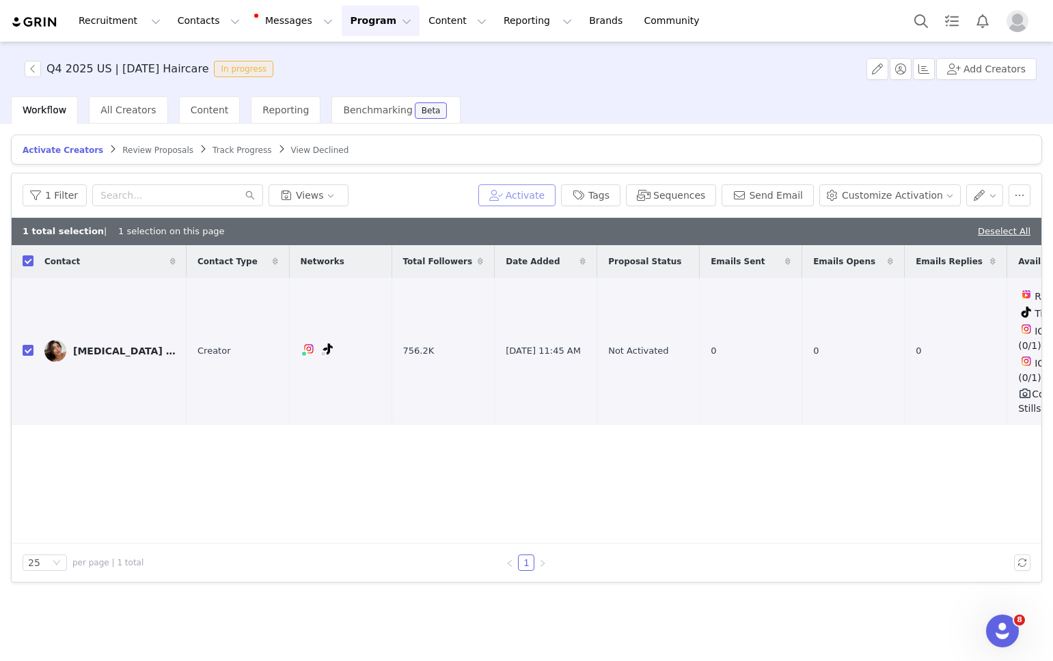
click at [508, 193] on button "Activate" at bounding box center [516, 196] width 77 height 22
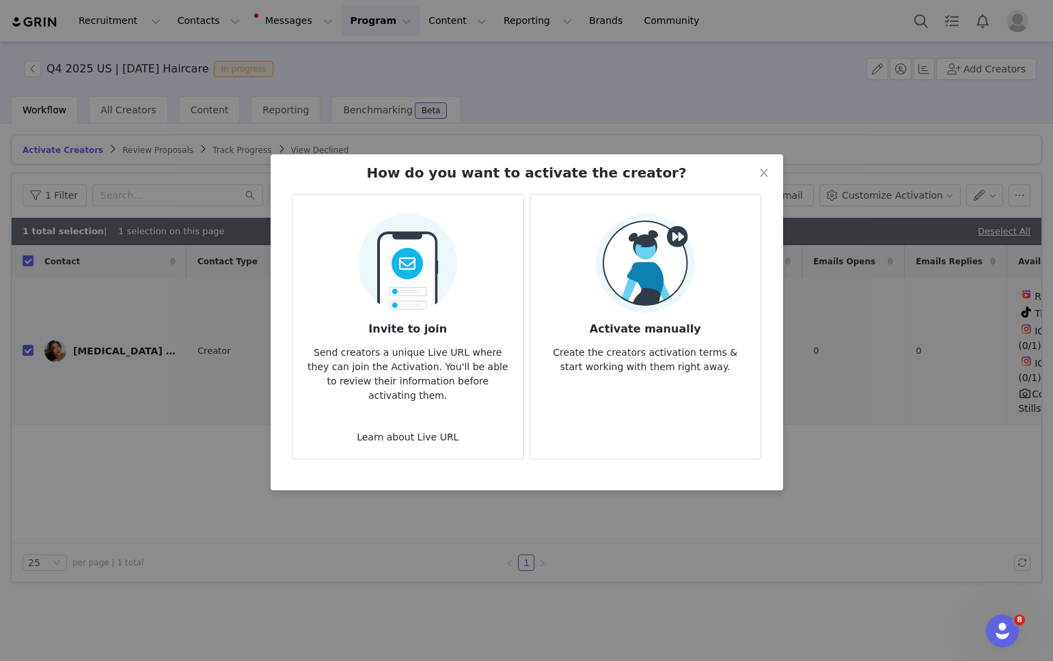
click at [593, 277] on div "Activate manually Create the creators activation terms & start working with the…" at bounding box center [645, 294] width 208 height 161
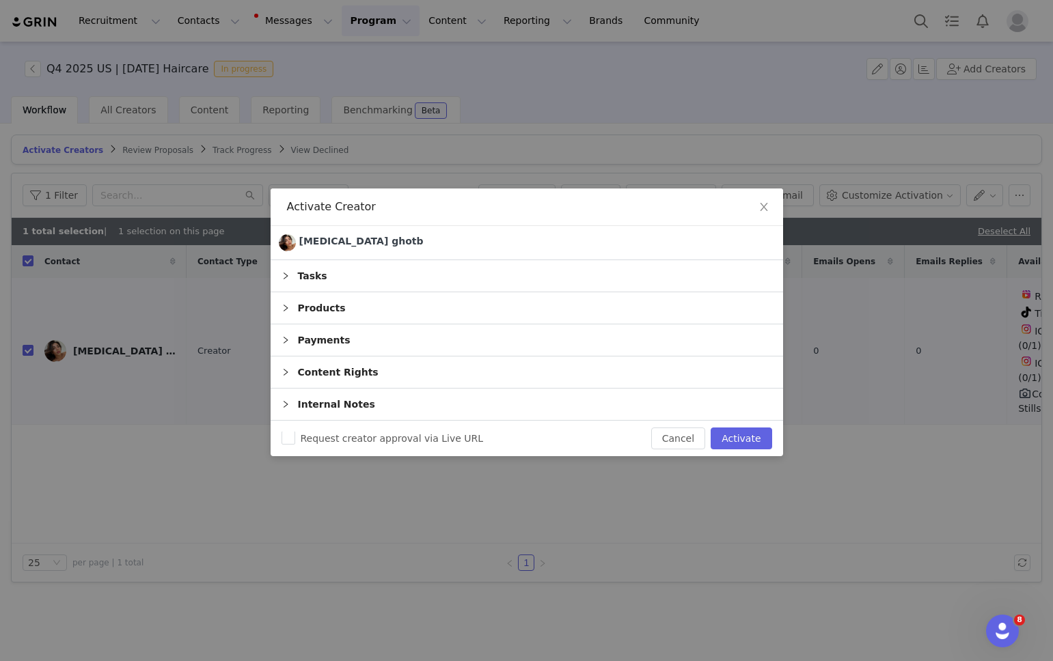
click at [301, 275] on div "Tasks" at bounding box center [527, 275] width 513 height 31
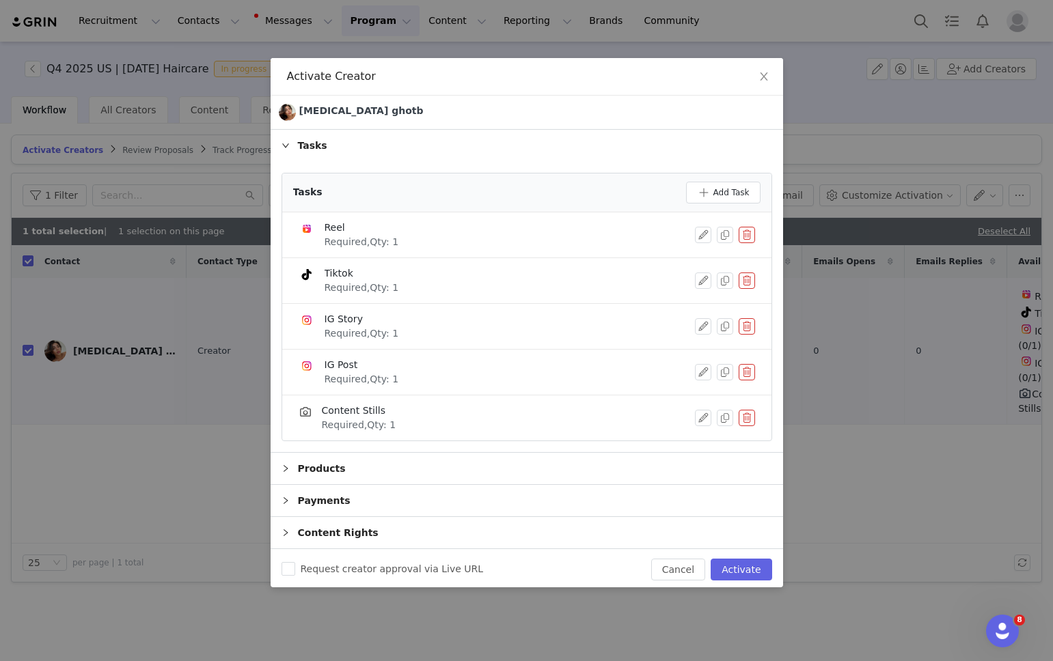
click at [750, 279] on button "button" at bounding box center [747, 281] width 16 height 16
click at [708, 303] on button "Delete" at bounding box center [697, 303] width 53 height 22
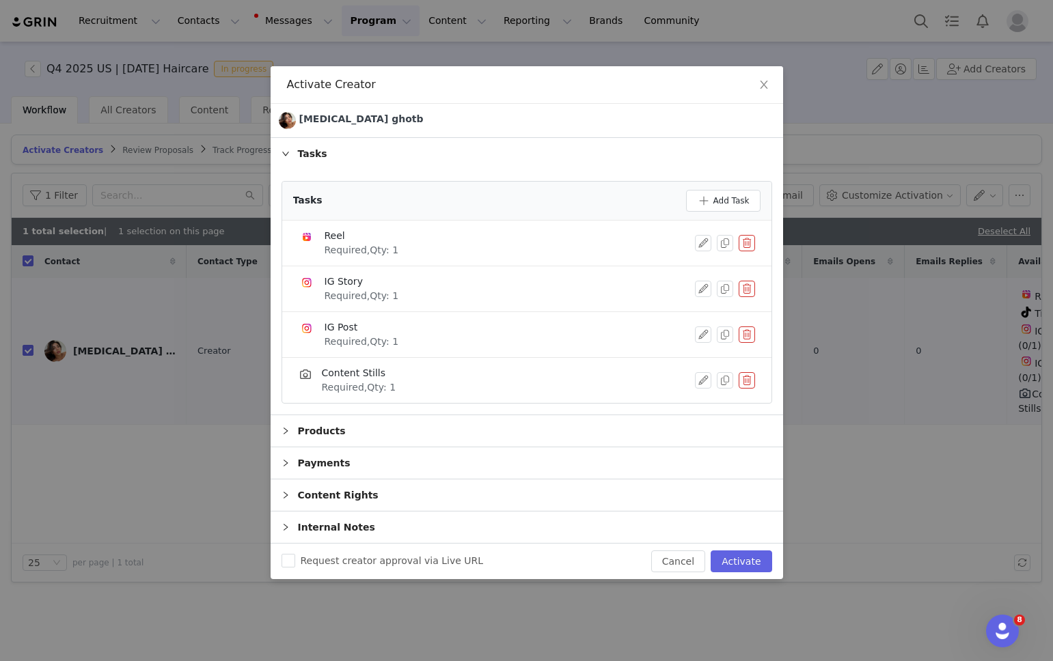
click at [749, 336] on button "button" at bounding box center [747, 335] width 16 height 16
click at [688, 353] on button "Delete" at bounding box center [697, 357] width 53 height 22
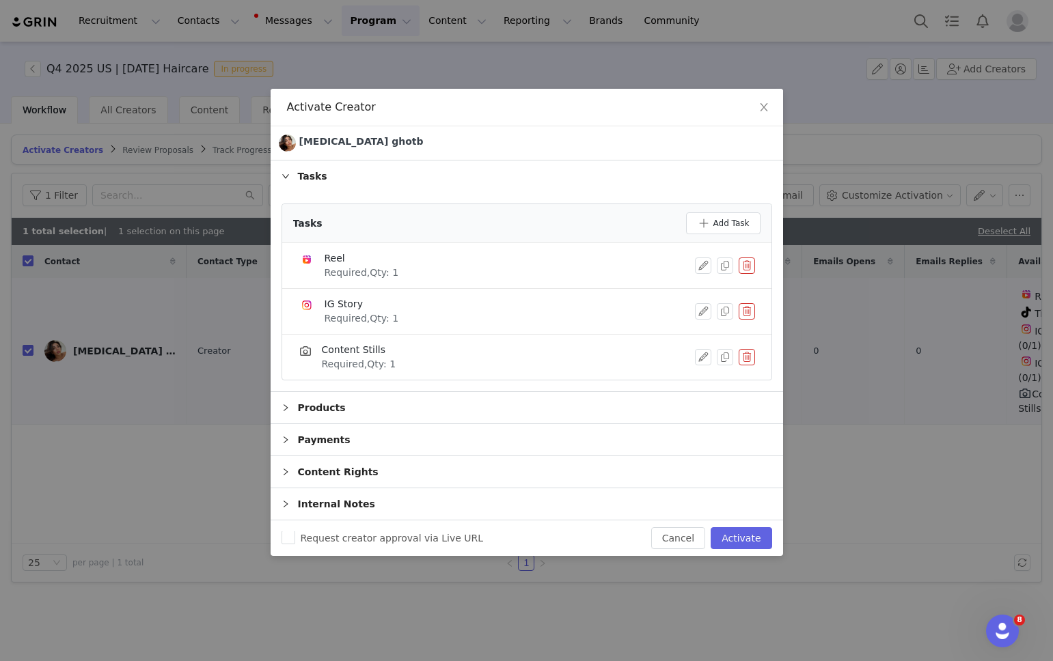
click at [741, 358] on button "button" at bounding box center [747, 357] width 16 height 16
drag, startPoint x: 702, startPoint y: 366, endPoint x: 701, endPoint y: 357, distance: 8.9
click at [702, 365] on button "Delete" at bounding box center [697, 369] width 53 height 22
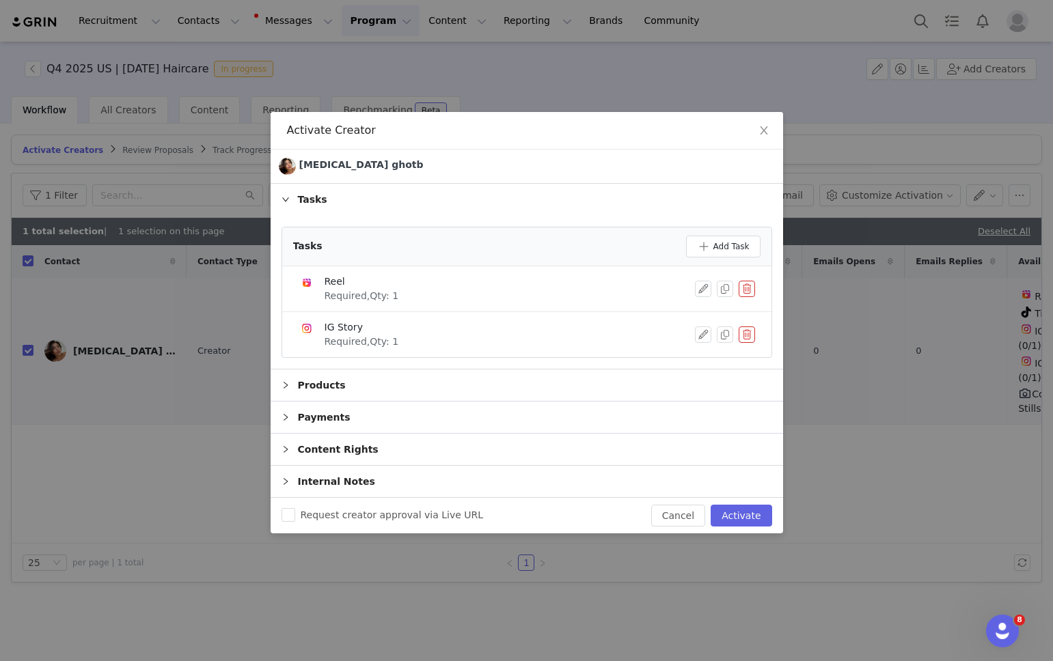
click at [426, 412] on div "Payments" at bounding box center [527, 417] width 513 height 31
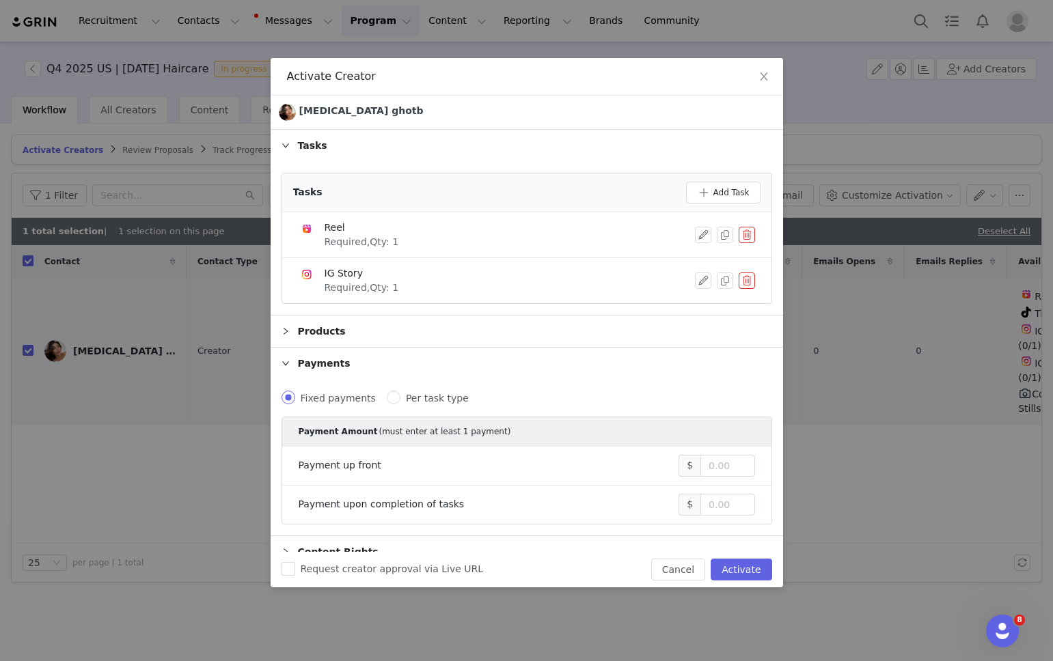
click at [412, 393] on span "Per task type" at bounding box center [437, 398] width 74 height 11
click at [400, 392] on input "Per task type" at bounding box center [394, 398] width 14 height 14
radio input "true"
radio input "false"
radio input "true"
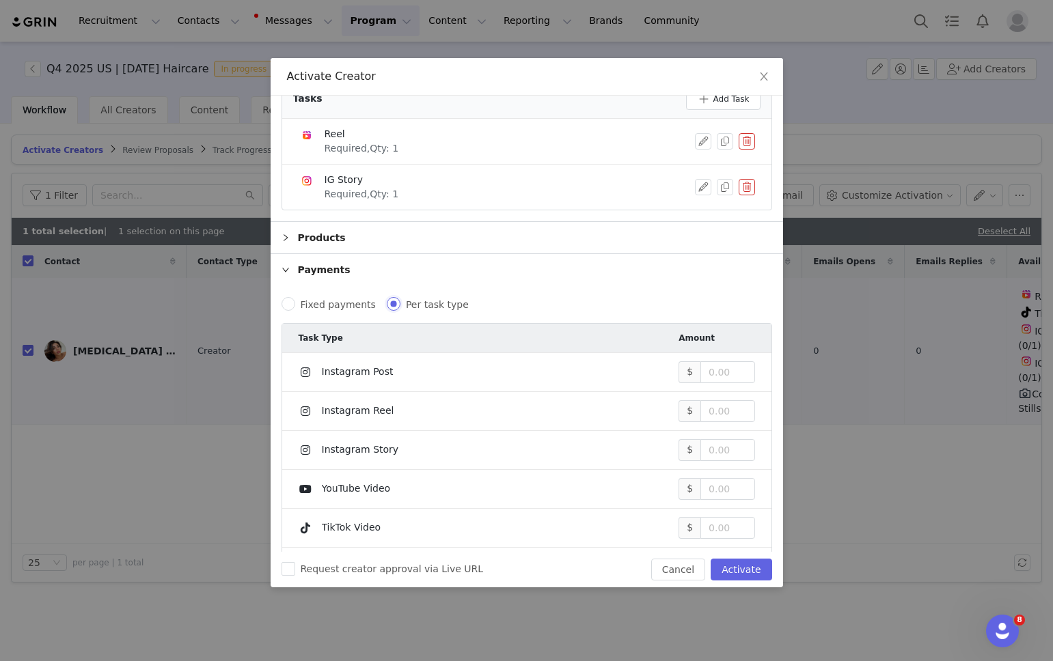
scroll to position [89, 0]
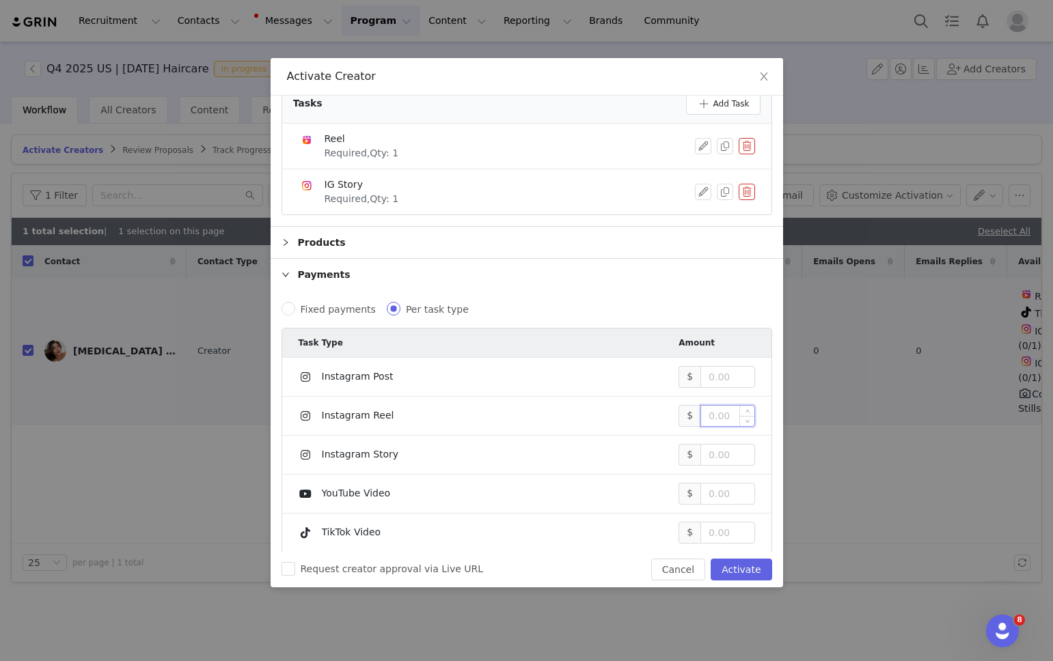
click at [722, 414] on input at bounding box center [727, 416] width 53 height 21
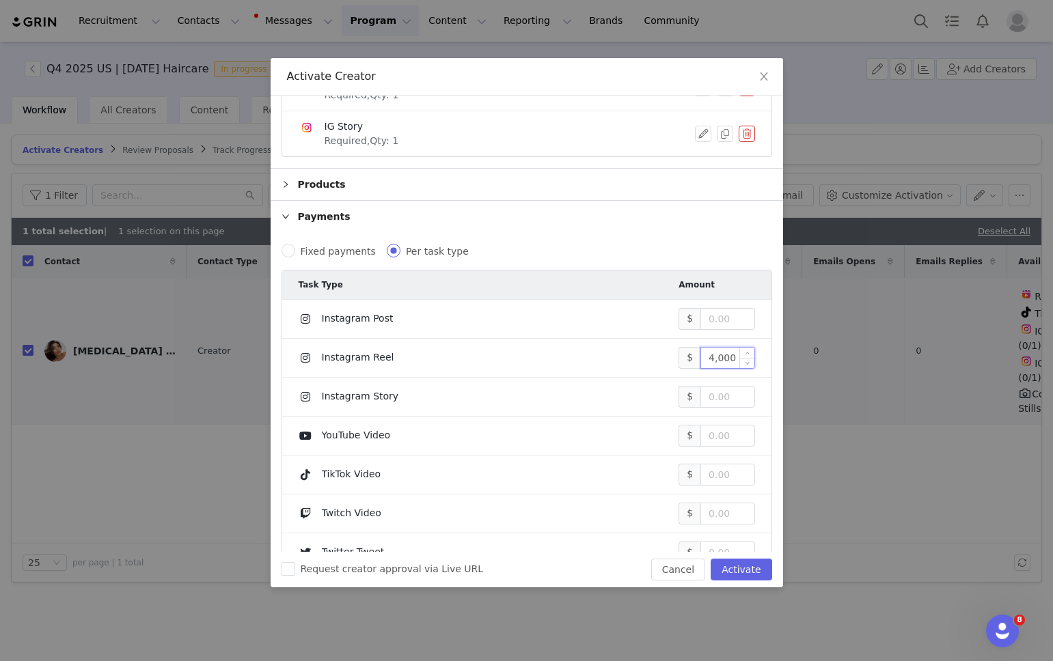
scroll to position [149, 0]
type input "4,000"
click at [710, 394] on input at bounding box center [727, 395] width 53 height 21
type input "4,000"
click at [394, 566] on span "Request creator approval via Live URL" at bounding box center [392, 569] width 194 height 11
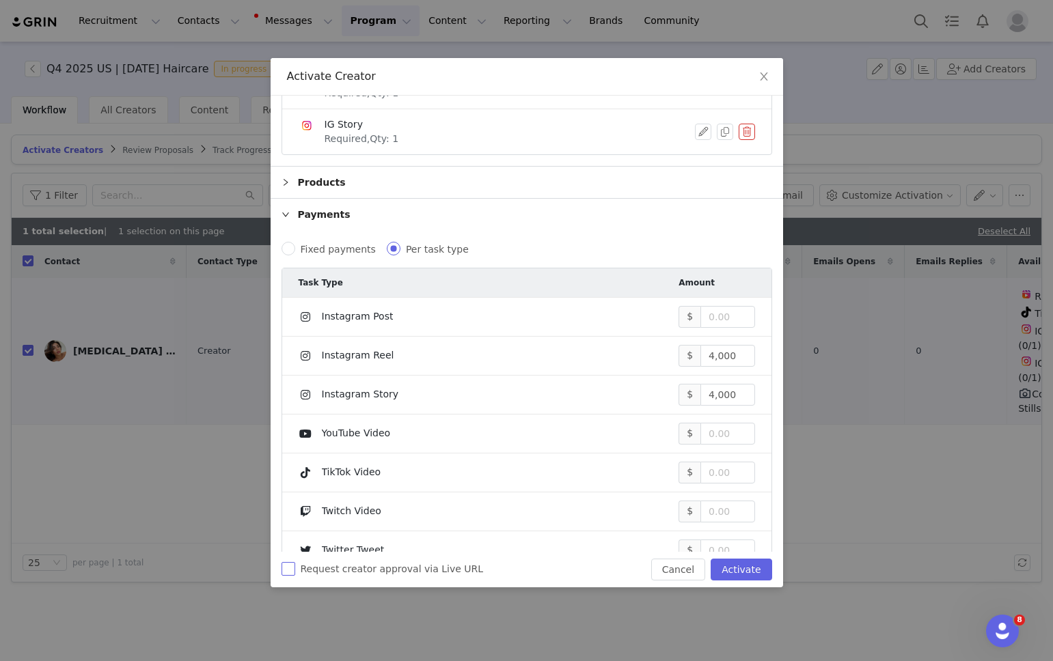
click at [295, 566] on input "Request creator approval via Live URL" at bounding box center [289, 569] width 14 height 14
checkbox input "true"
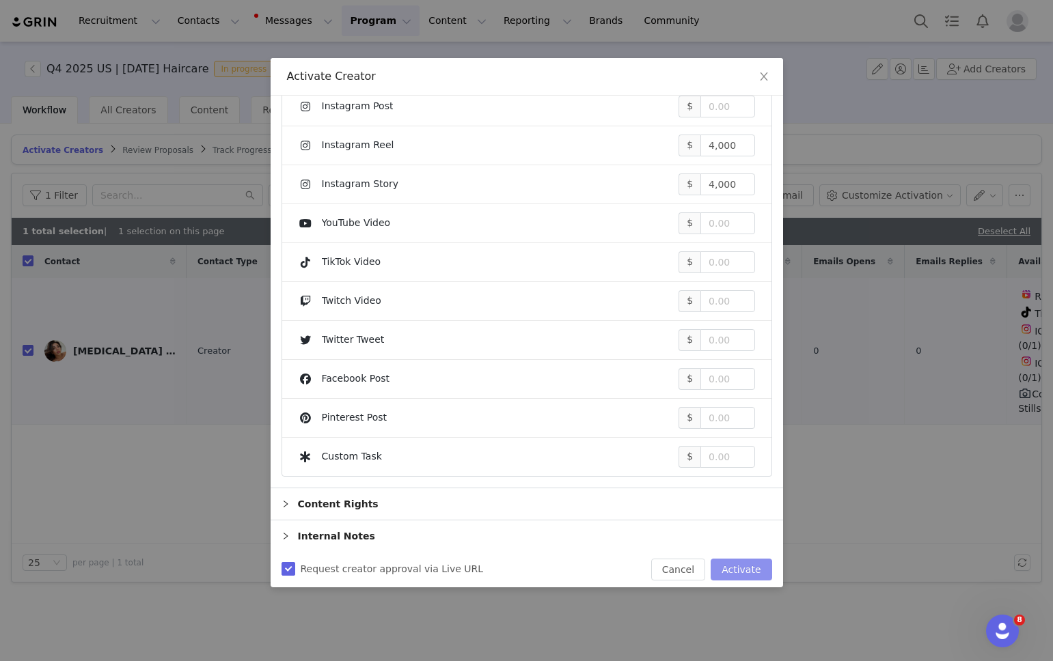
click at [726, 570] on button "Activate" at bounding box center [741, 570] width 61 height 22
checkbox input "false"
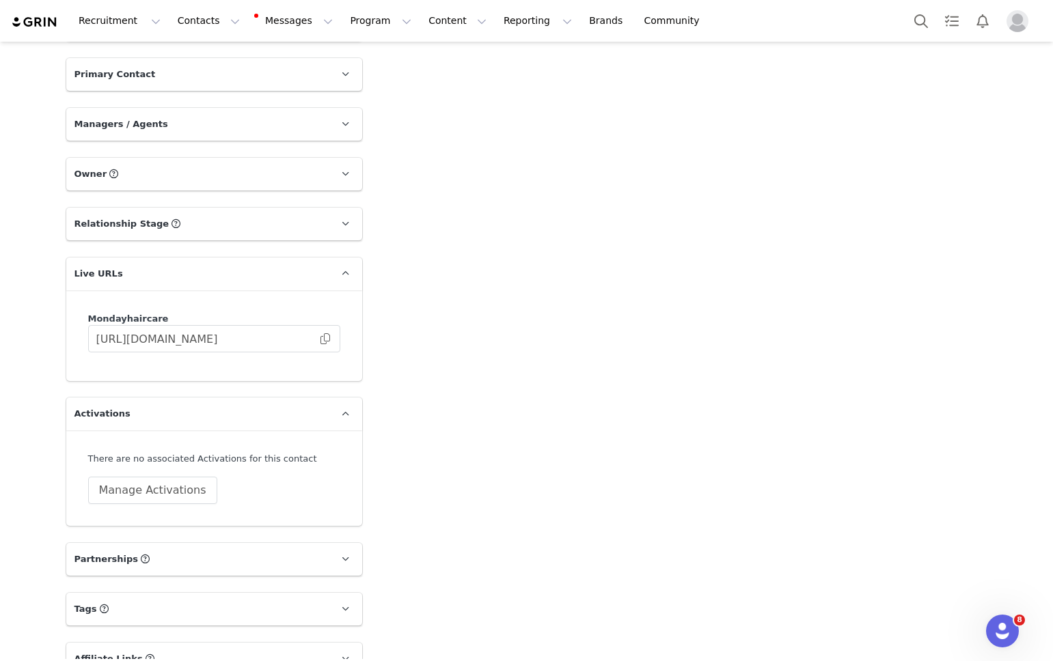
scroll to position [1436, 0]
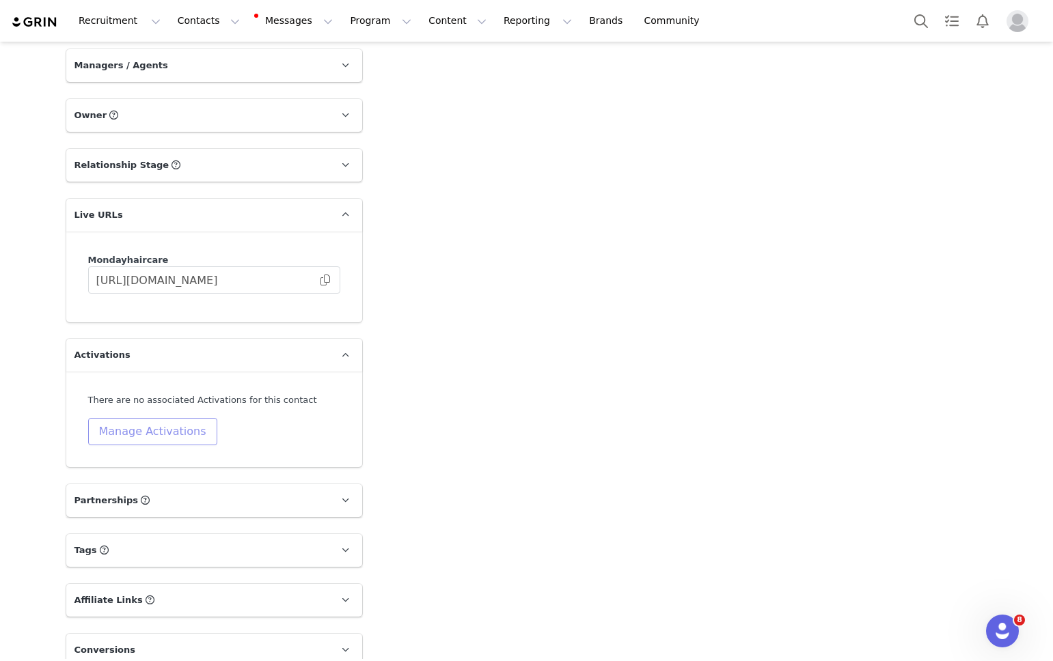
click at [157, 418] on button "Manage Activations" at bounding box center [152, 431] width 129 height 27
click at [141, 458] on div "Select Activation" at bounding box center [117, 460] width 133 height 21
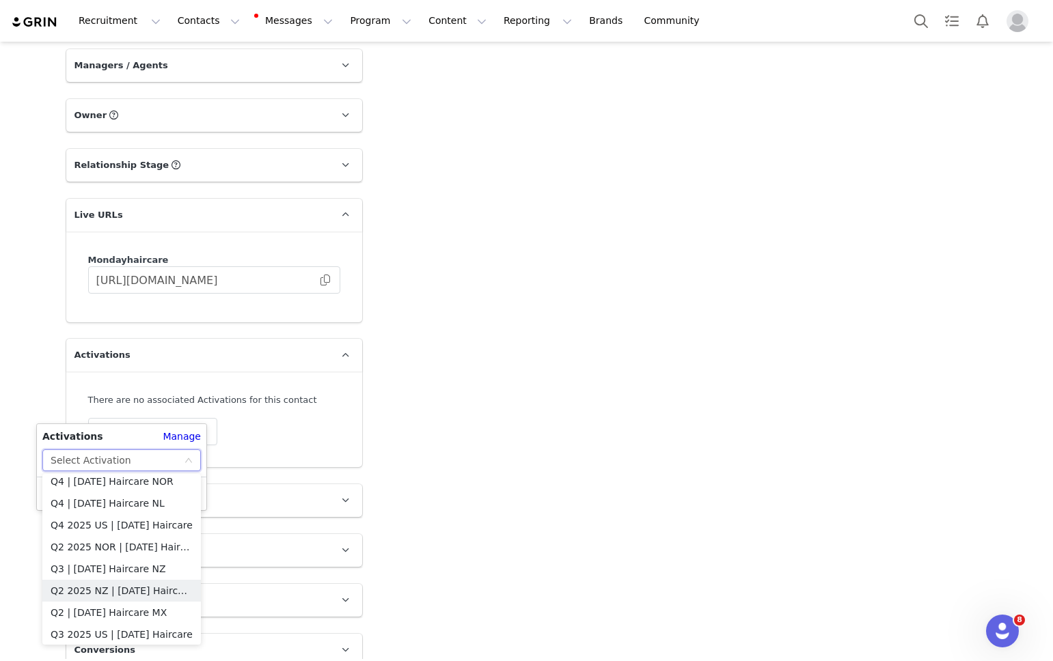
scroll to position [569, 0]
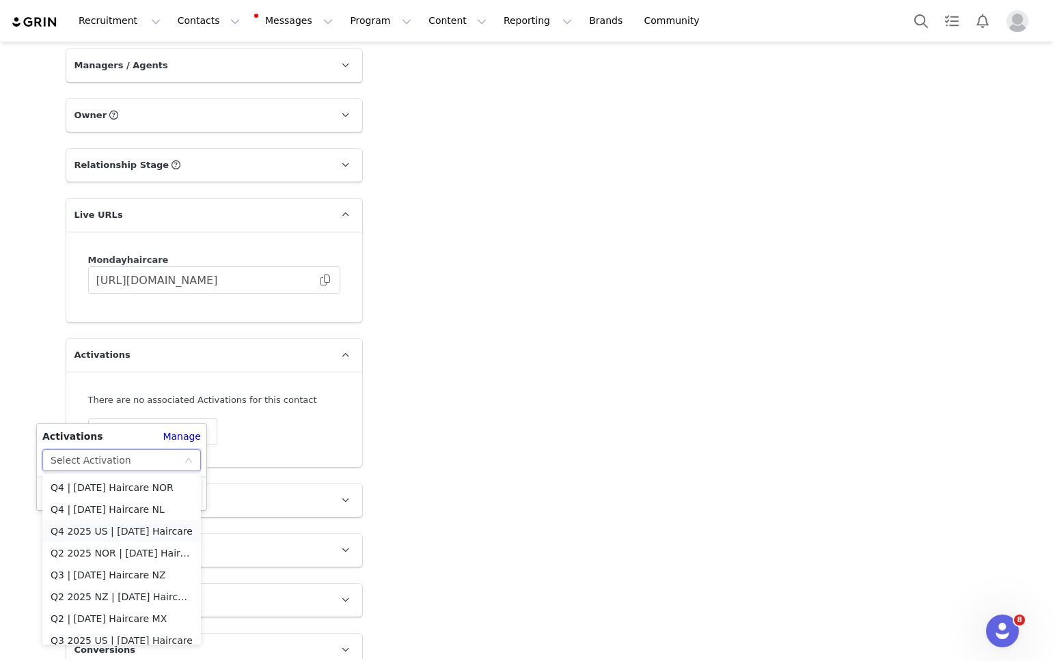
click at [124, 526] on li "Q4 2025 US | [DATE] Haircare" at bounding box center [121, 532] width 159 height 22
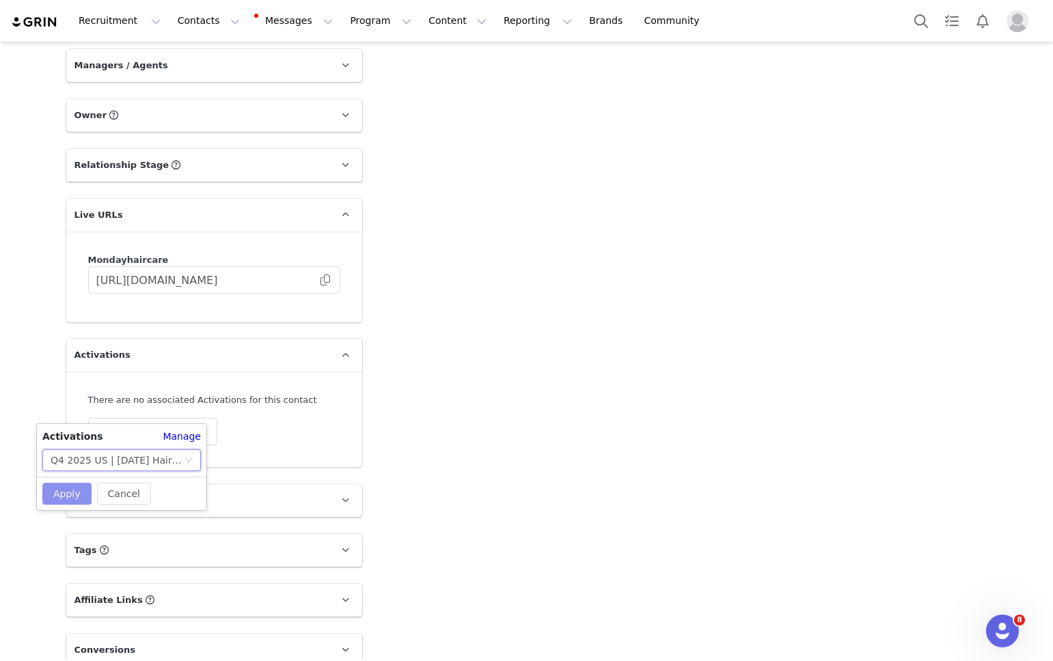
click at [52, 493] on button "Apply" at bounding box center [66, 494] width 49 height 22
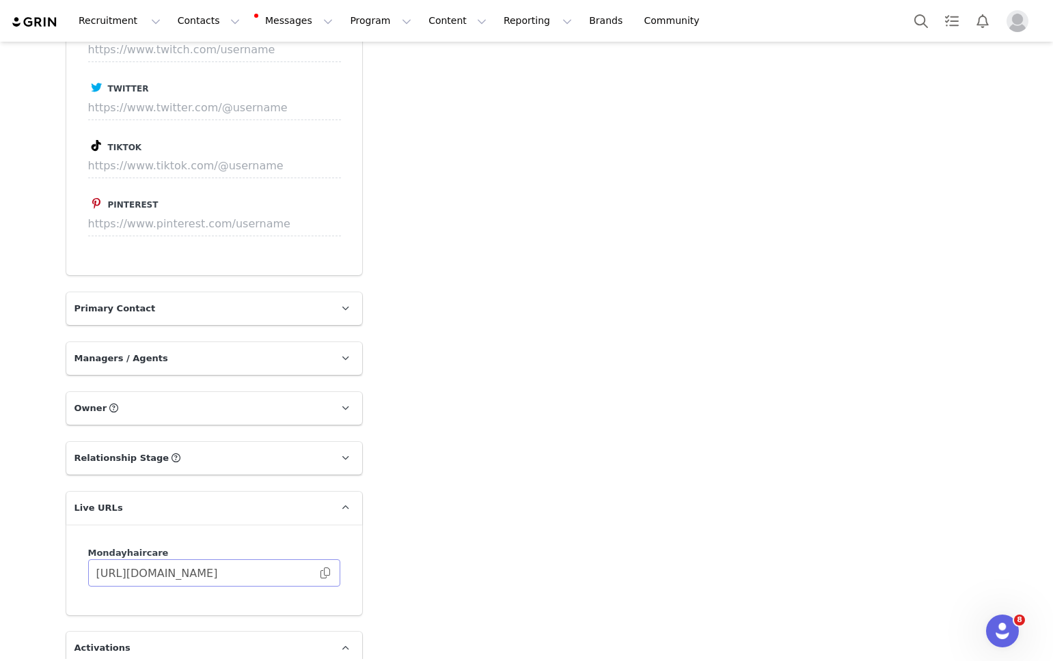
scroll to position [1011, 0]
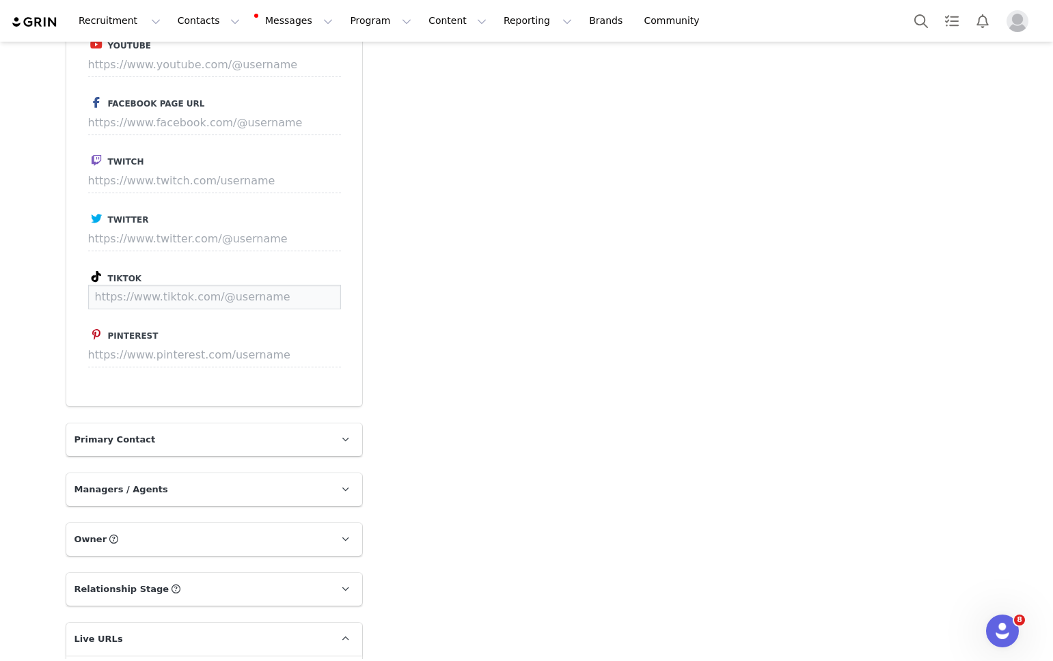
click at [133, 285] on input at bounding box center [214, 297] width 253 height 25
paste input "[URL][DOMAIN_NAME]"
type input "[URL][DOMAIN_NAME]"
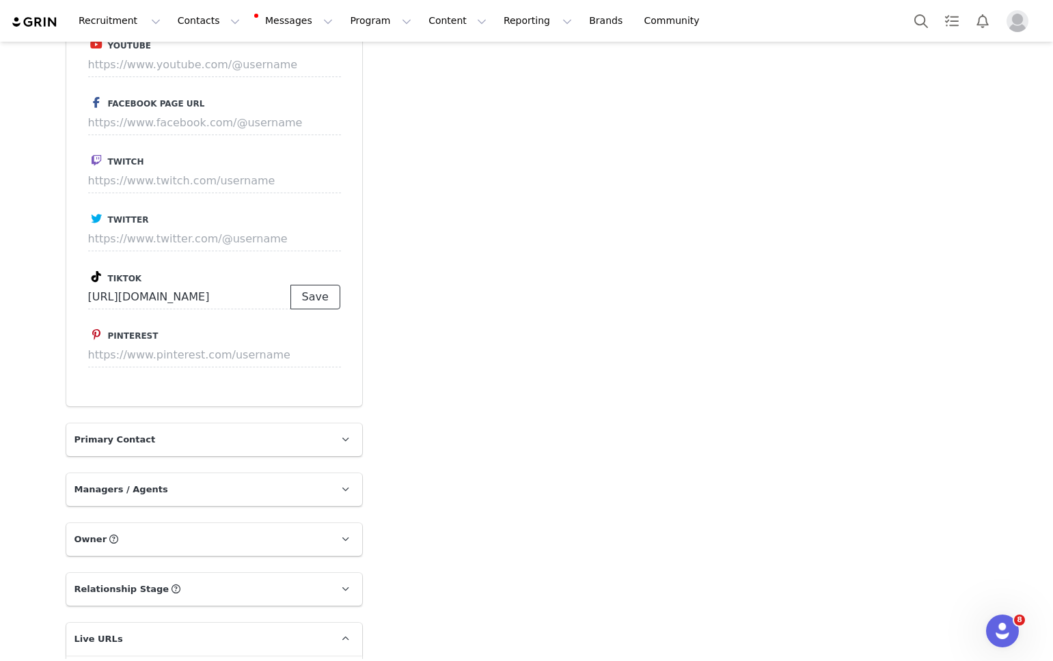
click at [306, 285] on button "Save" at bounding box center [315, 297] width 50 height 25
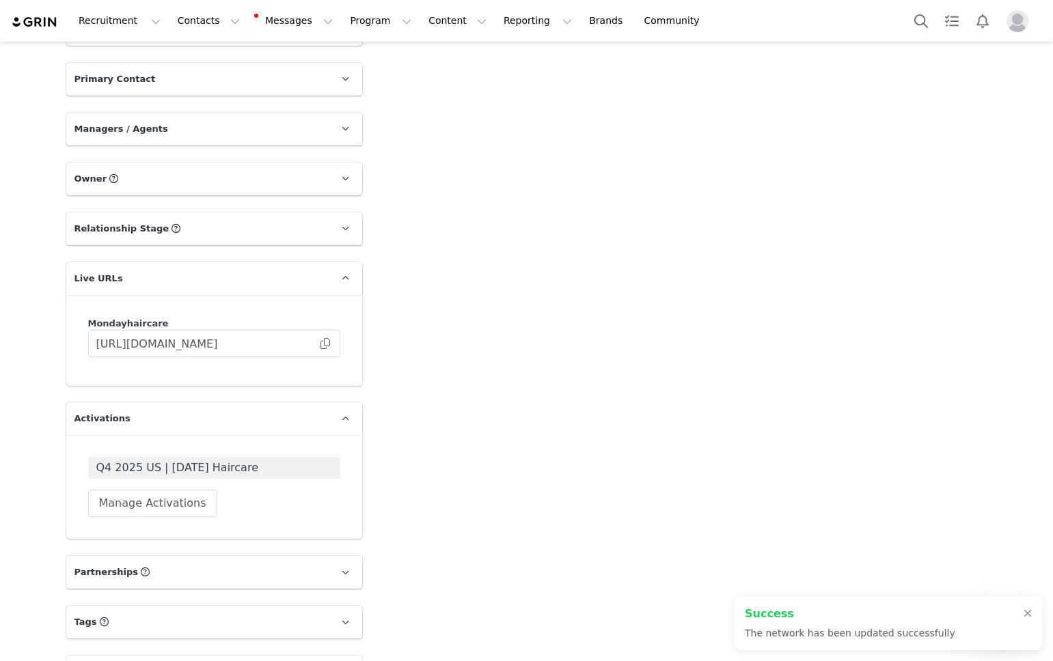
scroll to position [1380, 0]
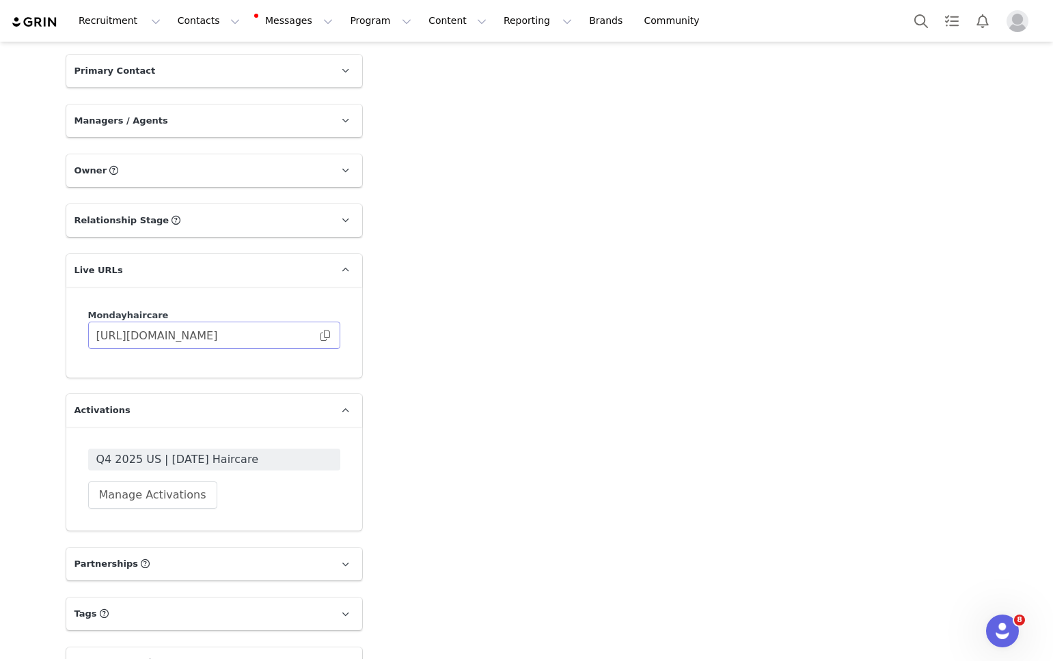
click at [326, 336] on span at bounding box center [325, 336] width 14 height 0
click at [191, 452] on span "Q4 2025 US | [DATE] Haircare" at bounding box center [214, 460] width 236 height 16
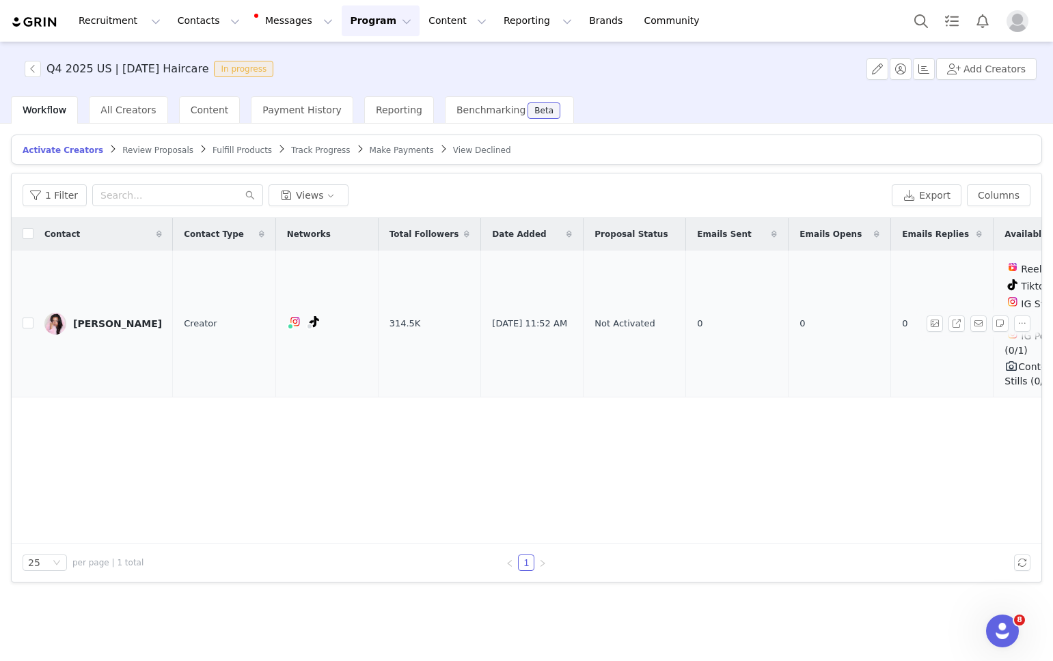
click at [21, 316] on td at bounding box center [23, 324] width 22 height 147
click at [24, 318] on input "checkbox" at bounding box center [28, 323] width 11 height 11
checkbox input "true"
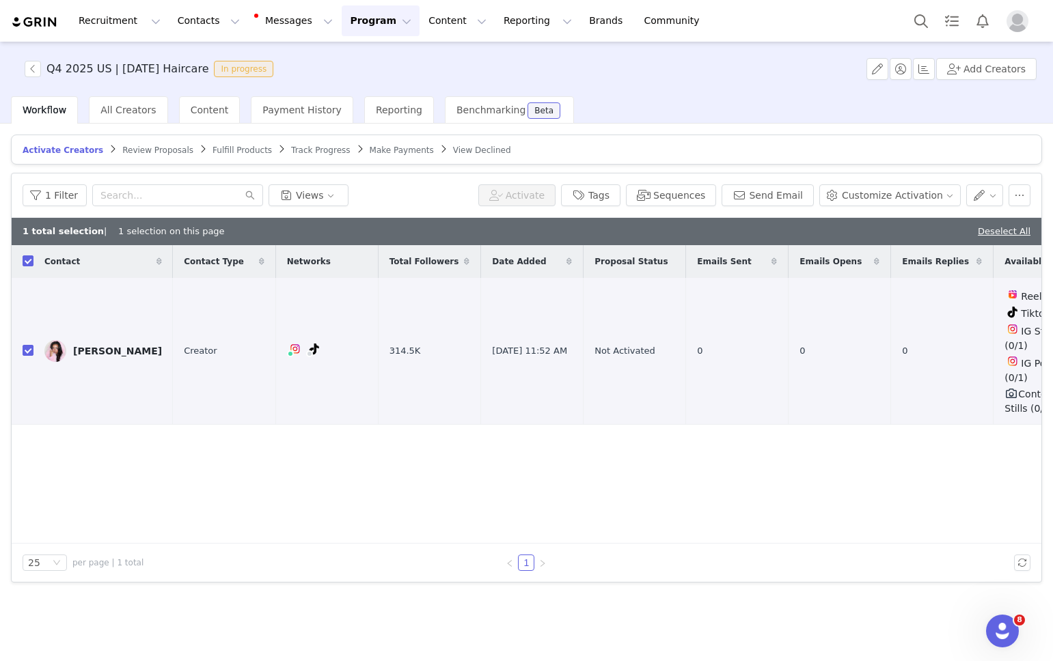
click at [546, 193] on button "Activate" at bounding box center [516, 196] width 77 height 22
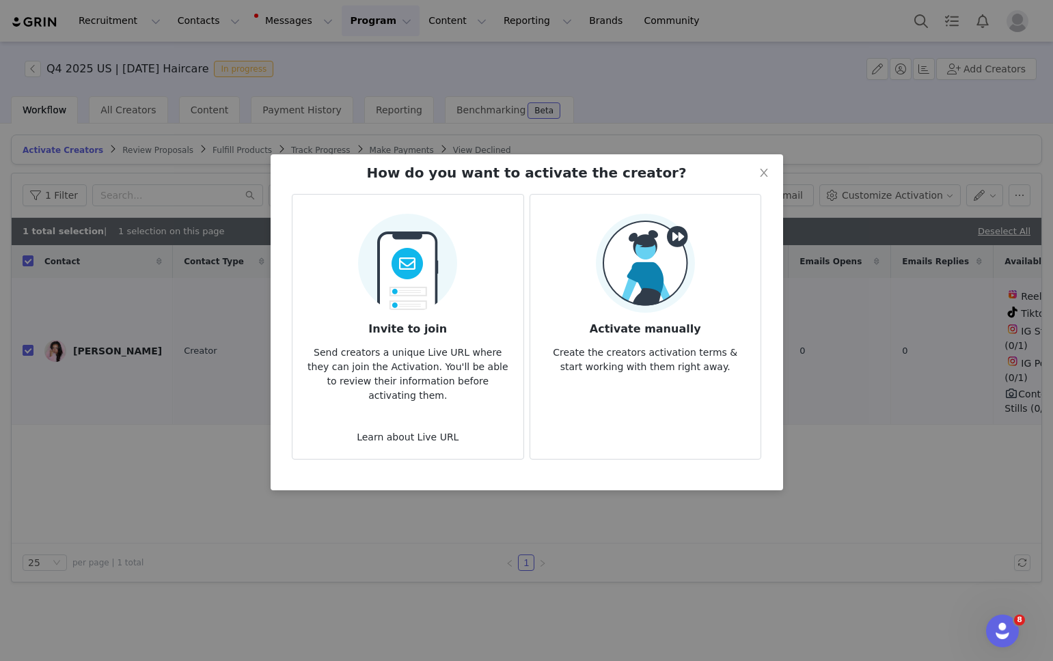
click at [645, 280] on img at bounding box center [645, 263] width 99 height 99
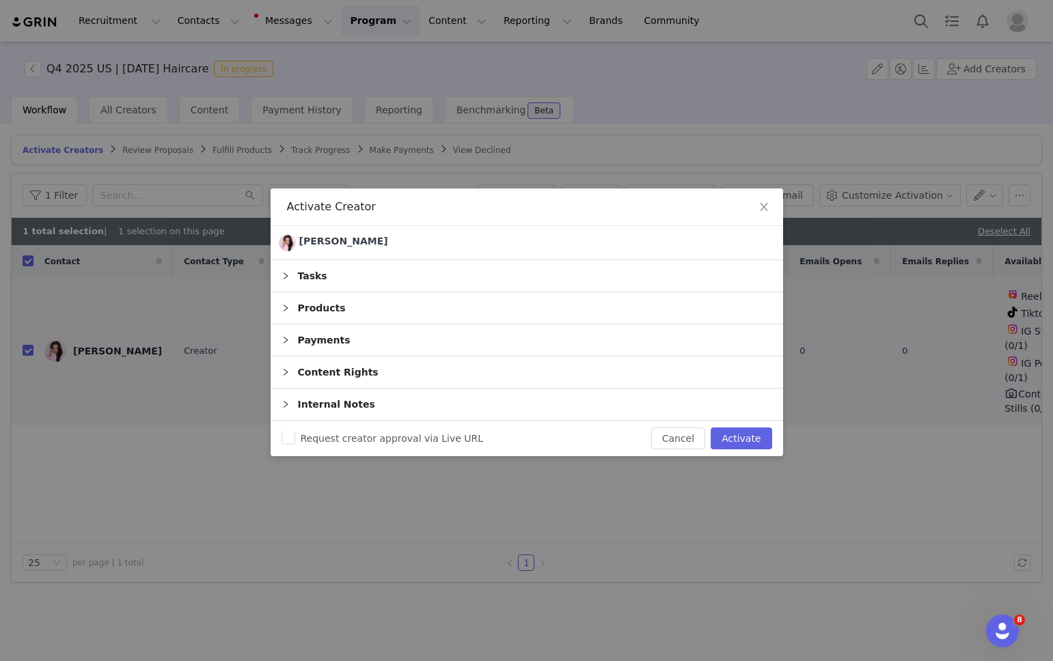
click at [338, 269] on div "Tasks" at bounding box center [527, 275] width 513 height 31
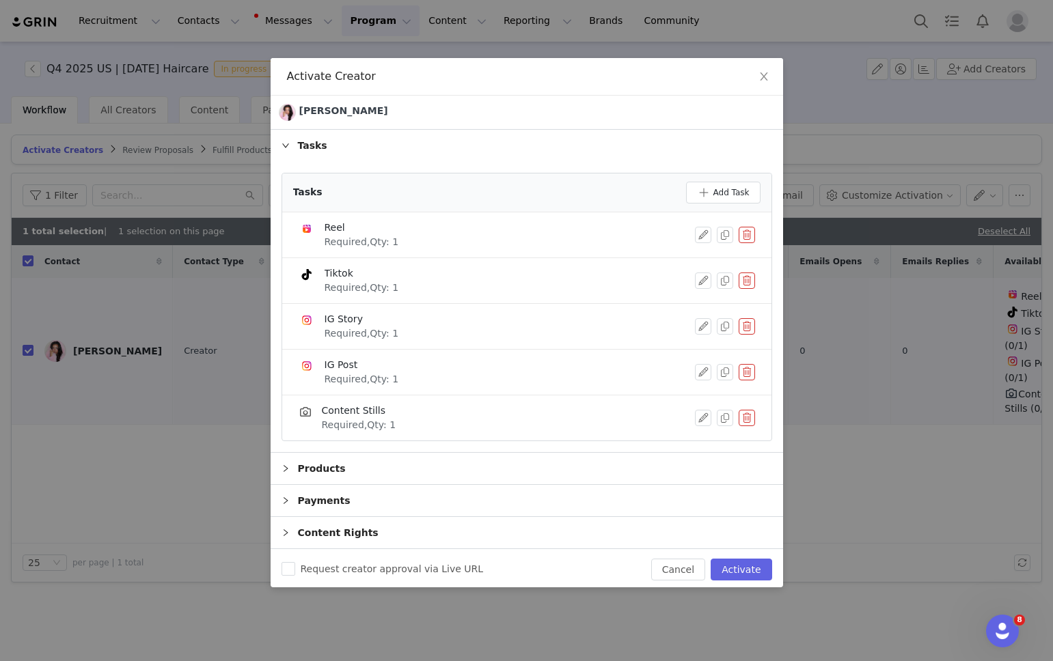
click at [752, 282] on button "button" at bounding box center [747, 281] width 16 height 16
click at [710, 307] on button "Delete" at bounding box center [697, 303] width 53 height 22
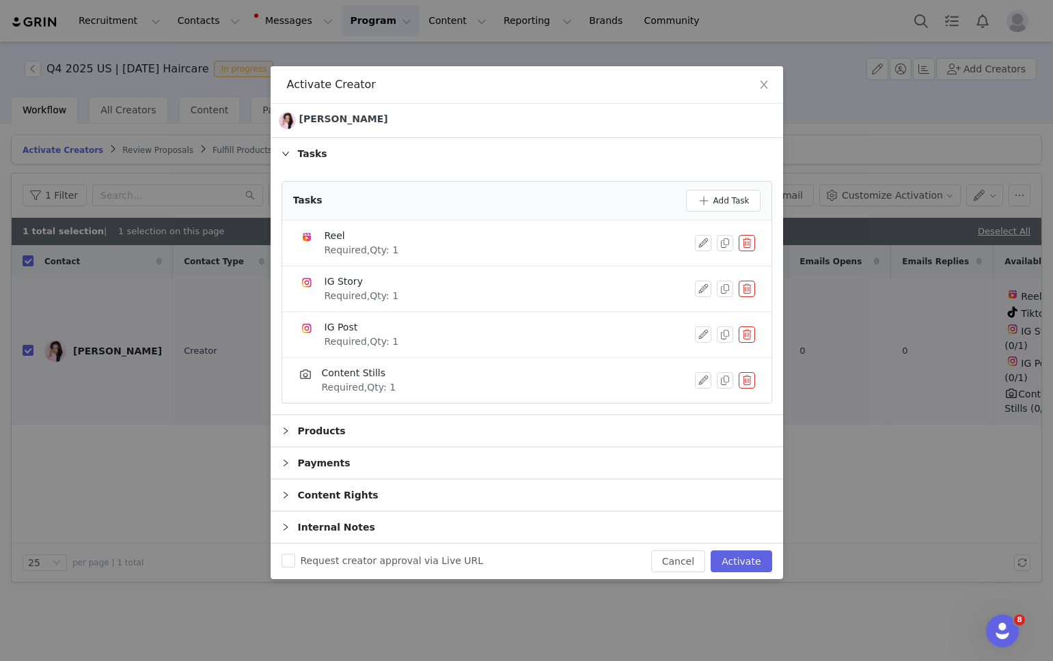
click at [749, 333] on button "button" at bounding box center [747, 335] width 16 height 16
click at [713, 351] on button "Delete" at bounding box center [697, 357] width 53 height 22
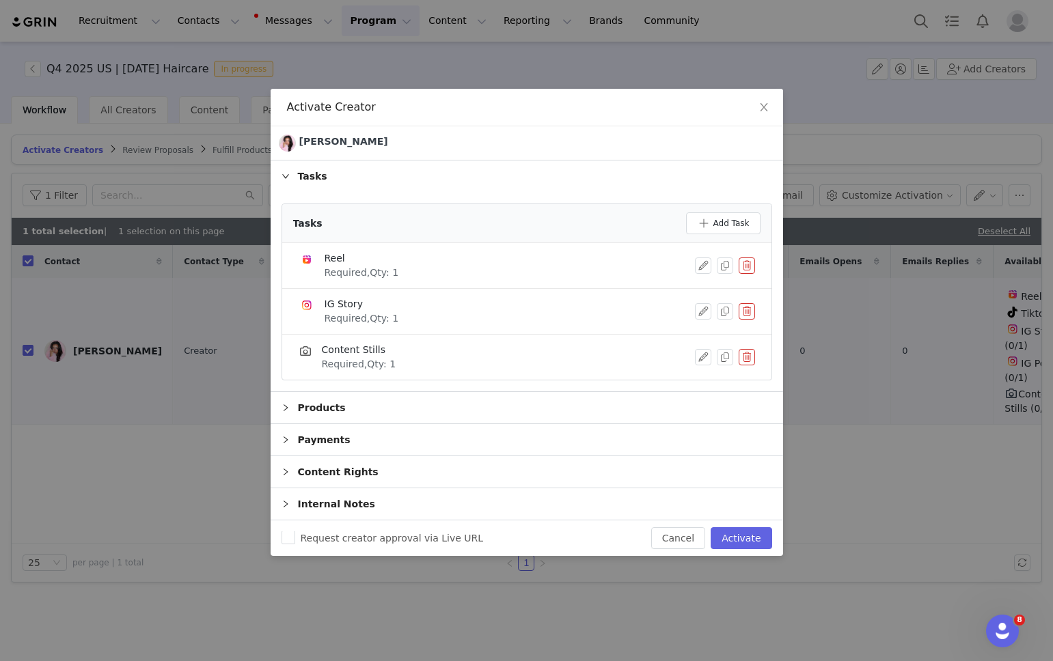
click at [741, 353] on button "button" at bounding box center [747, 357] width 16 height 16
click at [705, 370] on button "Delete" at bounding box center [697, 369] width 53 height 22
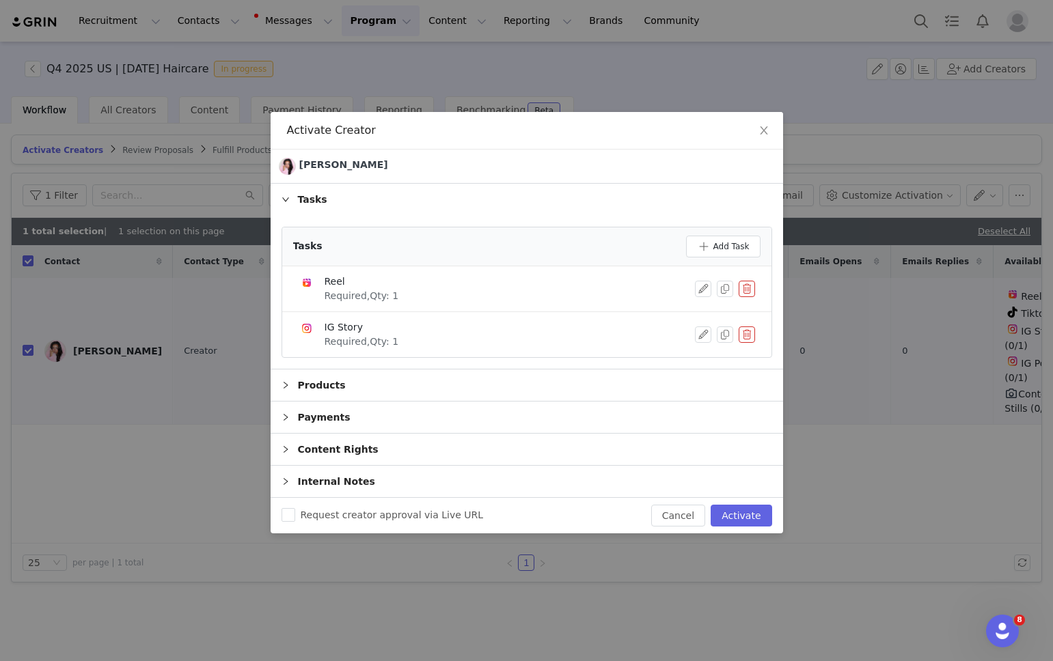
click at [366, 419] on div "Payments" at bounding box center [527, 417] width 513 height 31
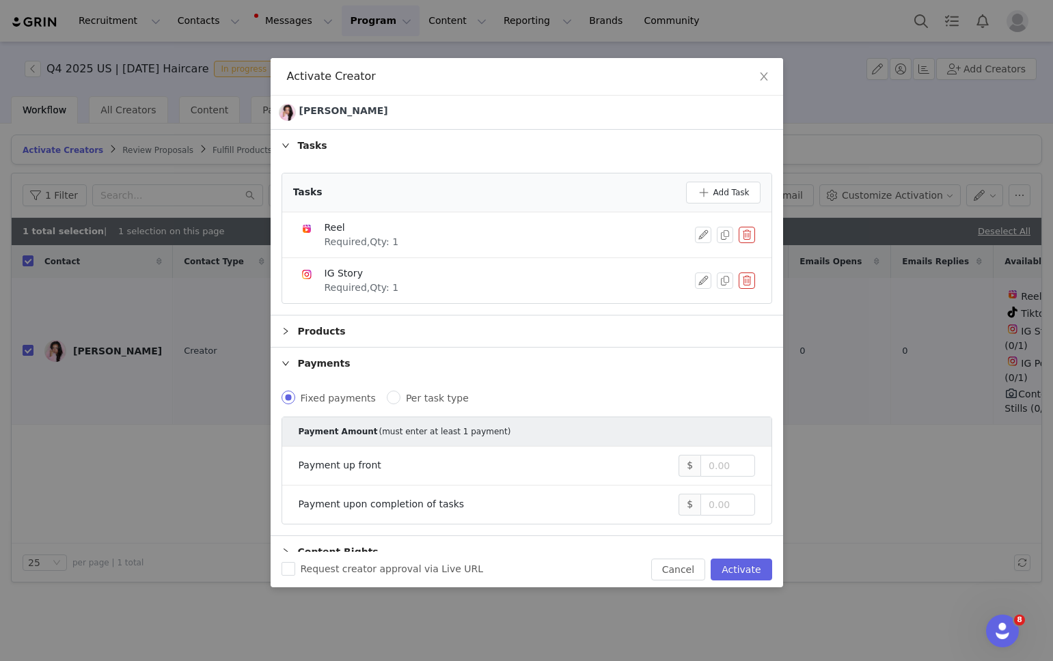
scroll to position [48, 0]
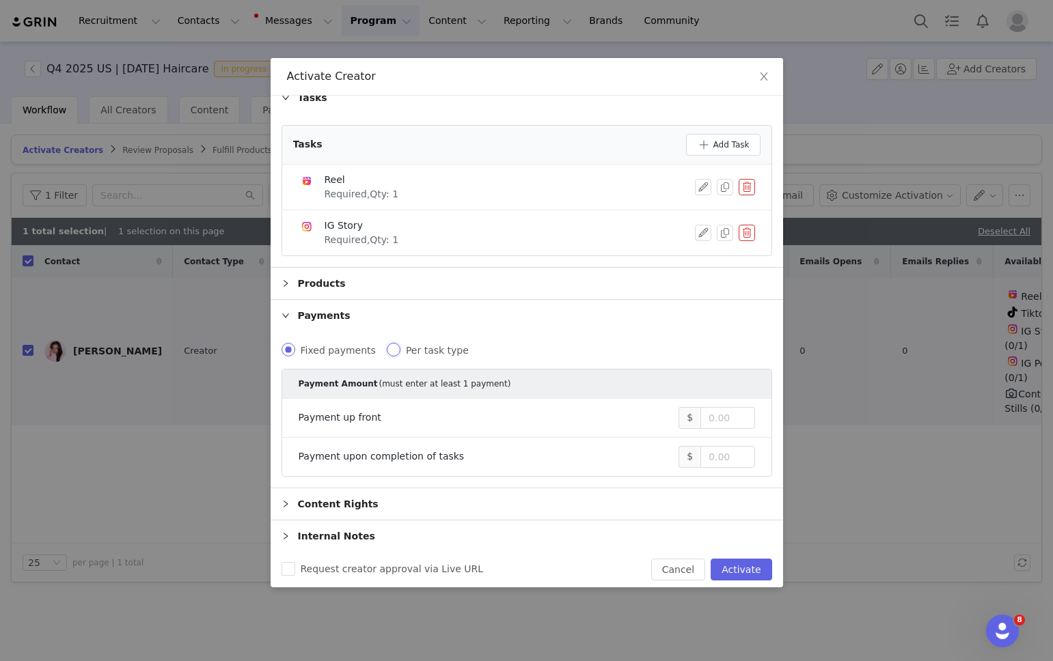
click at [387, 351] on input "Per task type" at bounding box center [394, 350] width 14 height 14
radio input "true"
radio input "false"
radio input "true"
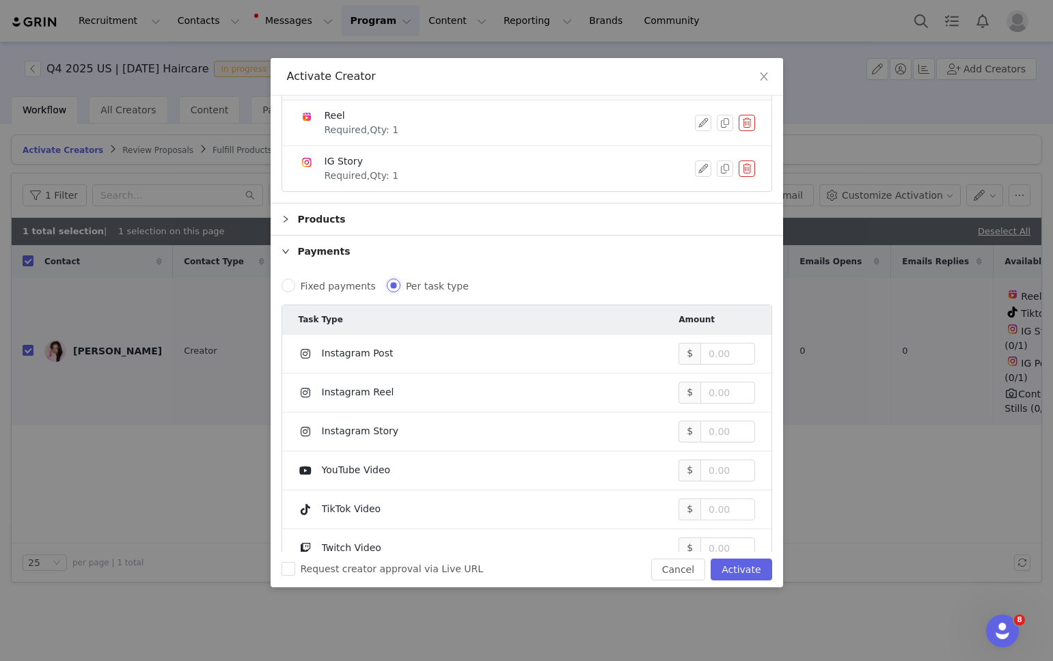
scroll to position [150, 0]
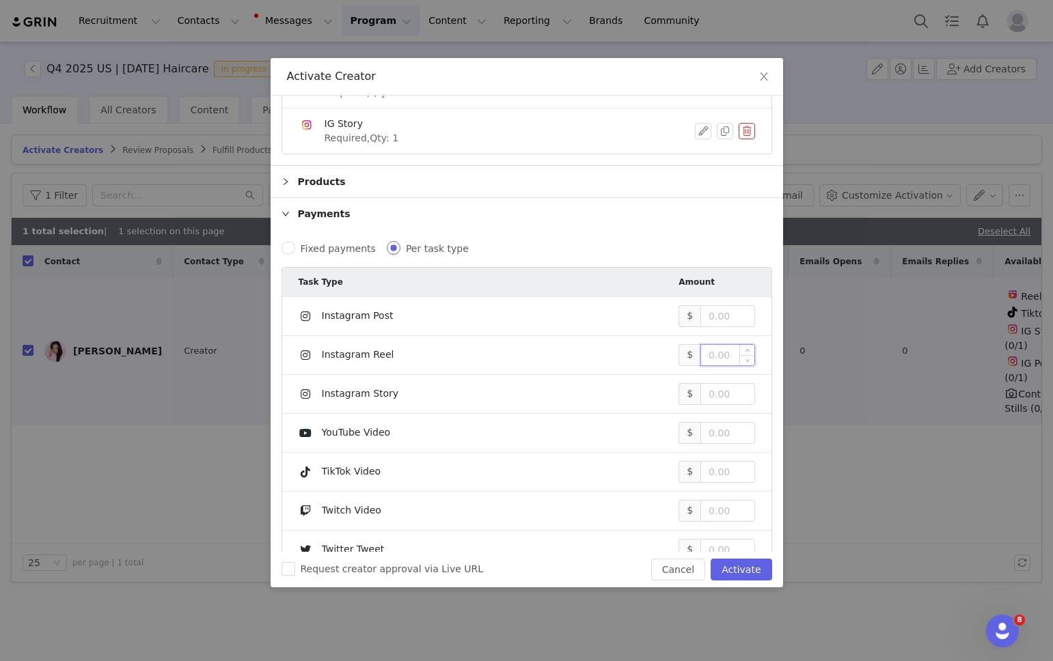
click at [718, 351] on input at bounding box center [727, 355] width 53 height 21
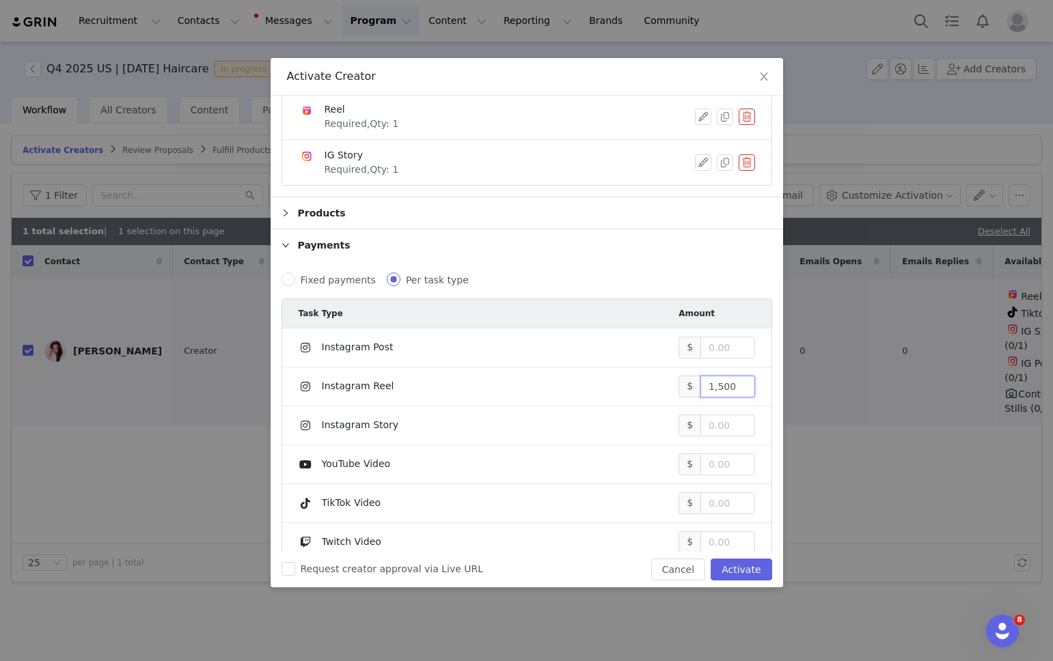
scroll to position [161, 0]
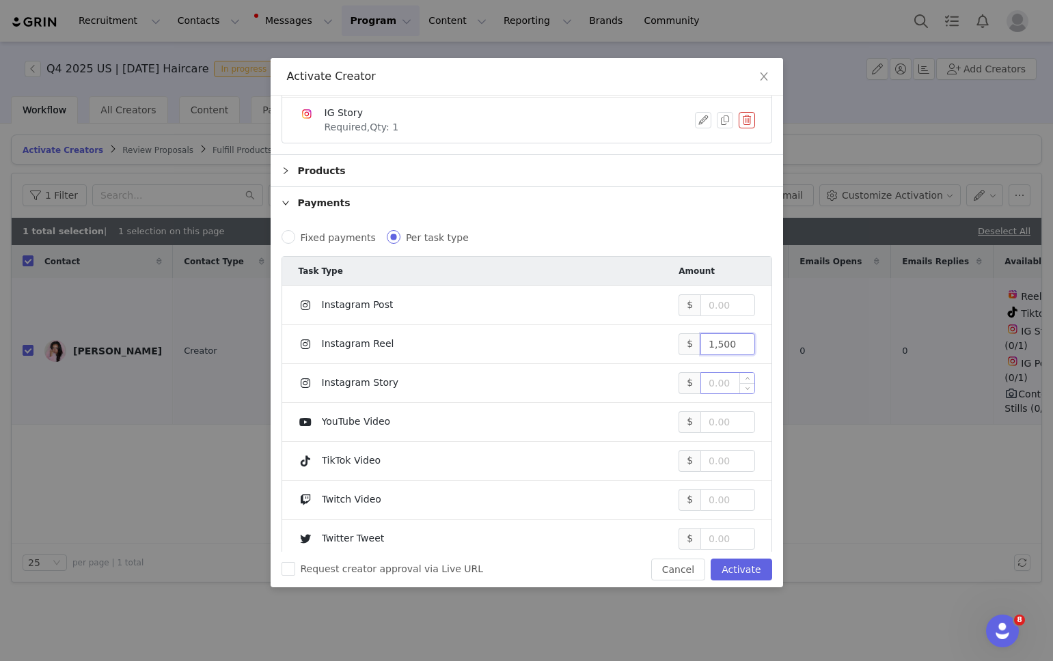
type input "1,500"
click at [715, 382] on input at bounding box center [727, 383] width 53 height 21
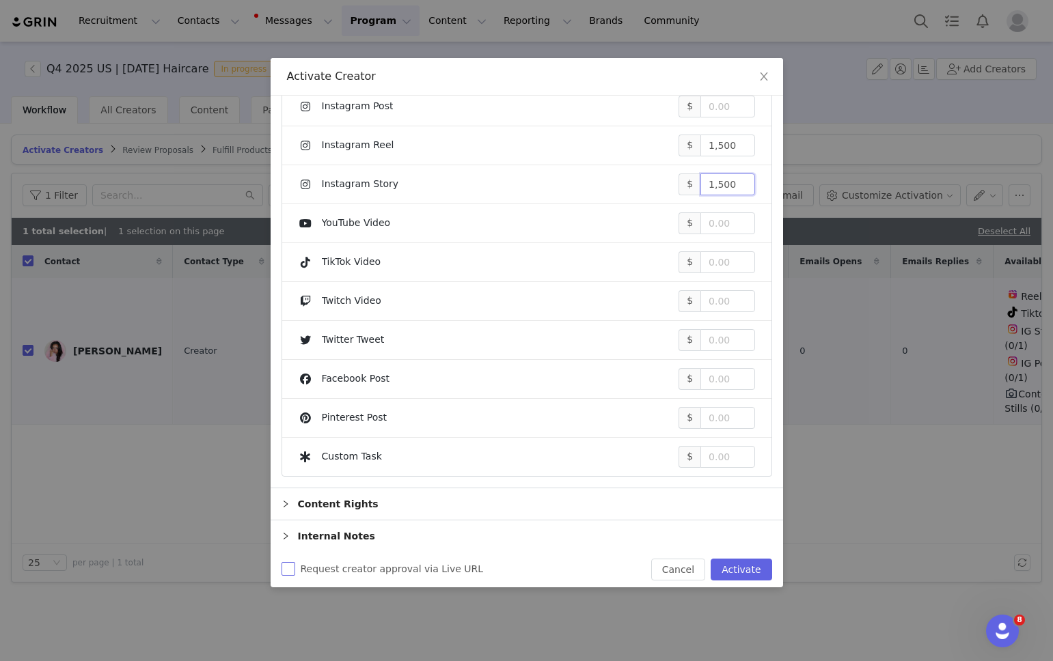
type input "1,500"
click at [292, 563] on input "Request creator approval via Live URL" at bounding box center [289, 569] width 14 height 14
checkbox input "true"
click at [756, 567] on button "Activate" at bounding box center [741, 570] width 61 height 22
checkbox input "false"
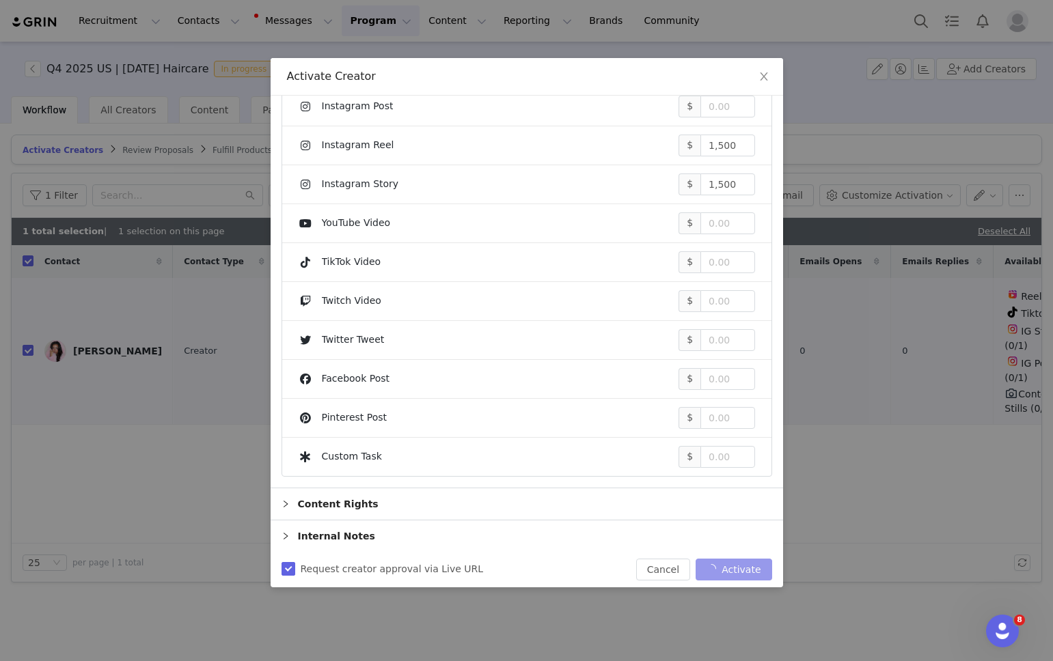
checkbox input "false"
